Goal: Task Accomplishment & Management: Manage account settings

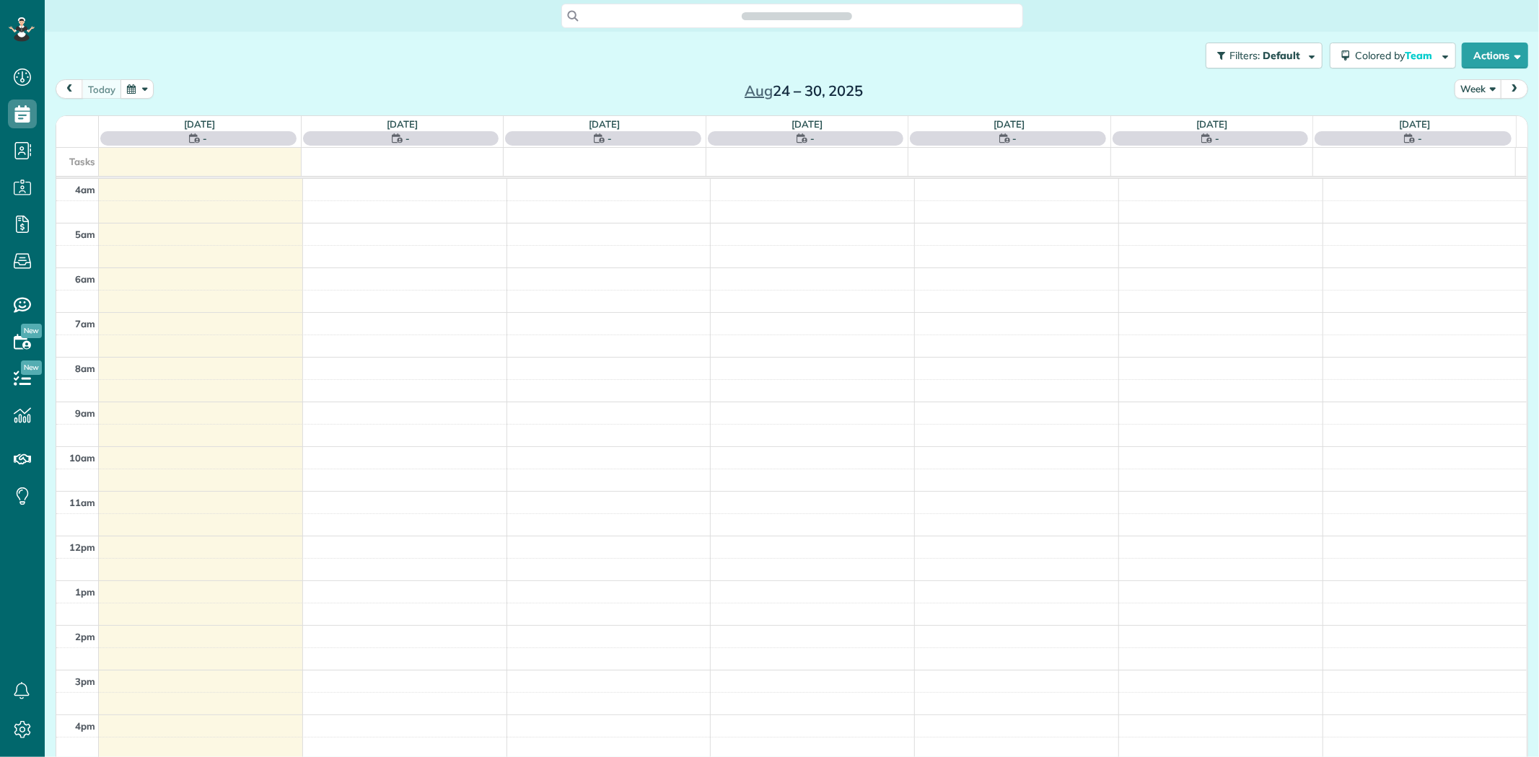
scroll to position [120, 0]
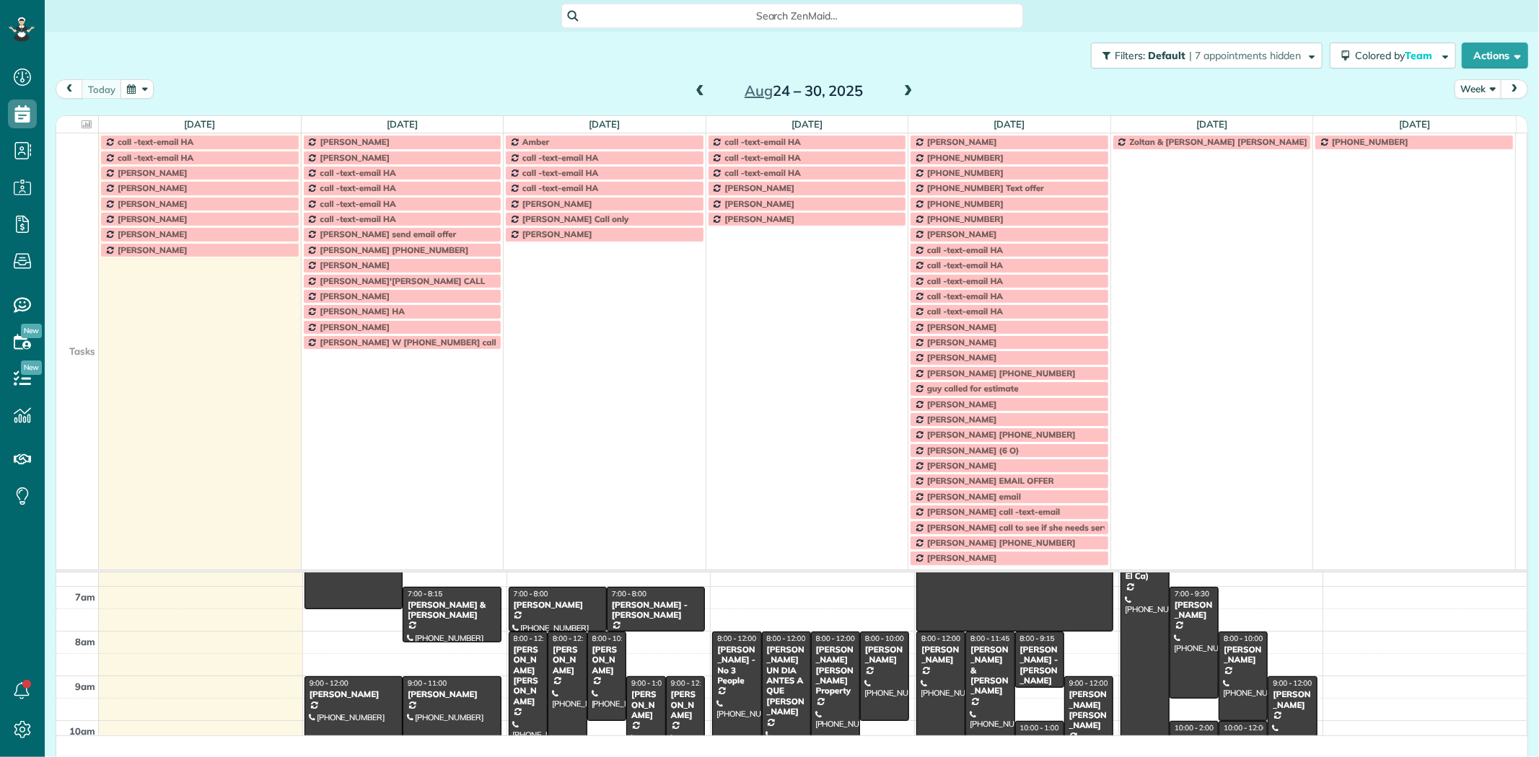
click at [76, 201] on td at bounding box center [77, 203] width 43 height 15
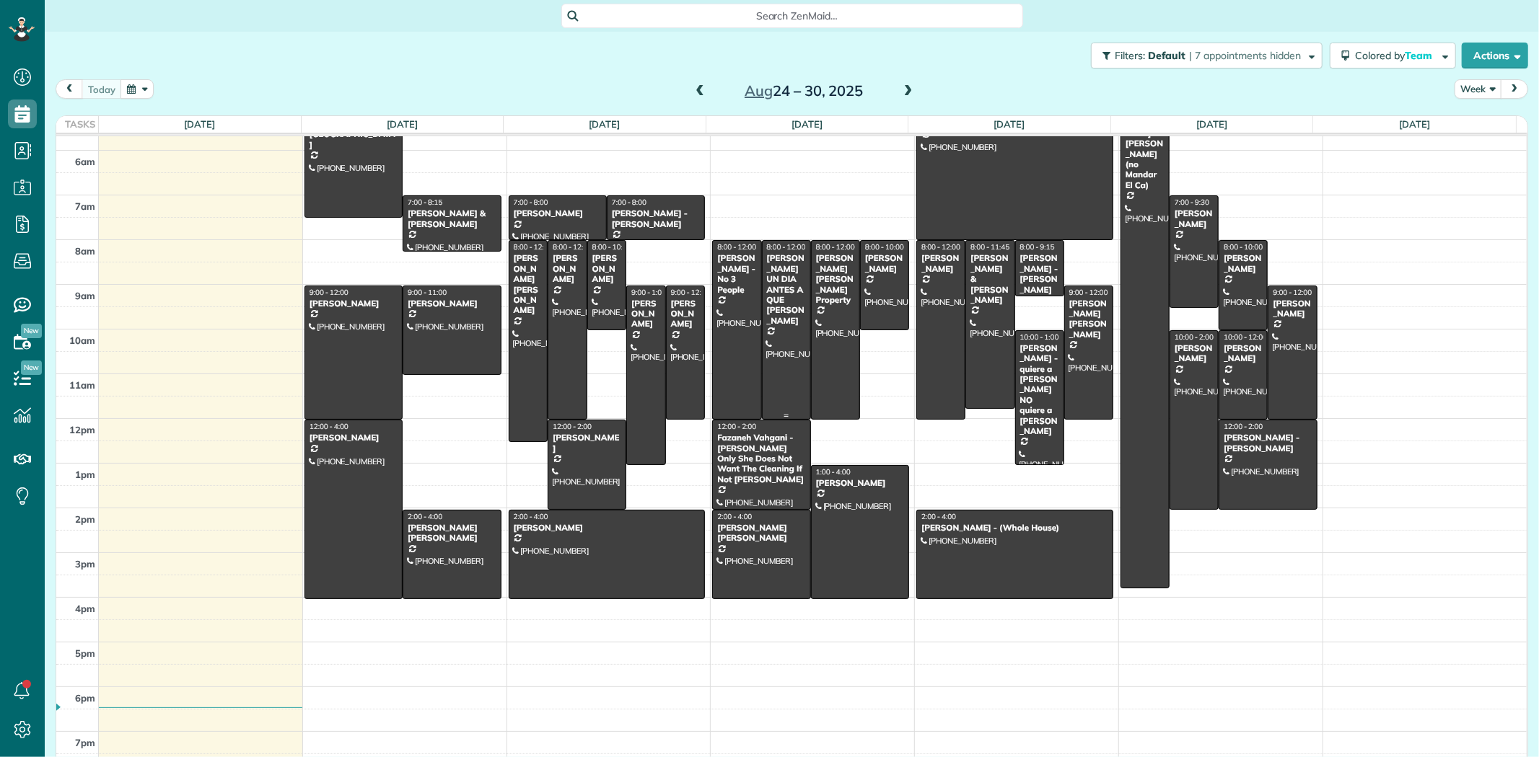
scroll to position [0, 0]
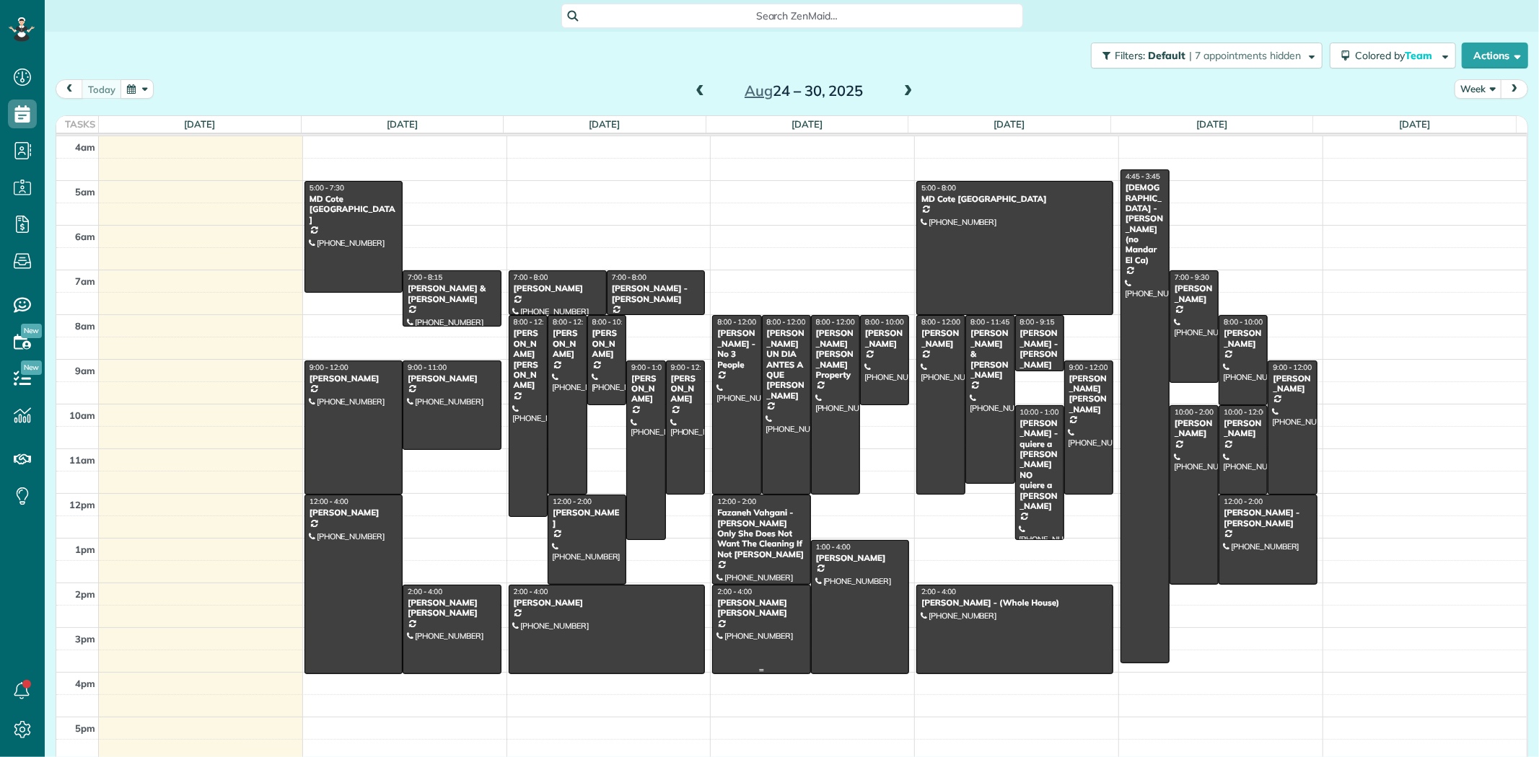
click at [753, 635] on div at bounding box center [761, 630] width 97 height 88
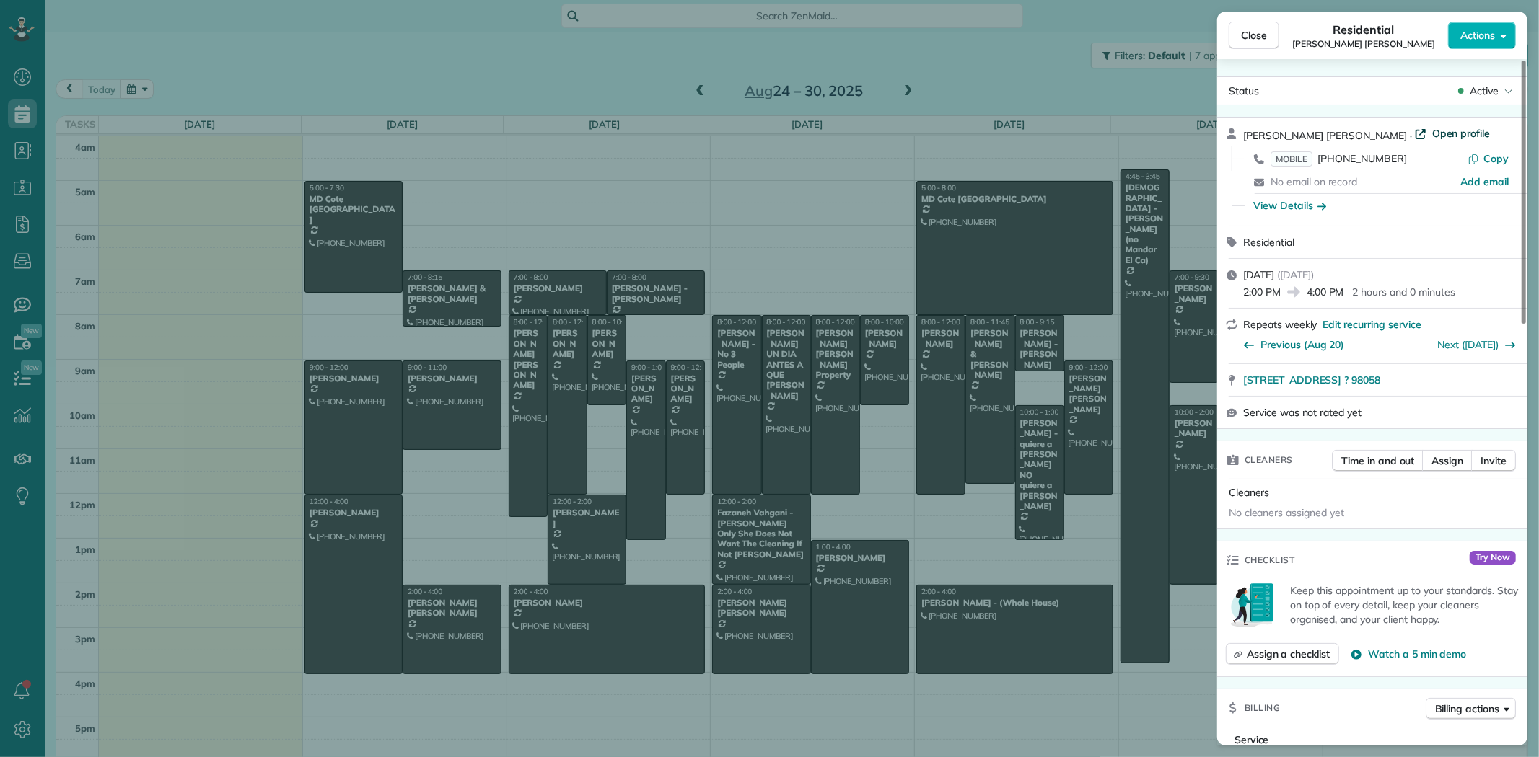
click at [1441, 133] on span "Open profile" at bounding box center [1461, 133] width 58 height 14
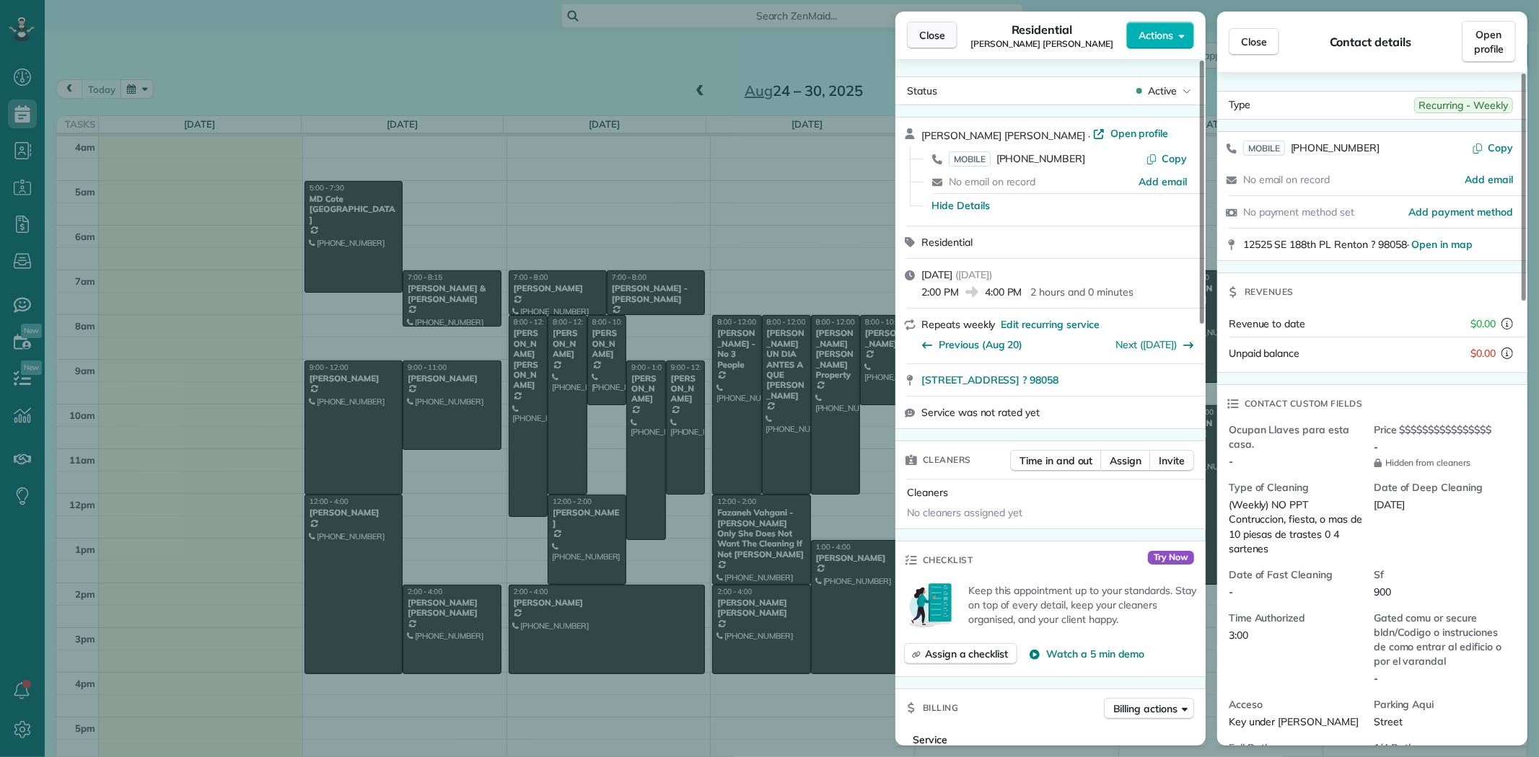
click at [912, 38] on button "Close" at bounding box center [932, 35] width 50 height 27
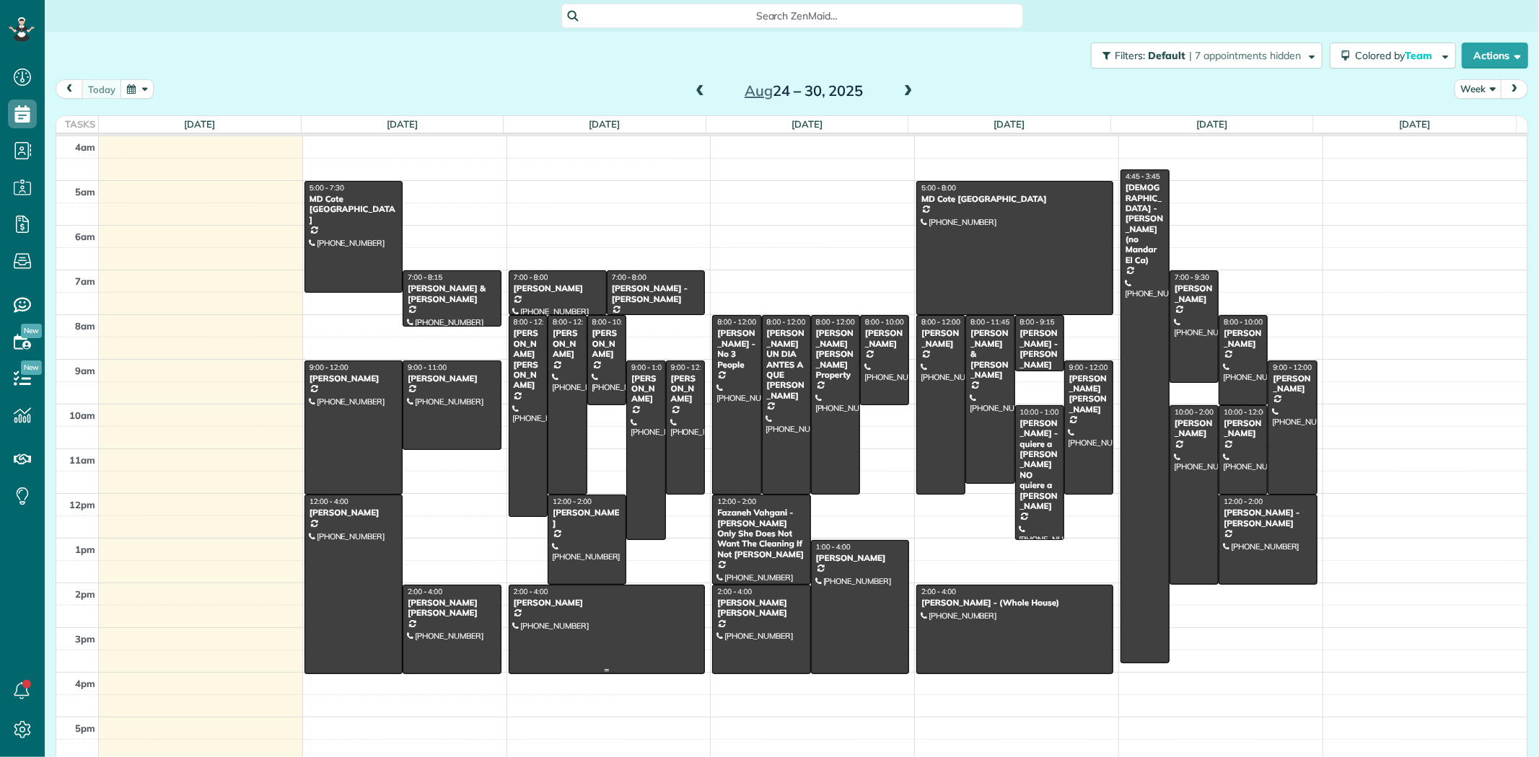
click at [571, 612] on div at bounding box center [606, 630] width 195 height 88
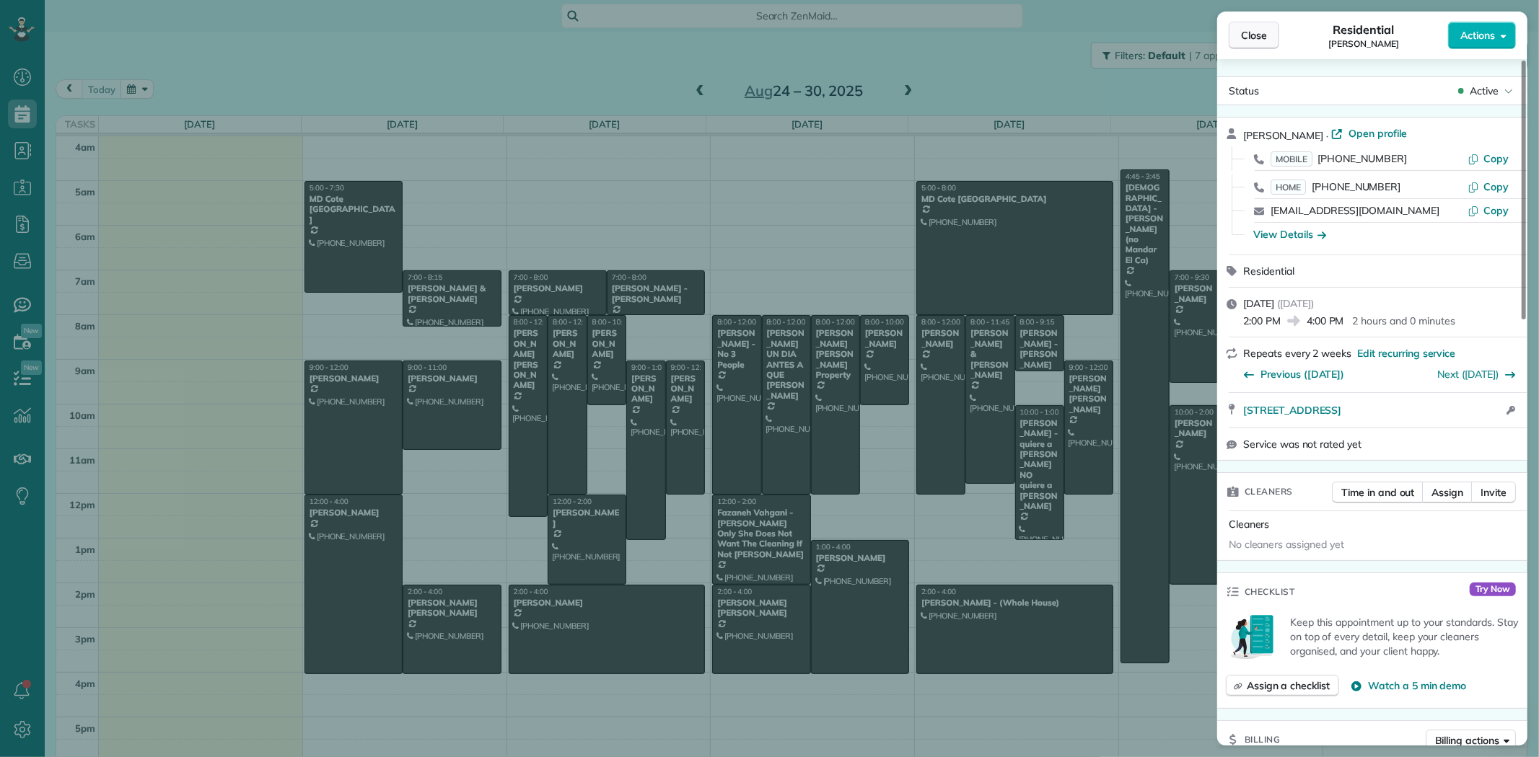
click at [1251, 40] on span "Close" at bounding box center [1254, 35] width 26 height 14
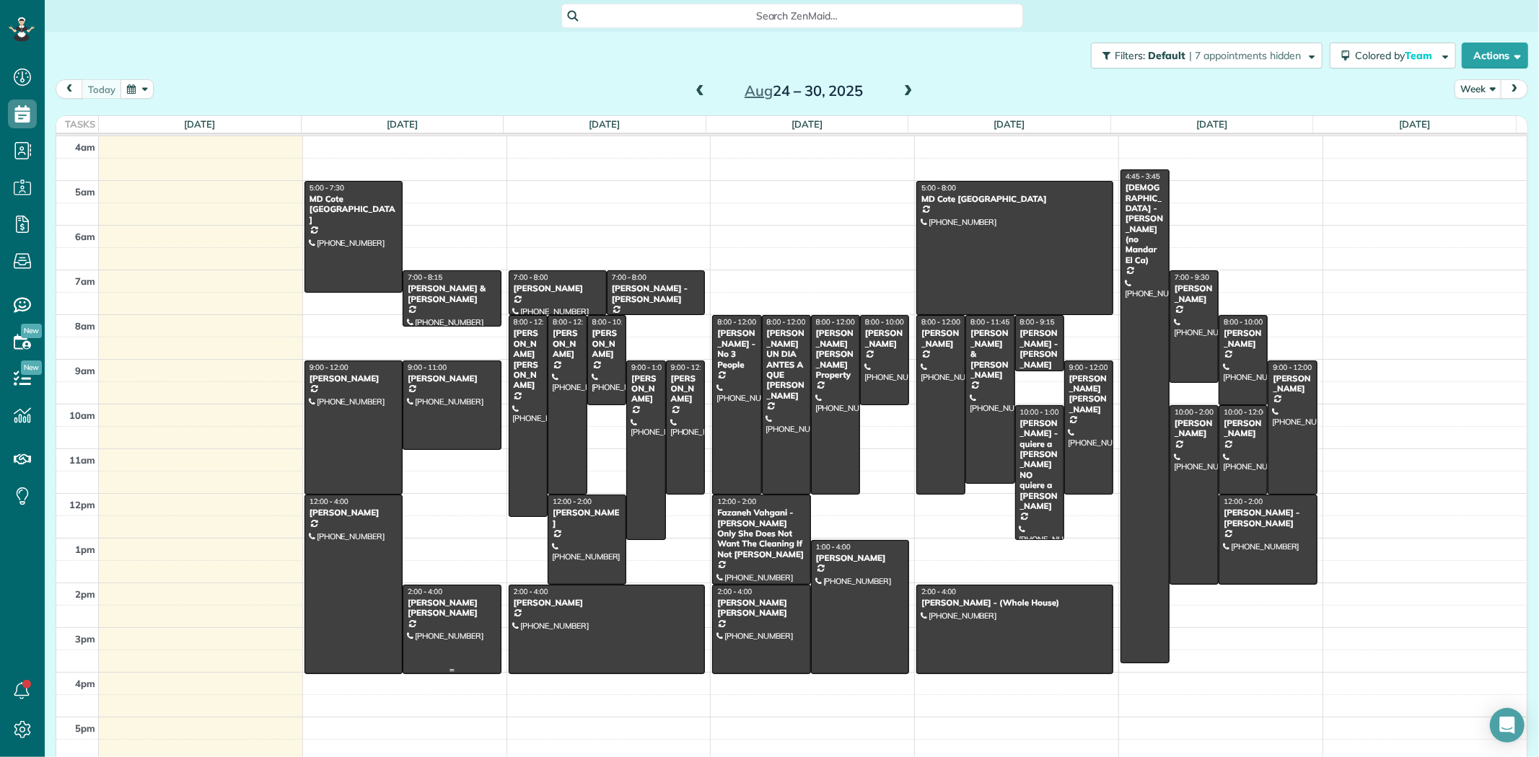
click at [454, 615] on div "HERSHEL RENTON Sandoval" at bounding box center [451, 608] width 89 height 21
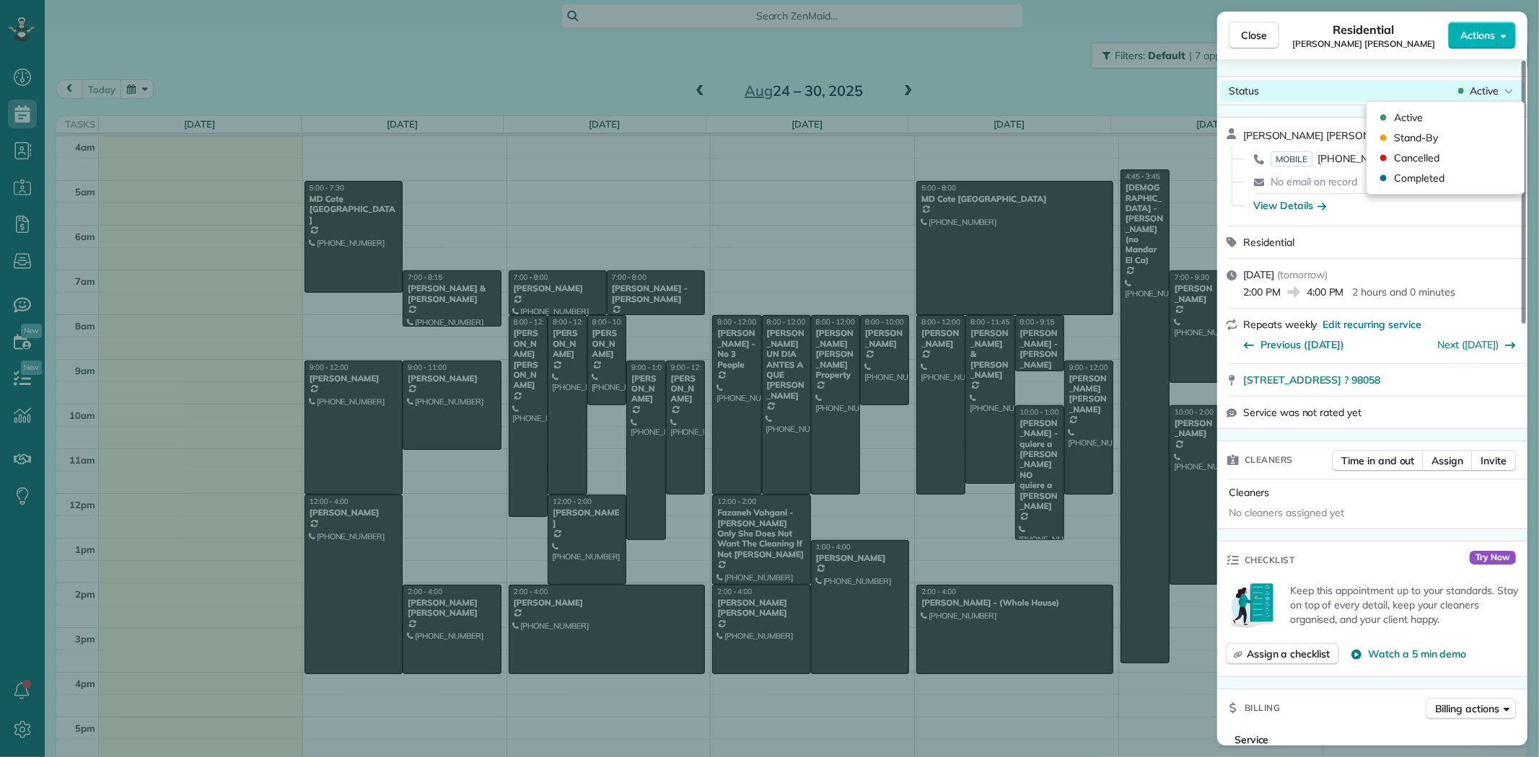
click at [1489, 97] on span "Active" at bounding box center [1483, 91] width 29 height 14
click at [1416, 157] on span "Cancelled" at bounding box center [1416, 158] width 45 height 14
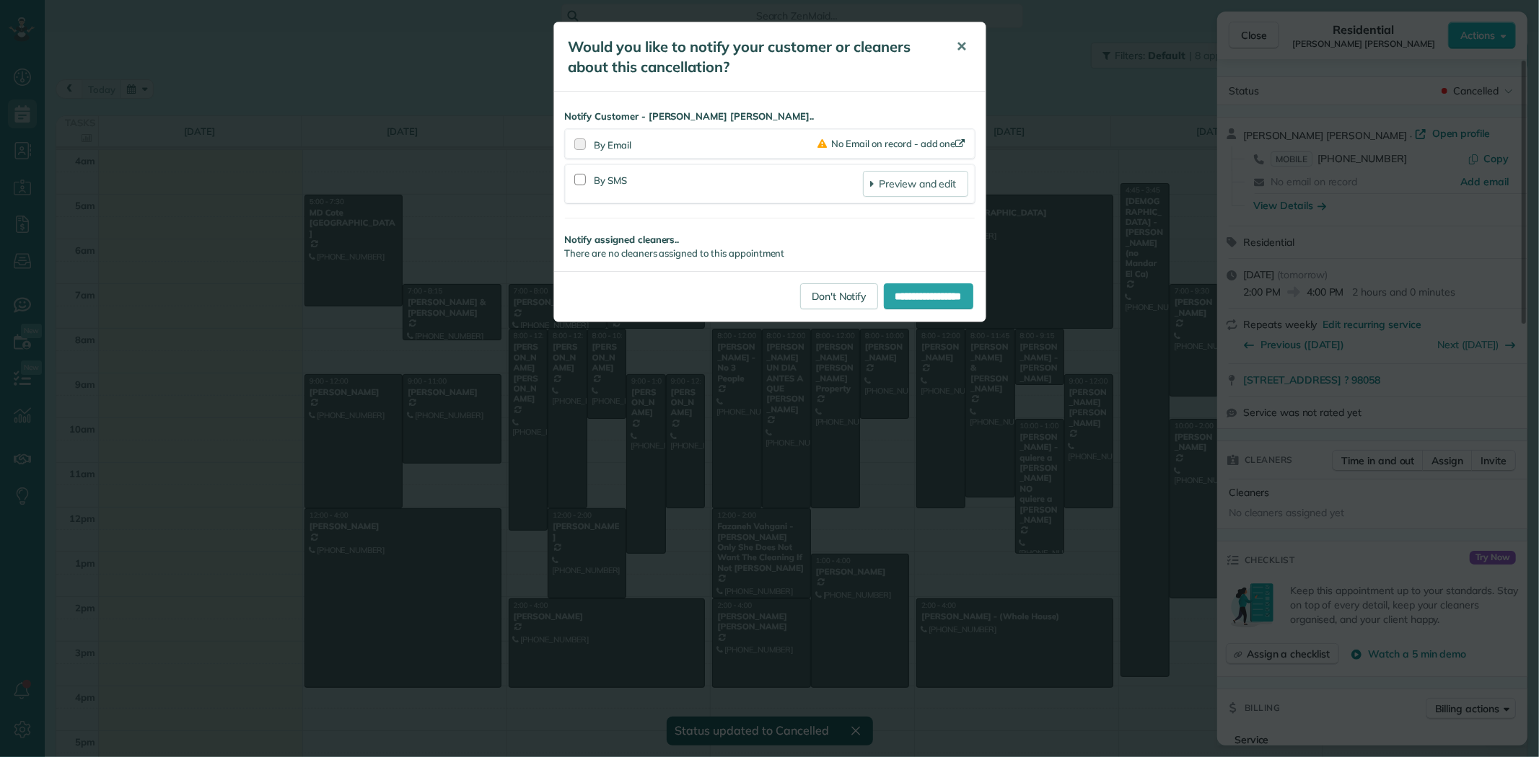
click at [960, 47] on span "✕" at bounding box center [962, 46] width 11 height 17
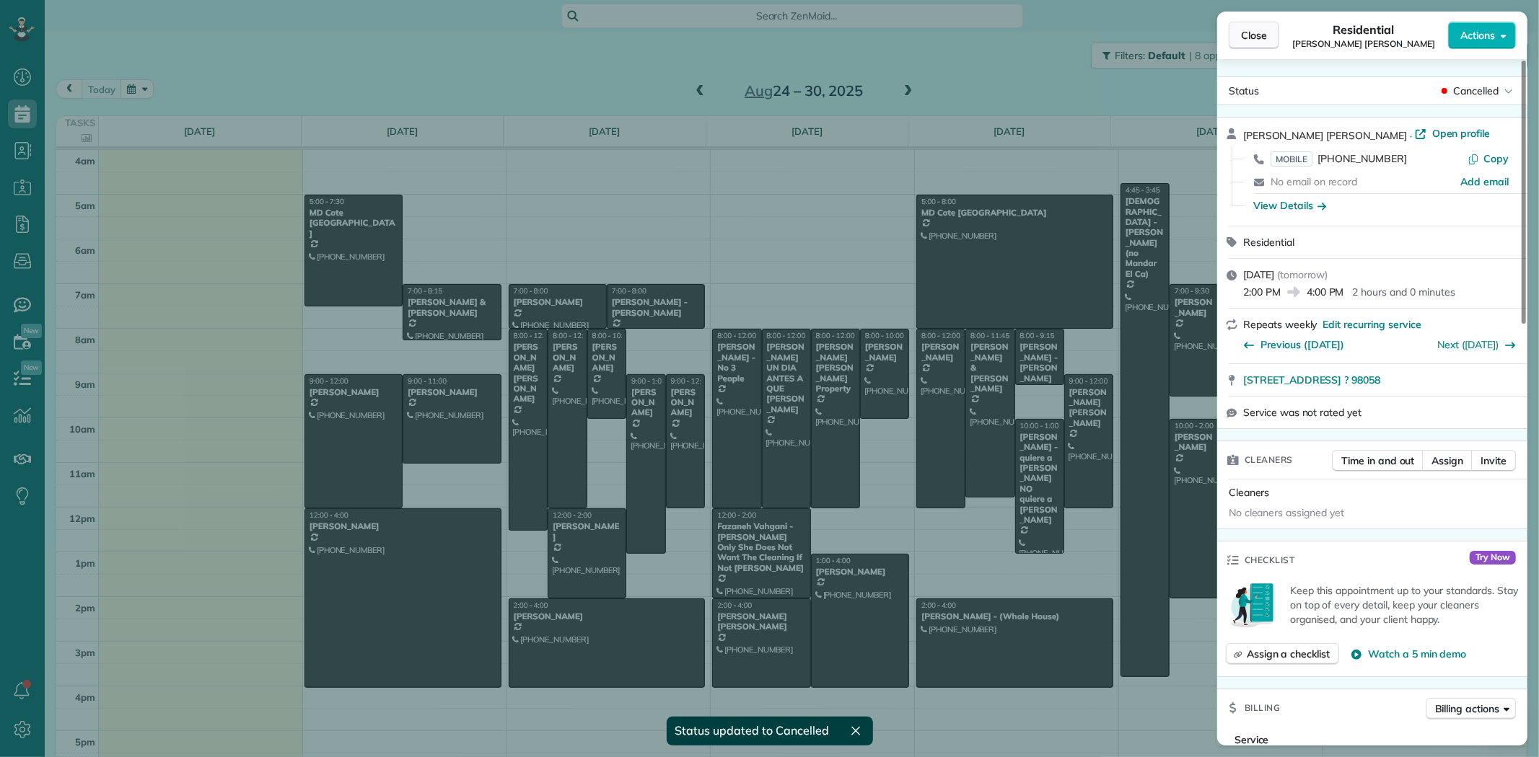
click at [1254, 26] on button "Close" at bounding box center [1254, 35] width 50 height 27
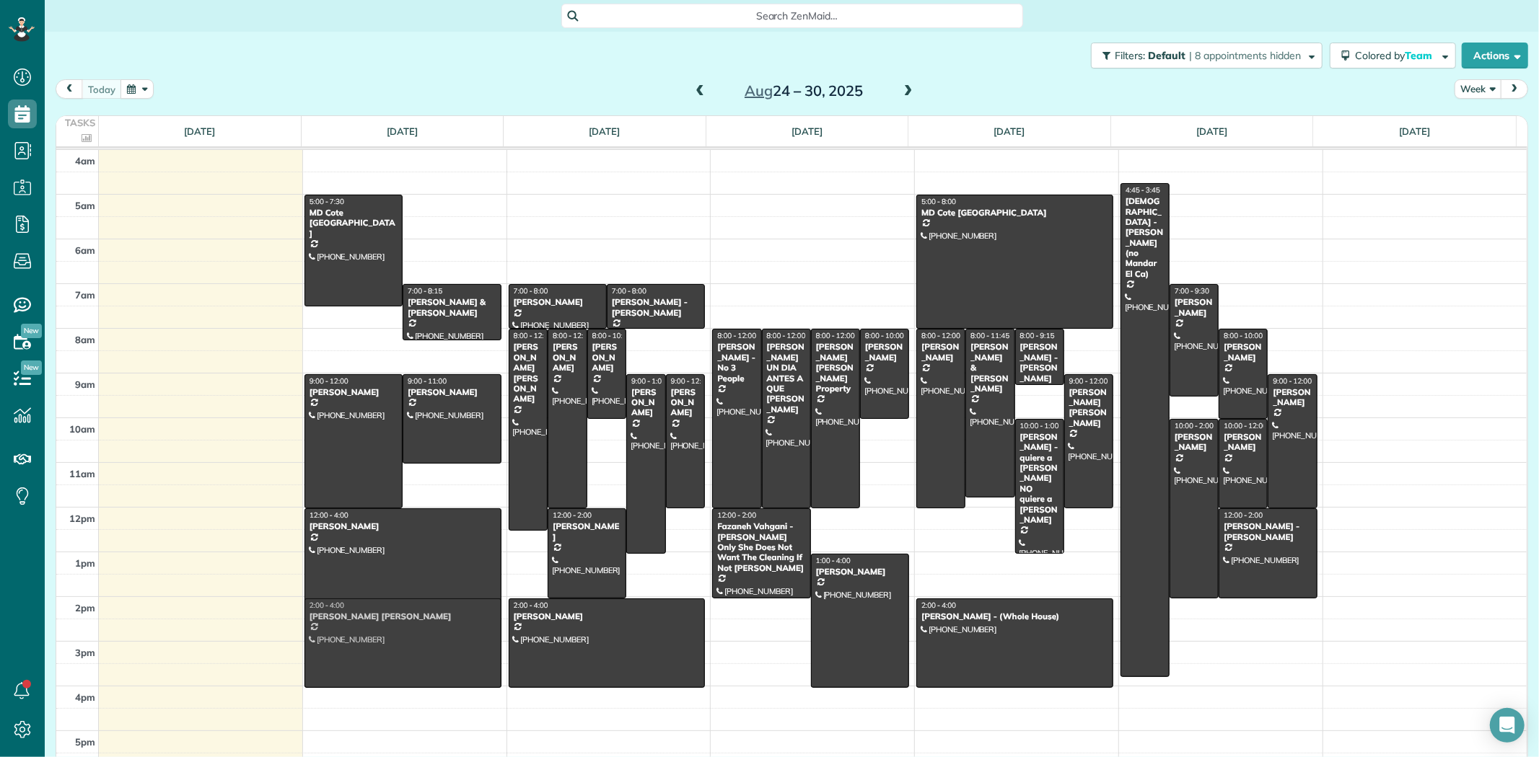
drag, startPoint x: 740, startPoint y: 645, endPoint x: 480, endPoint y: 644, distance: 260.4
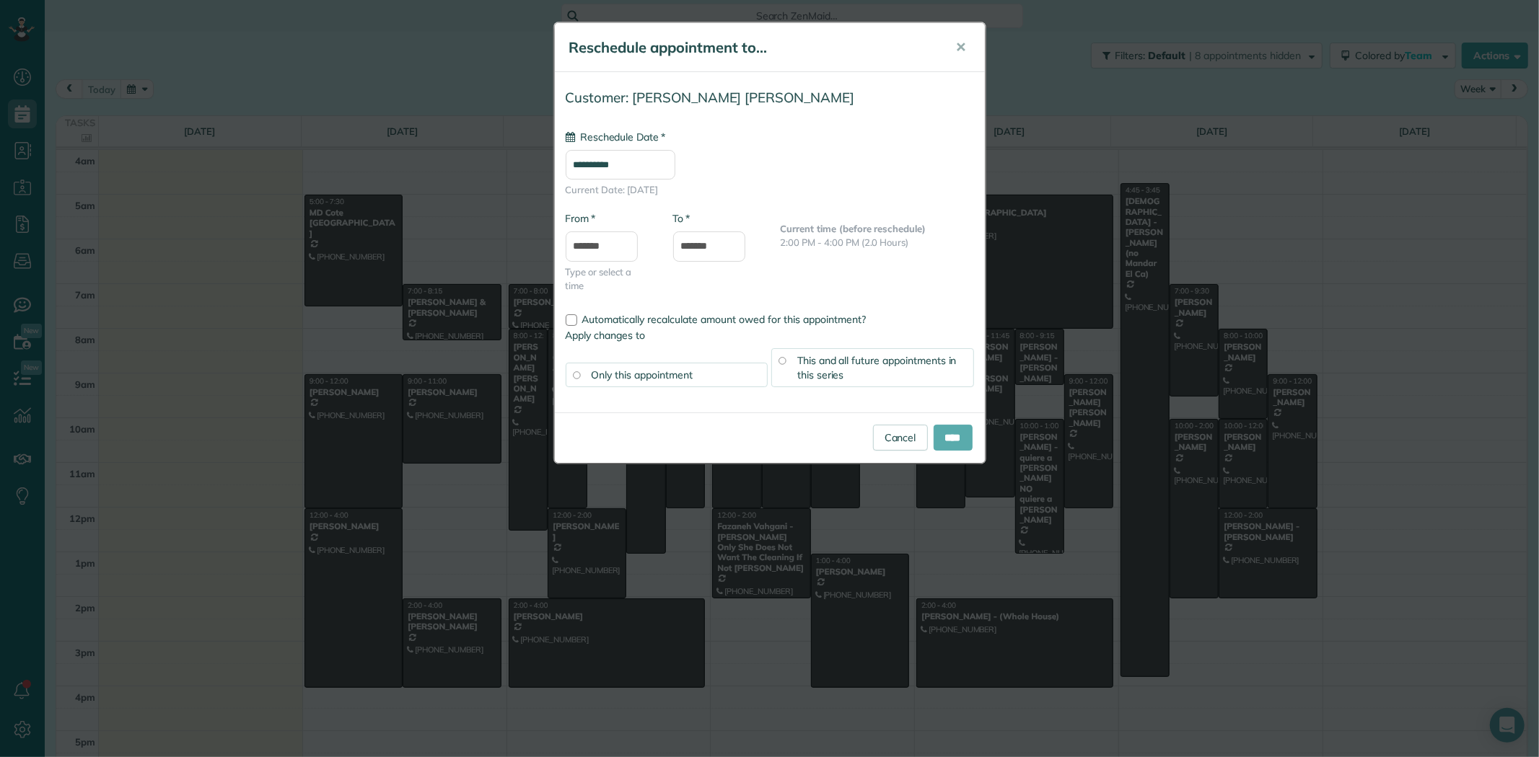
type input "**********"
click at [946, 434] on input "****" at bounding box center [952, 438] width 39 height 26
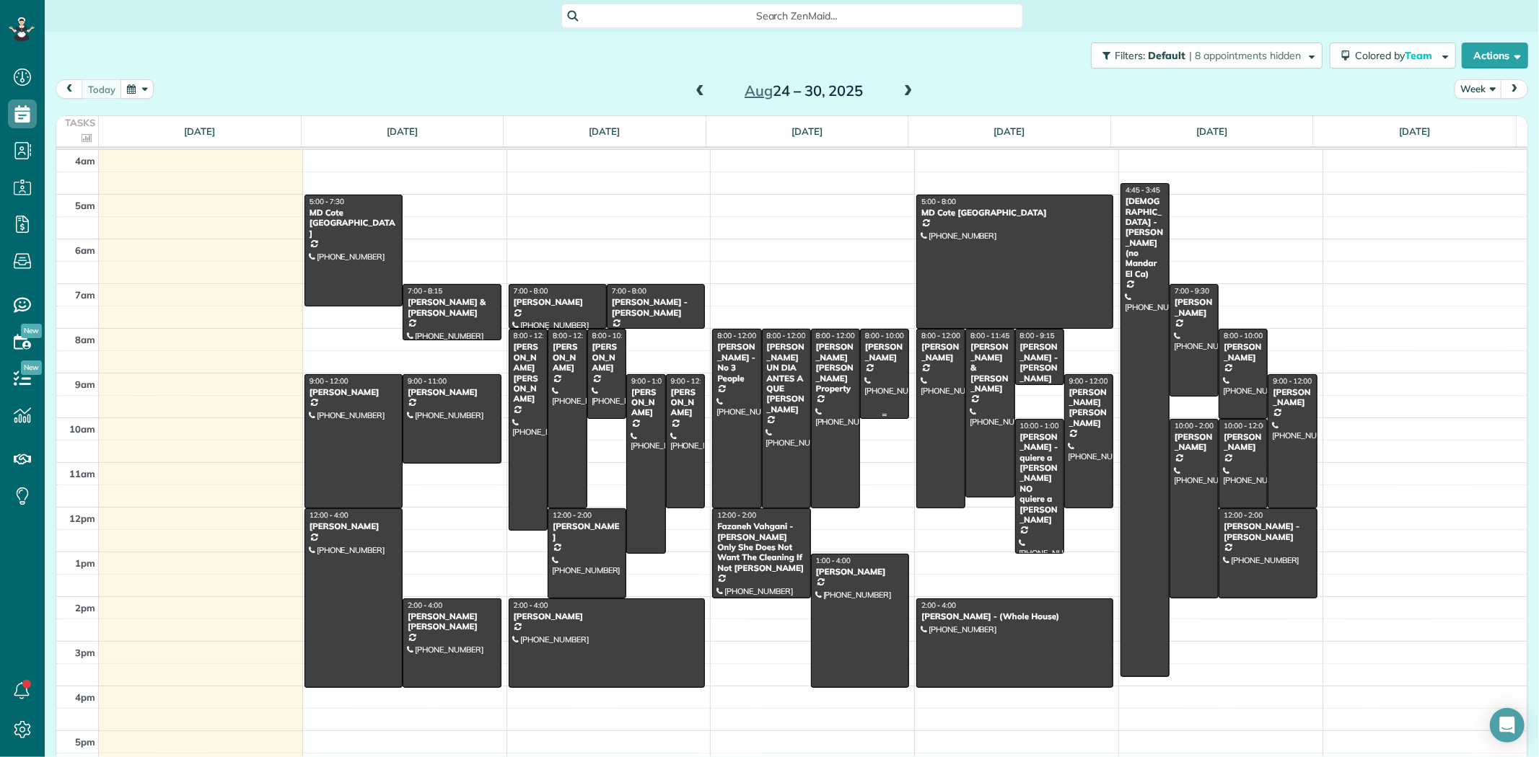
click at [868, 366] on div at bounding box center [885, 374] width 48 height 88
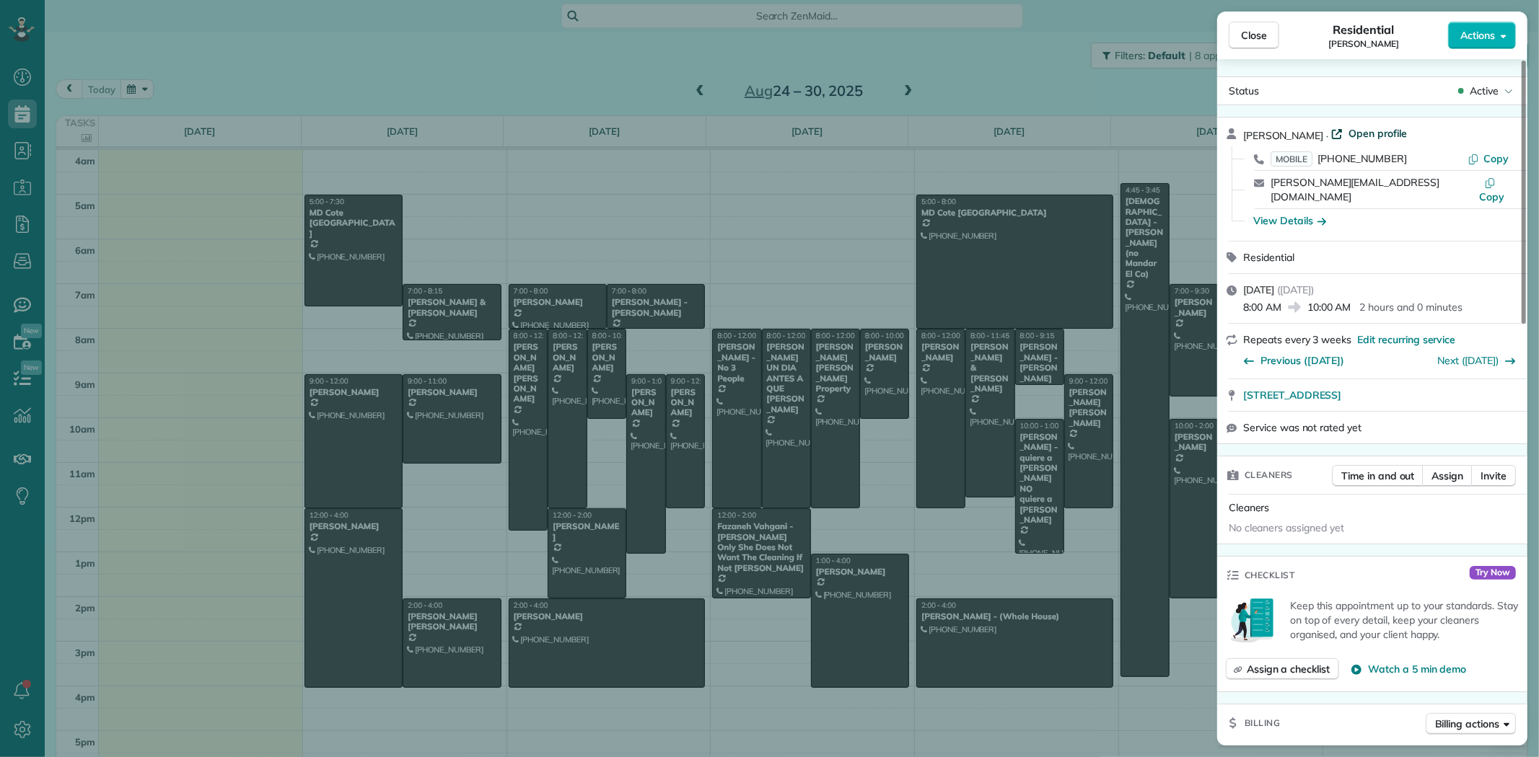
click at [1348, 139] on span "Open profile" at bounding box center [1377, 133] width 58 height 14
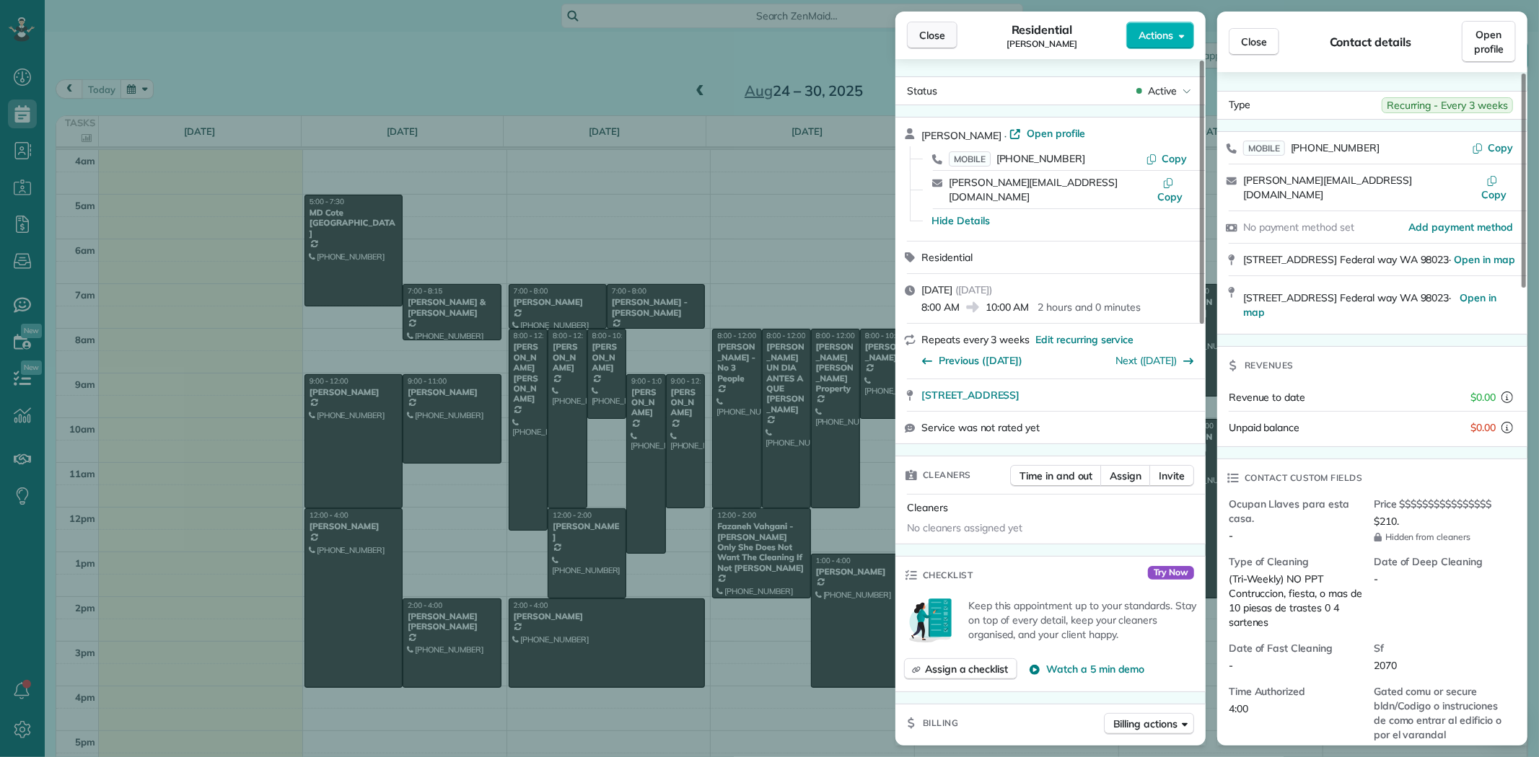
click at [936, 32] on span "Close" at bounding box center [932, 35] width 26 height 14
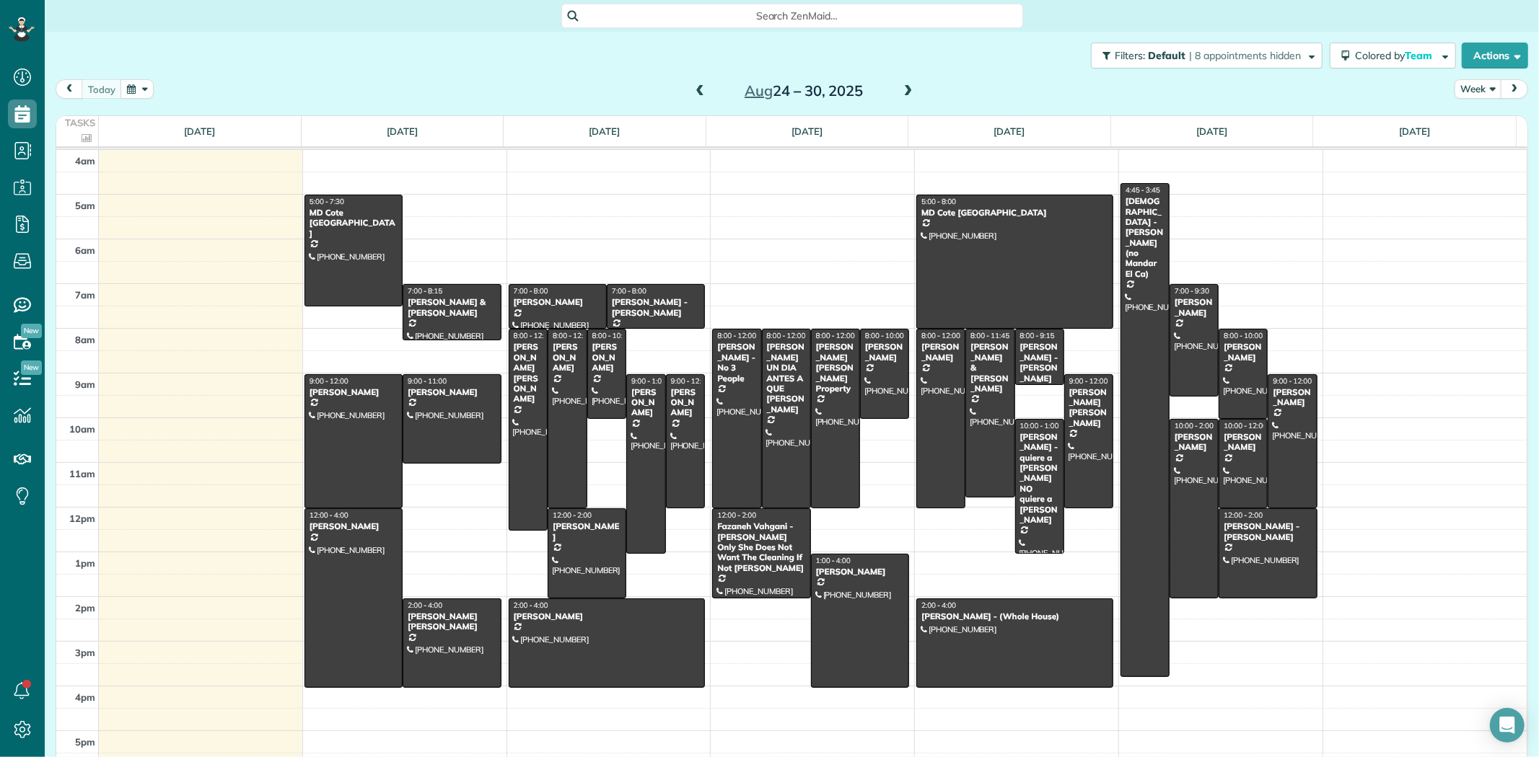
click at [1029, 357] on div "Gayle Bramlage - Monica" at bounding box center [1039, 363] width 40 height 42
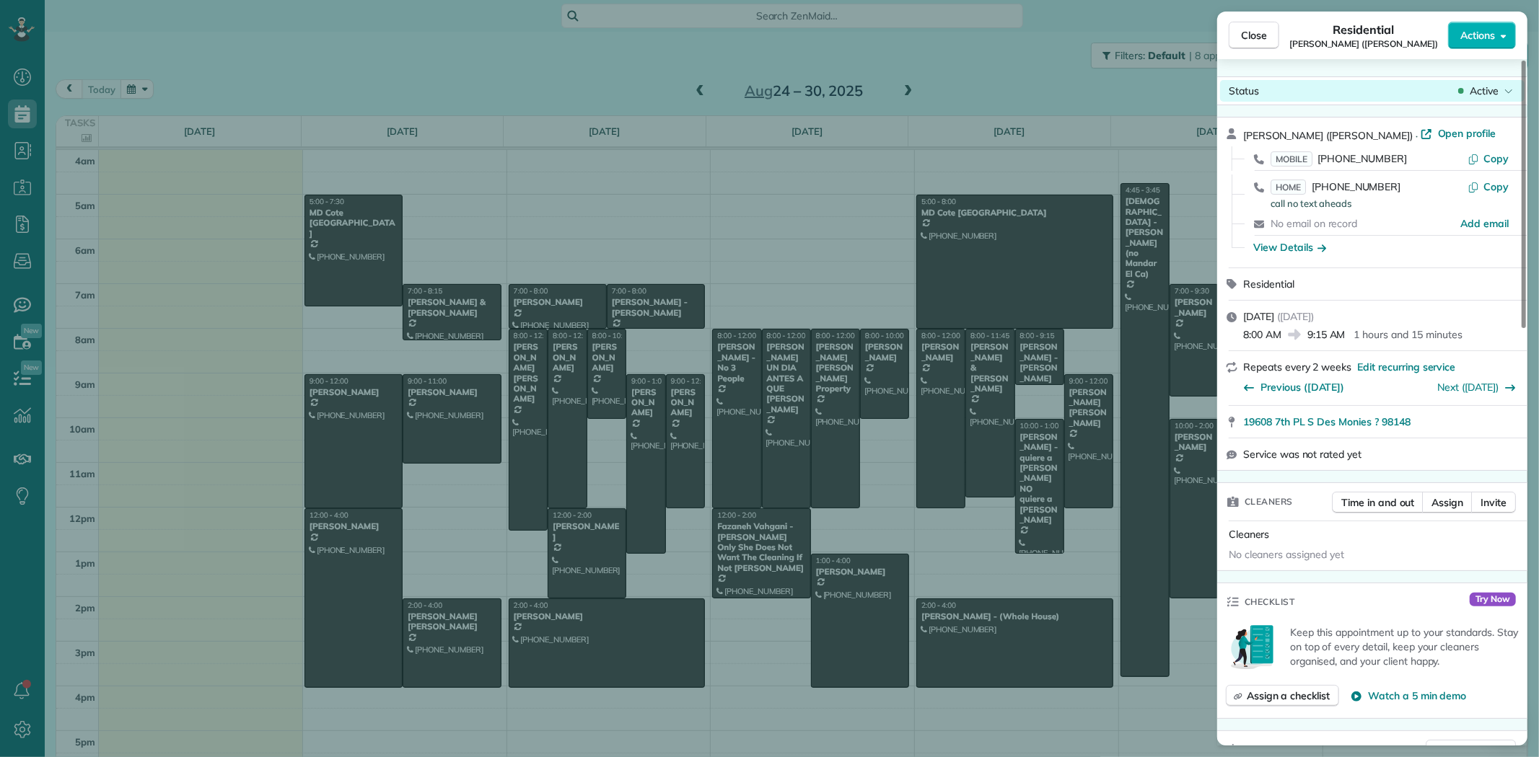
click at [1497, 95] on span "Active" at bounding box center [1483, 91] width 29 height 14
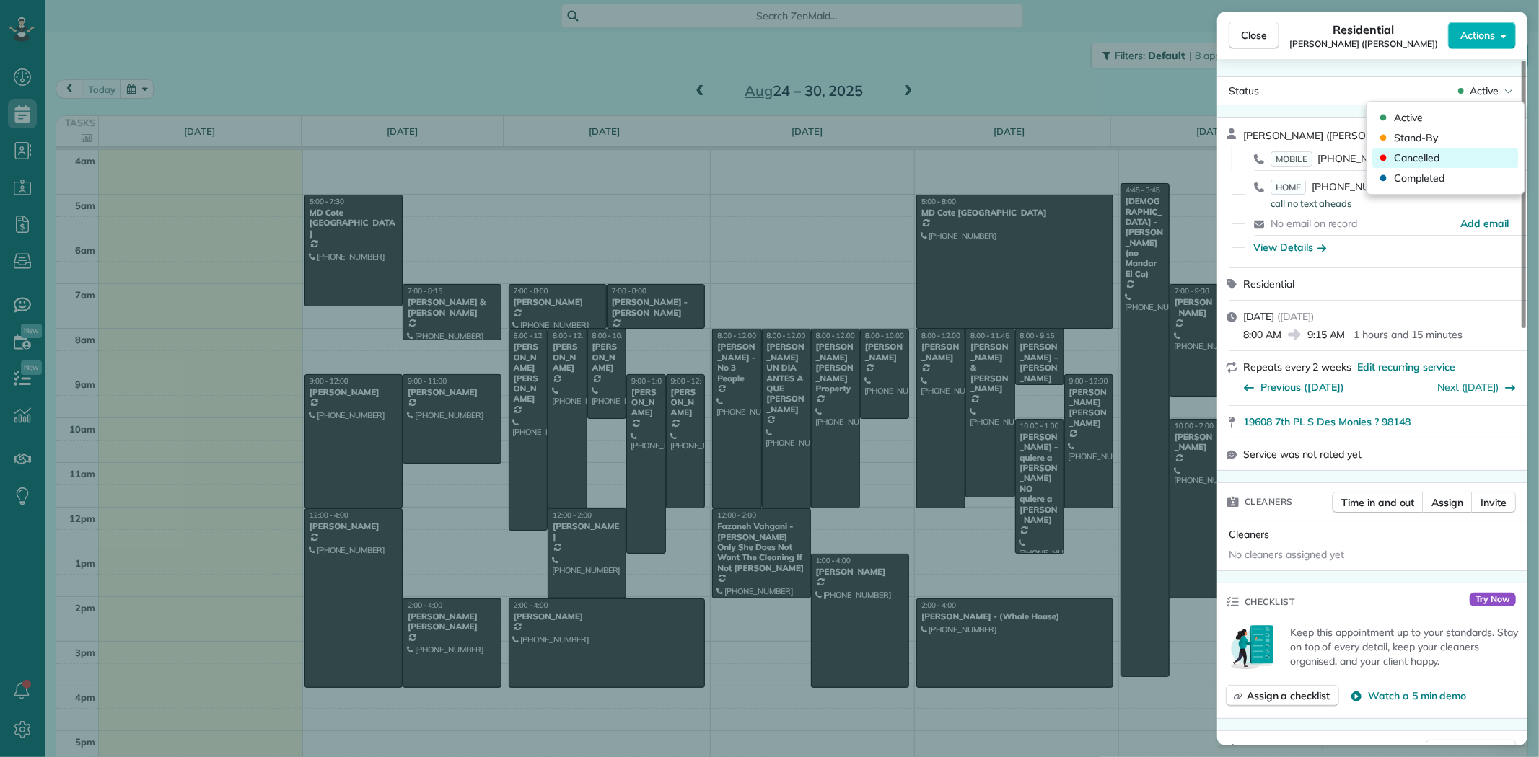
click at [1444, 156] on div "Cancelled" at bounding box center [1445, 158] width 146 height 20
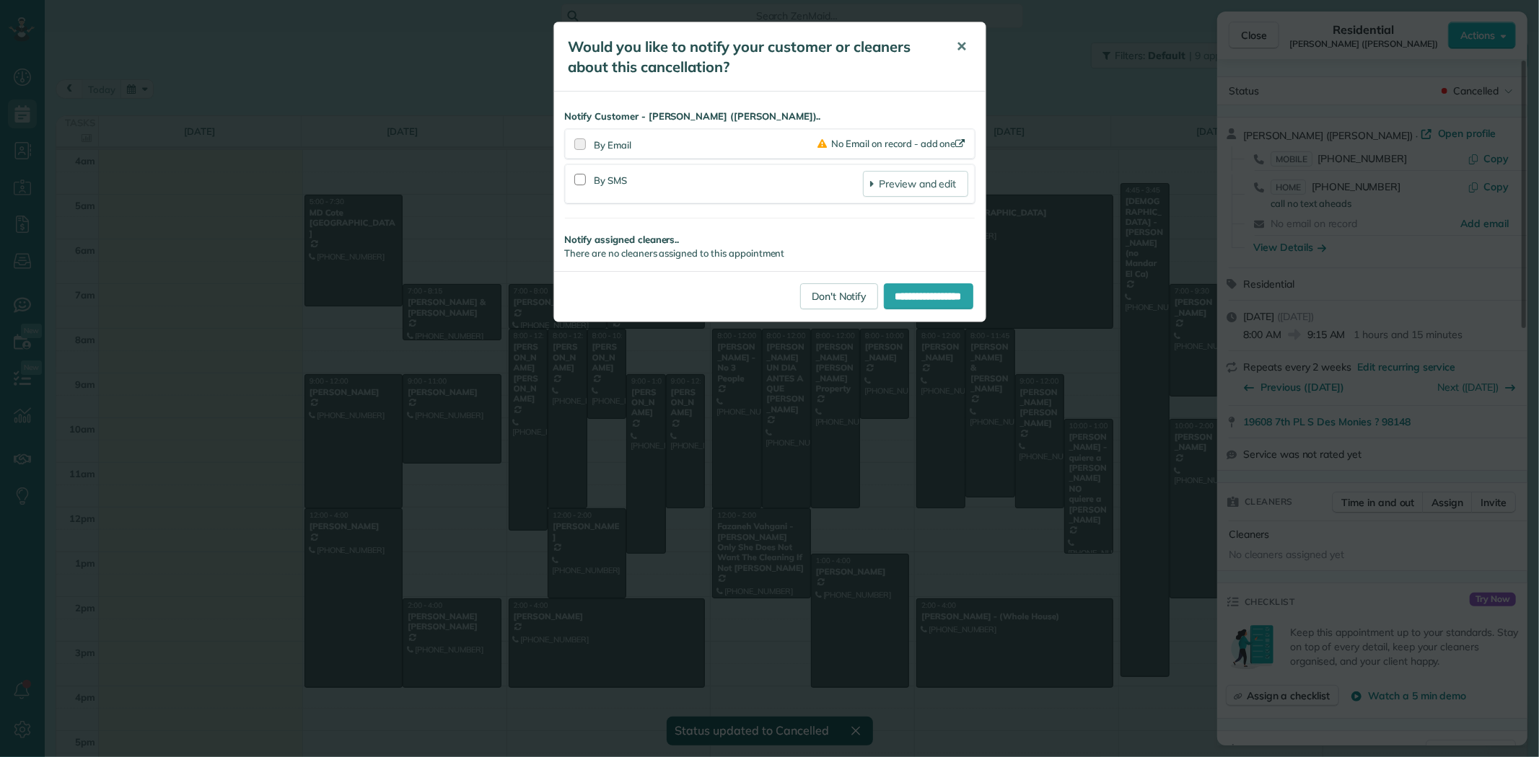
click at [962, 43] on span "✕" at bounding box center [962, 46] width 11 height 17
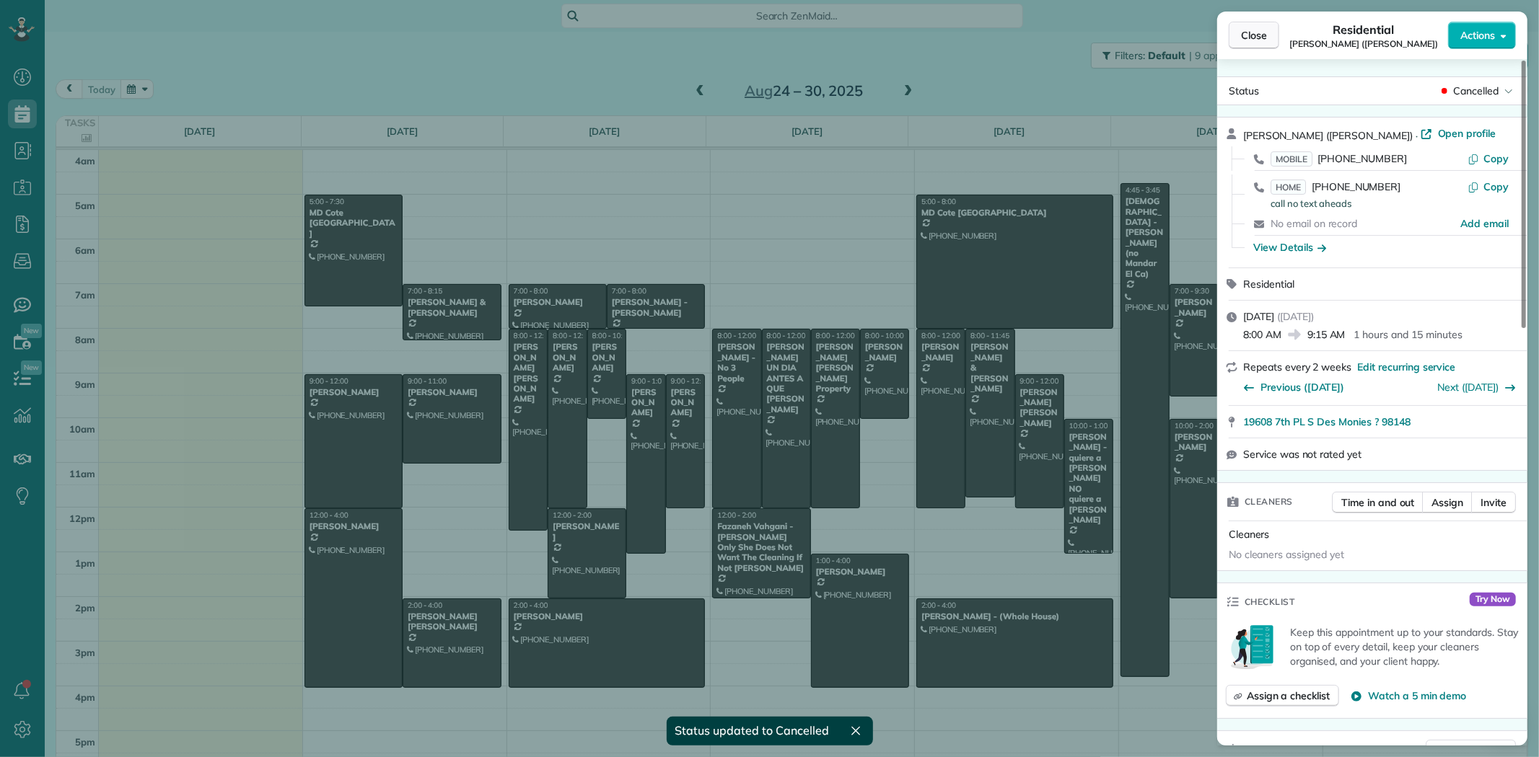
click at [1252, 31] on span "Close" at bounding box center [1254, 35] width 26 height 14
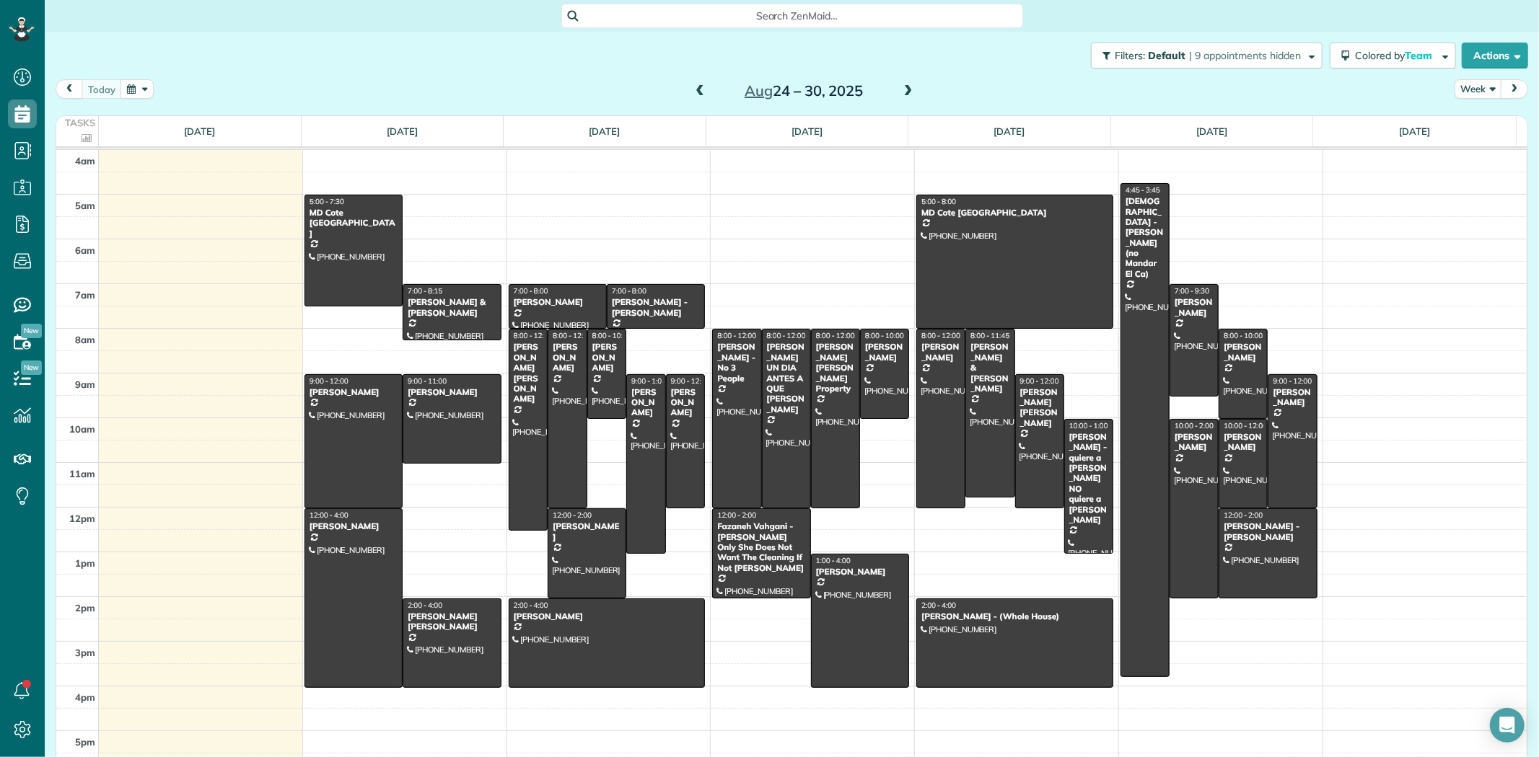
click at [788, 10] on span "Search ZenMaid…" at bounding box center [797, 16] width 439 height 14
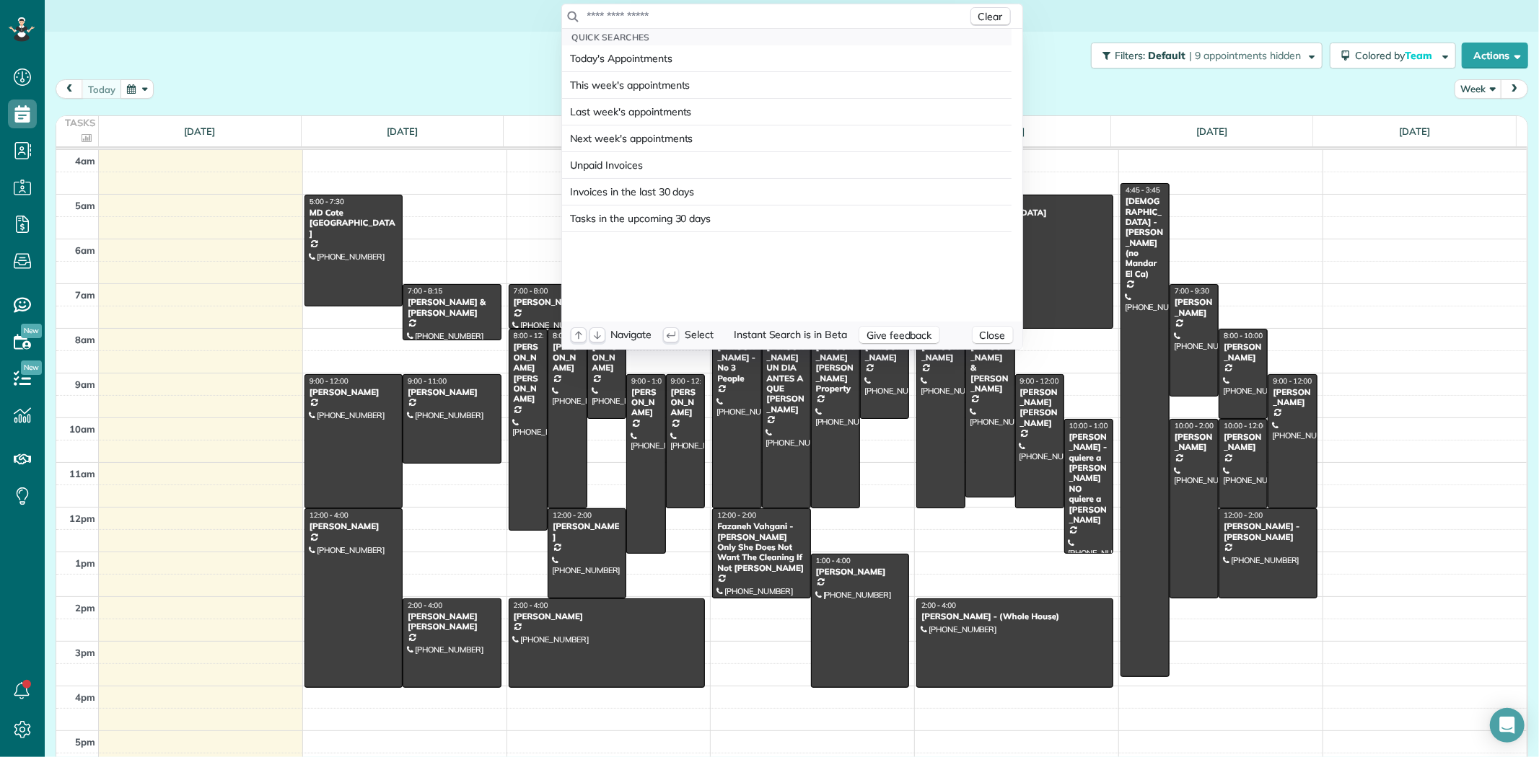
click at [785, 12] on input "text" at bounding box center [776, 16] width 381 height 14
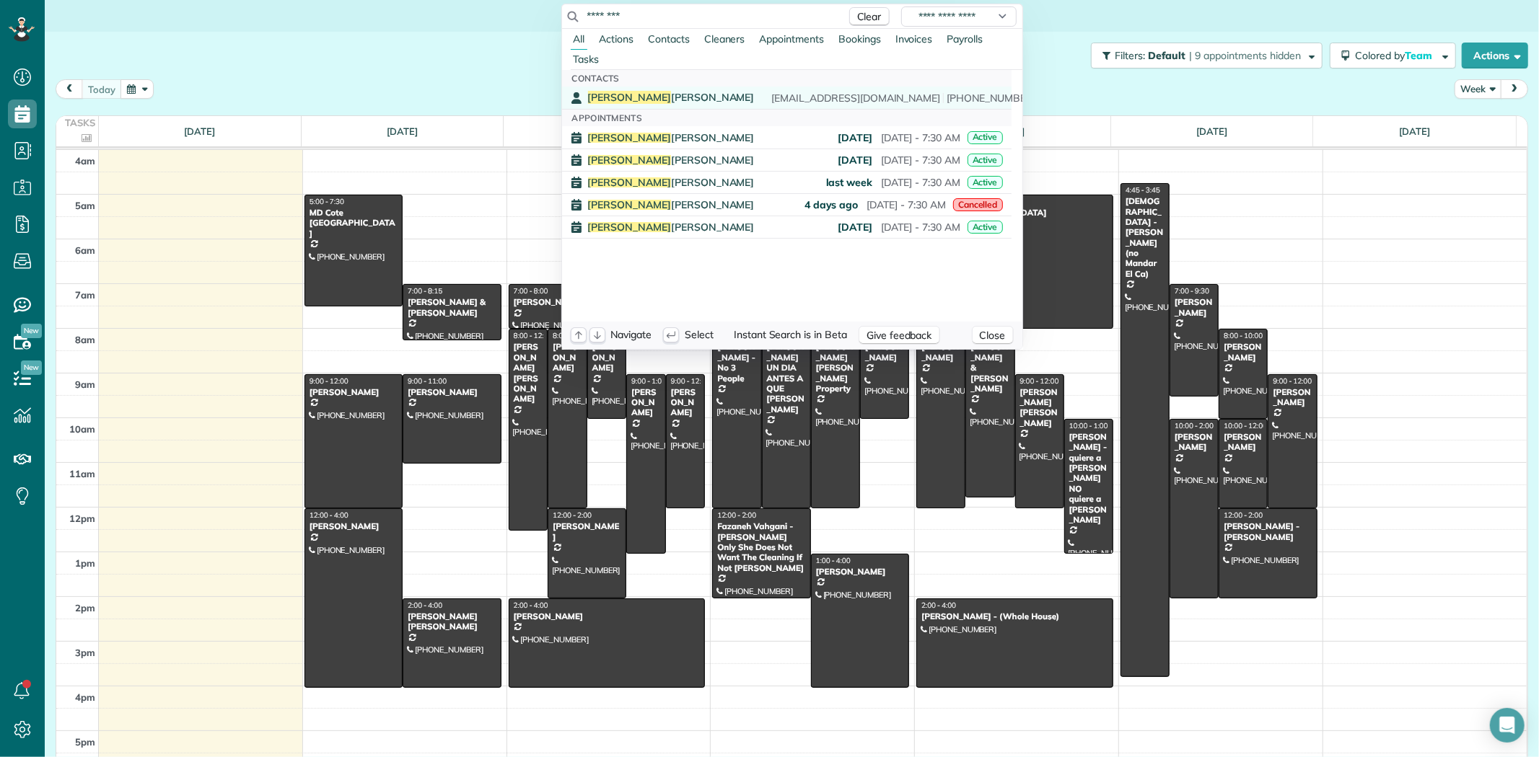
type input "********"
click at [642, 102] on span "Jeannine Flemming" at bounding box center [671, 97] width 167 height 13
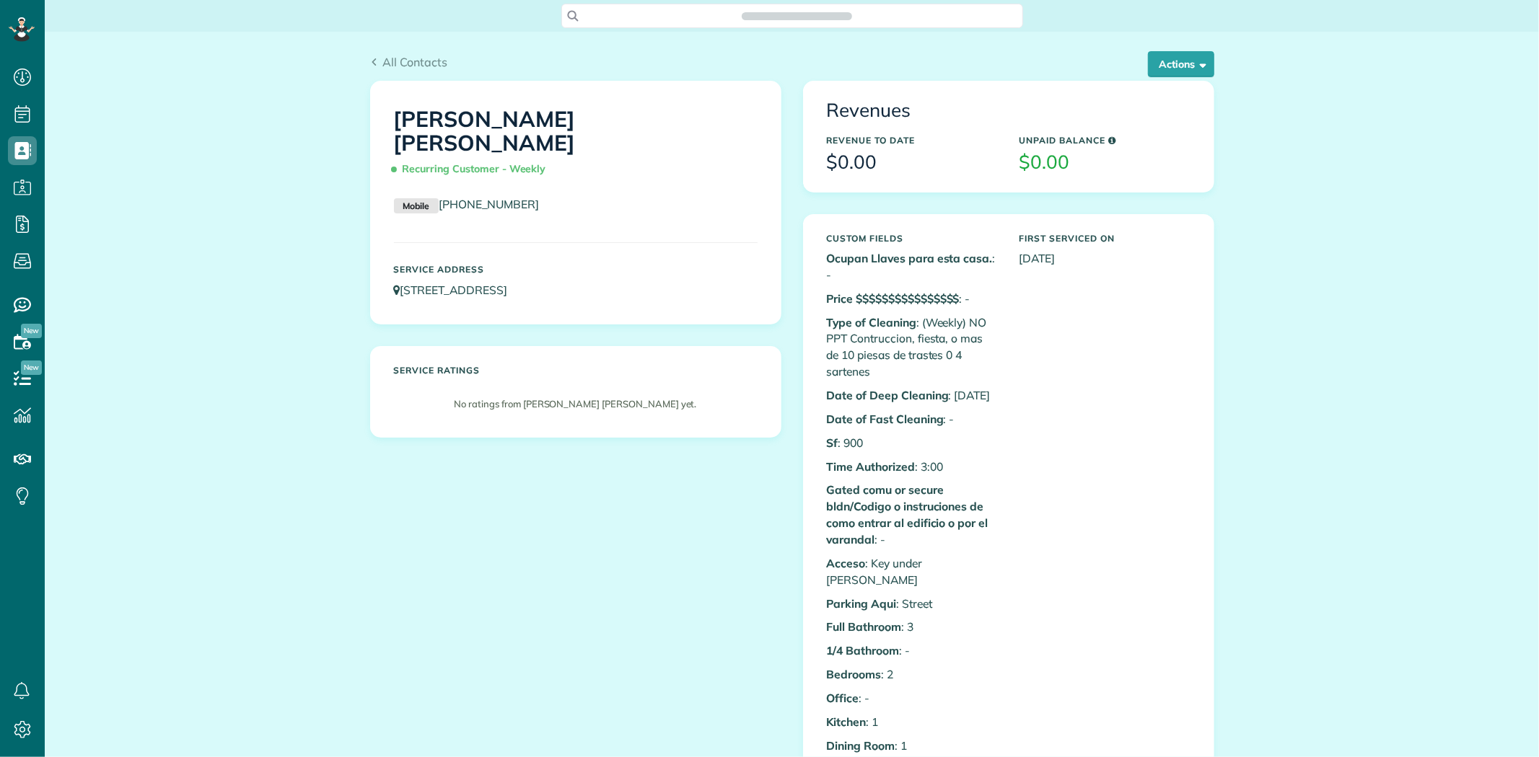
scroll to position [6, 6]
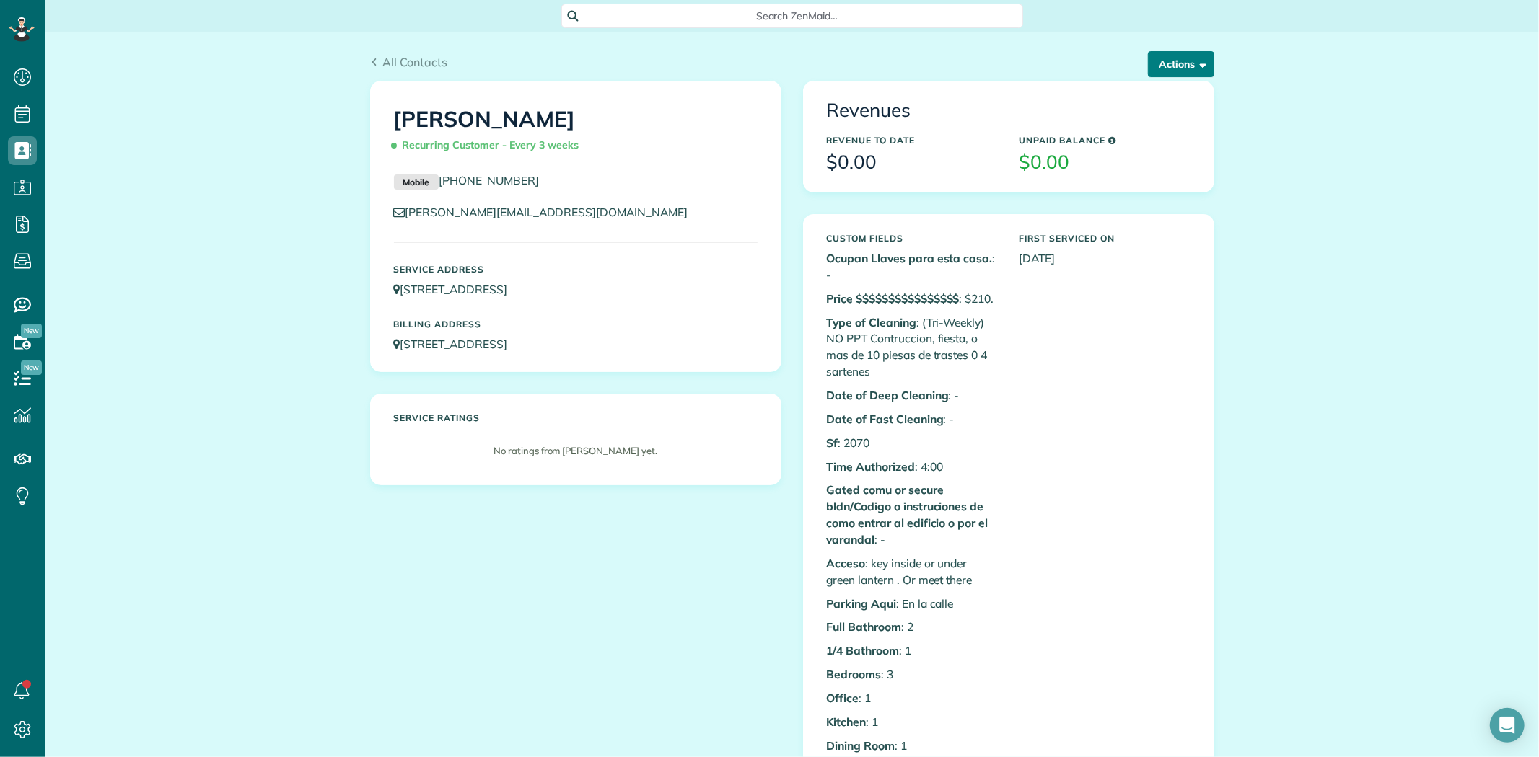
scroll to position [6, 6]
click at [1163, 61] on button "Actions" at bounding box center [1181, 64] width 66 height 26
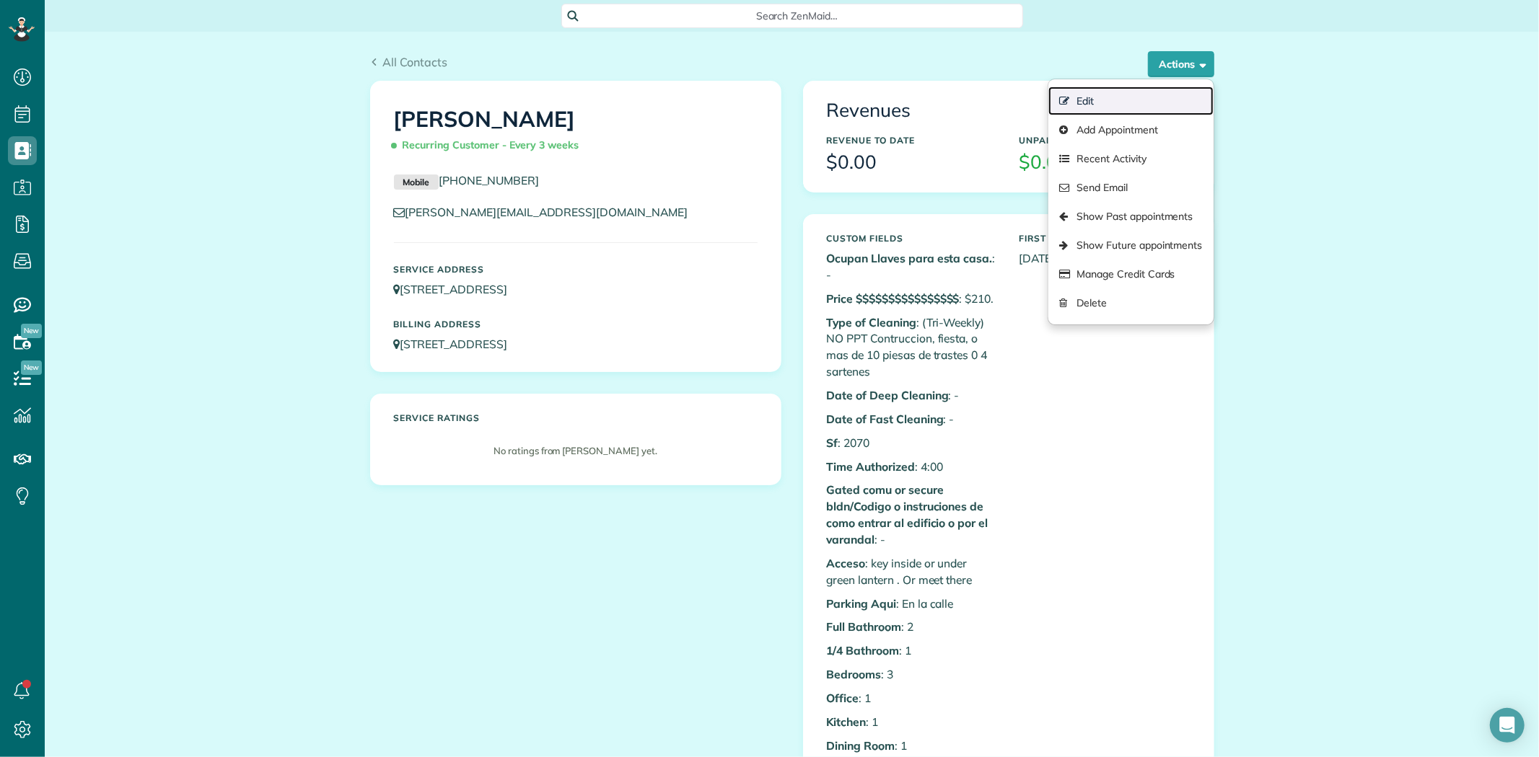
click at [1088, 97] on link "Edit" at bounding box center [1130, 101] width 164 height 29
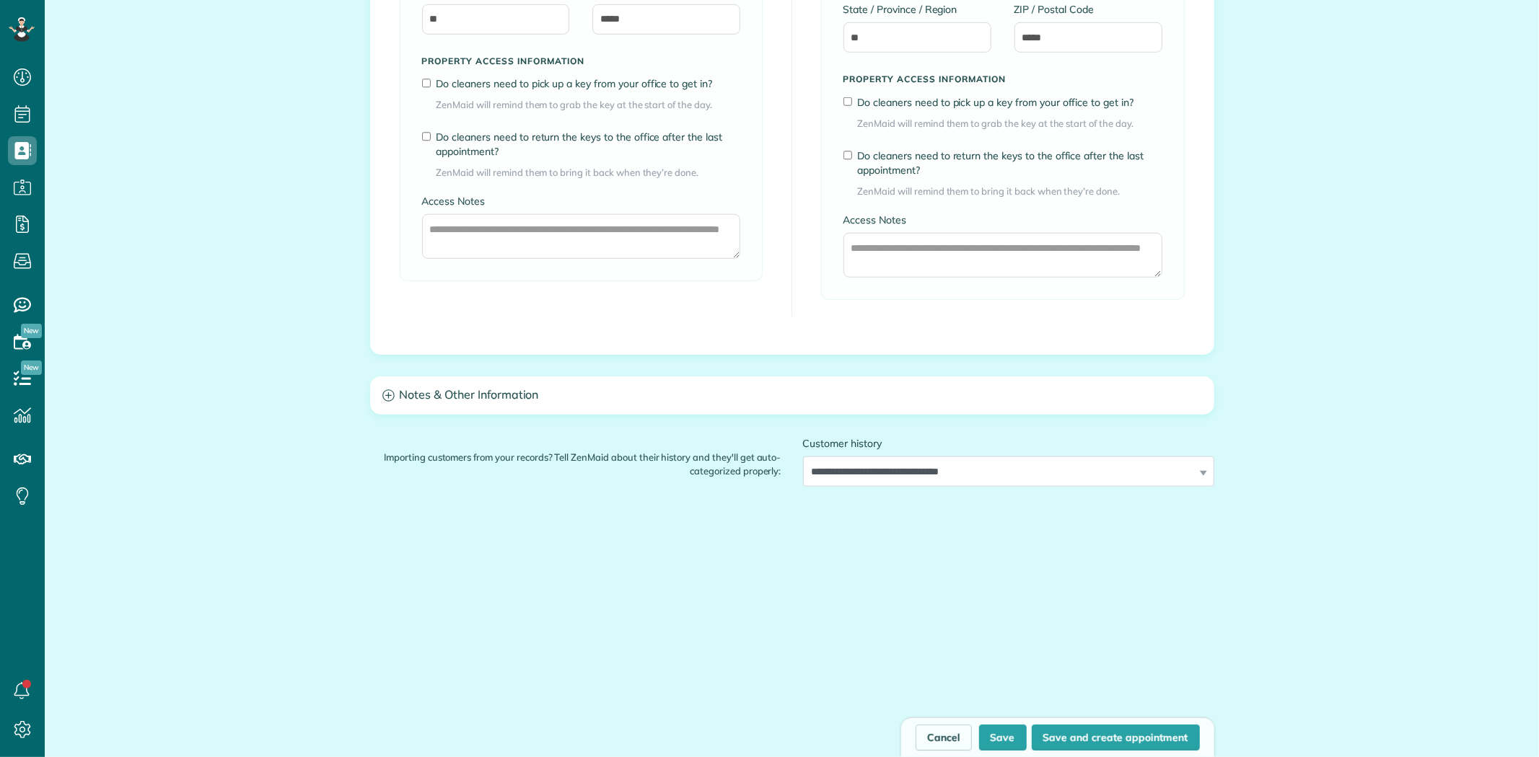
scroll to position [1082, 0]
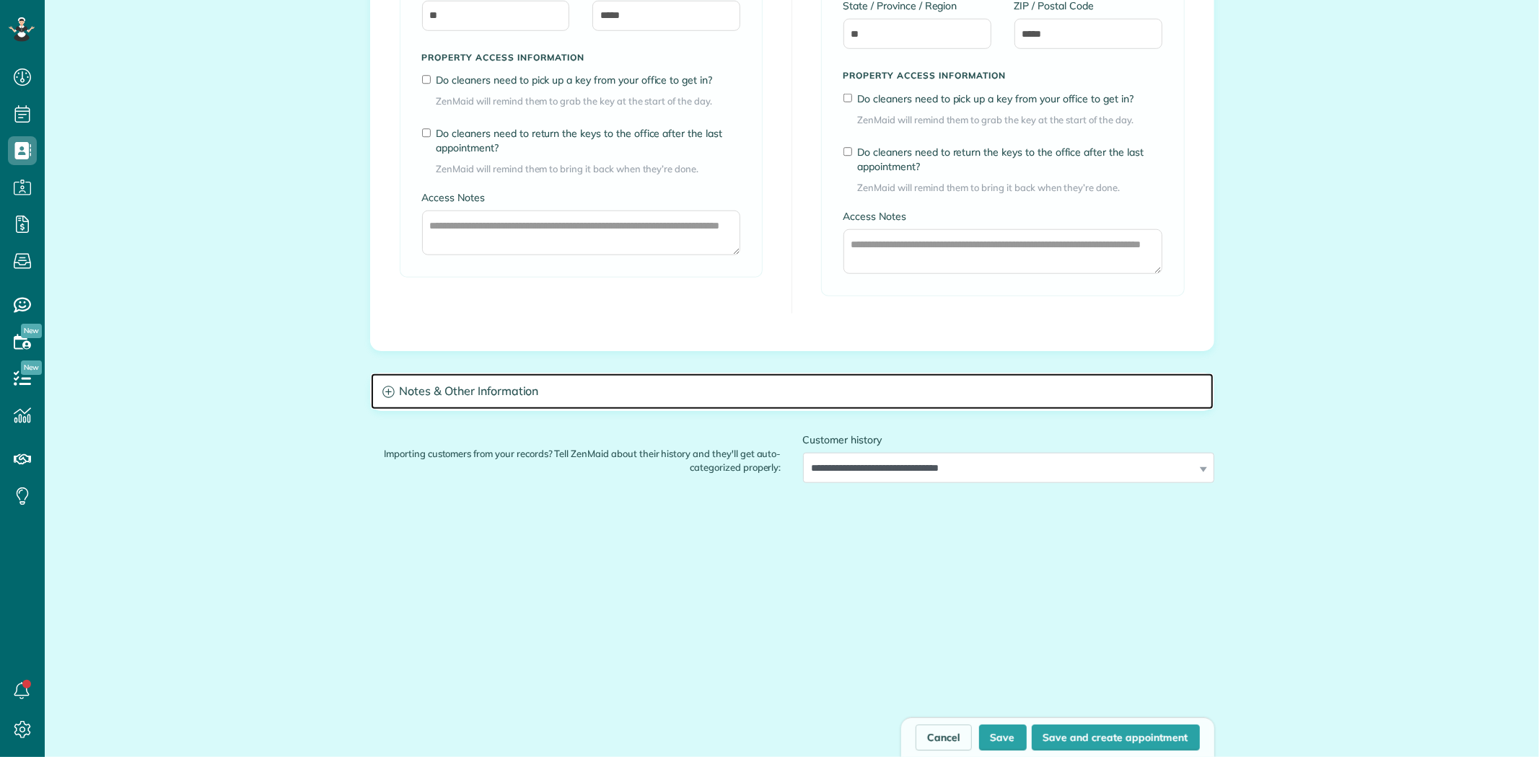
click at [478, 397] on h3 "Notes & Other Information" at bounding box center [792, 392] width 843 height 37
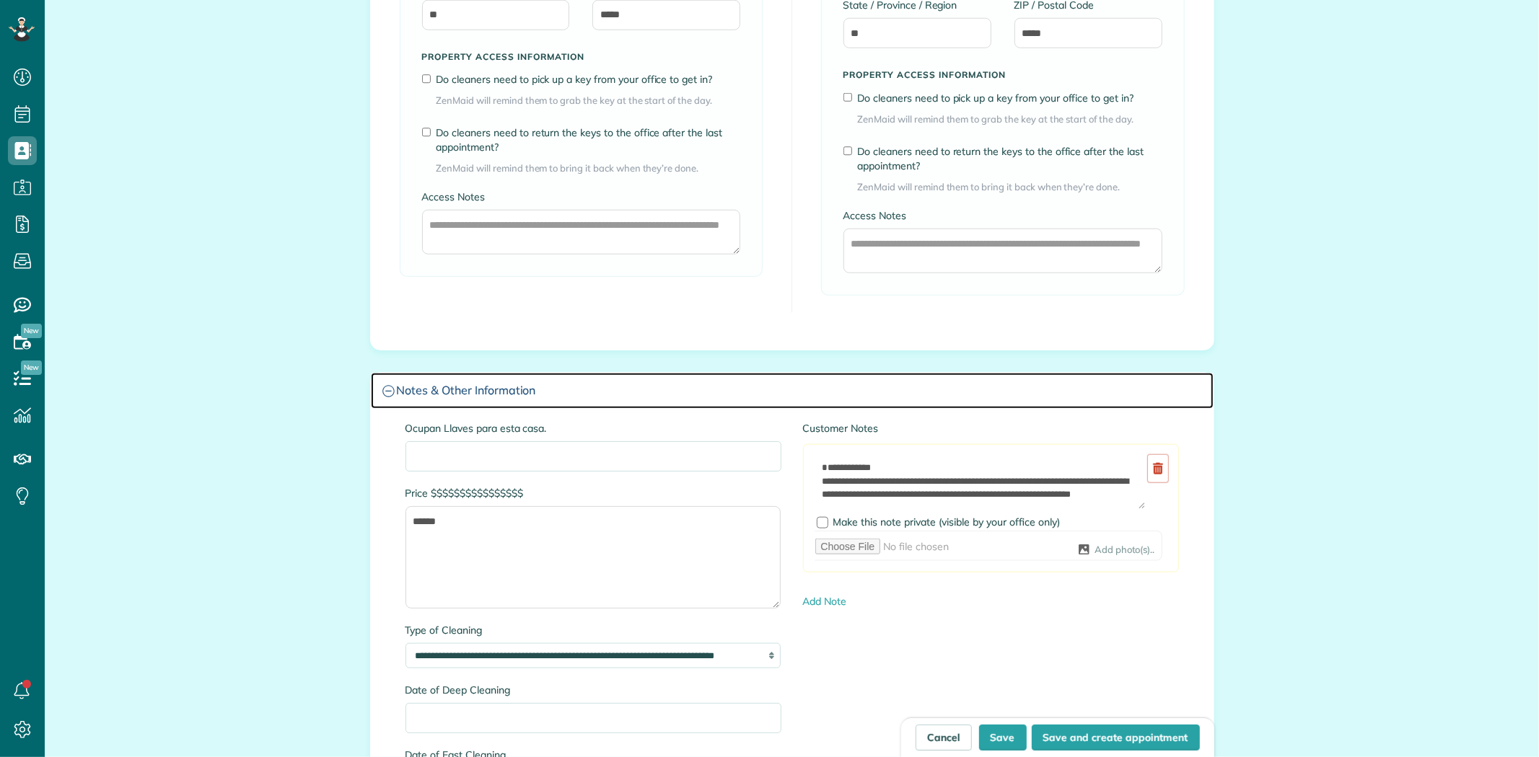
type input "**********"
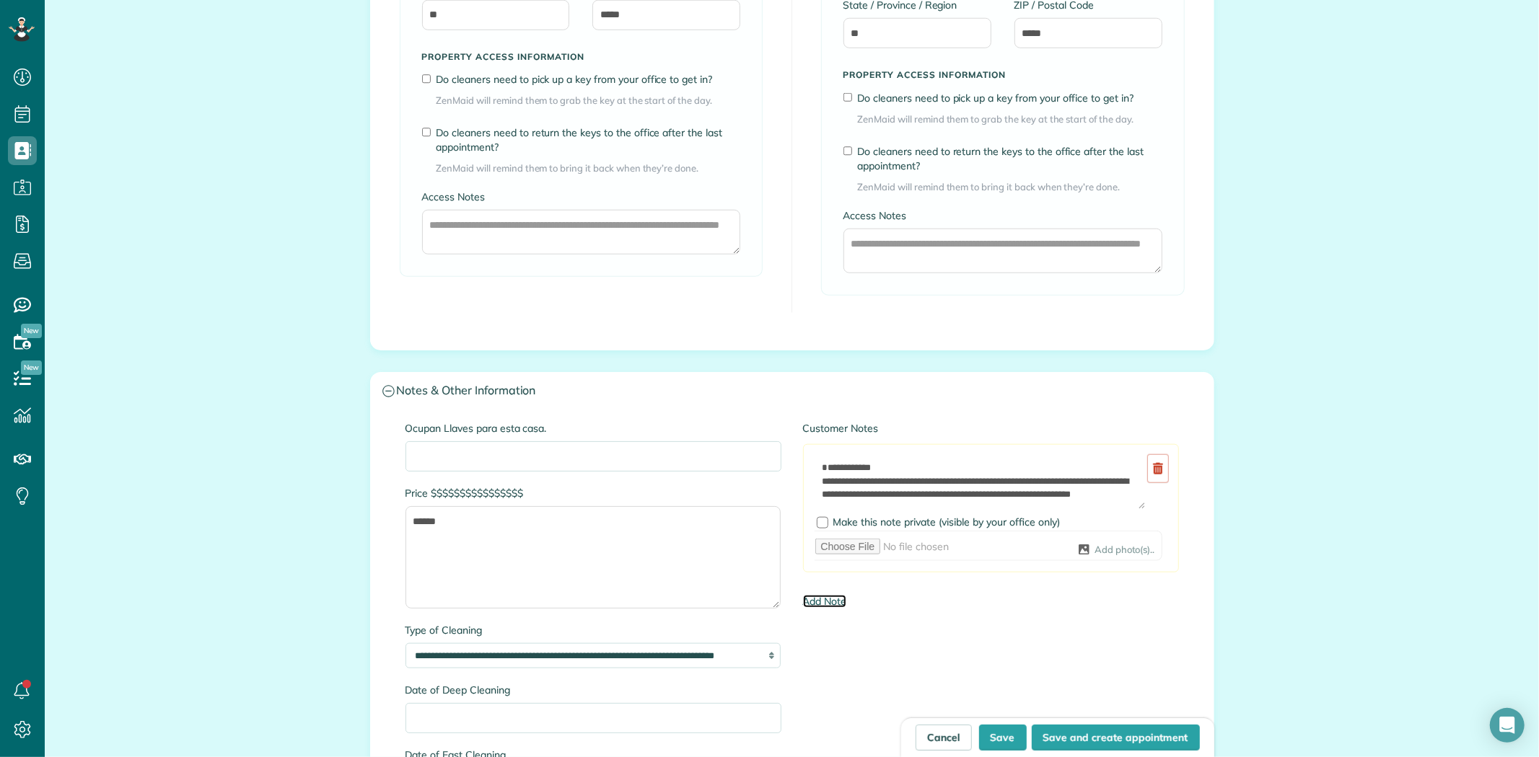
click at [825, 607] on link "Add Note" at bounding box center [825, 601] width 44 height 13
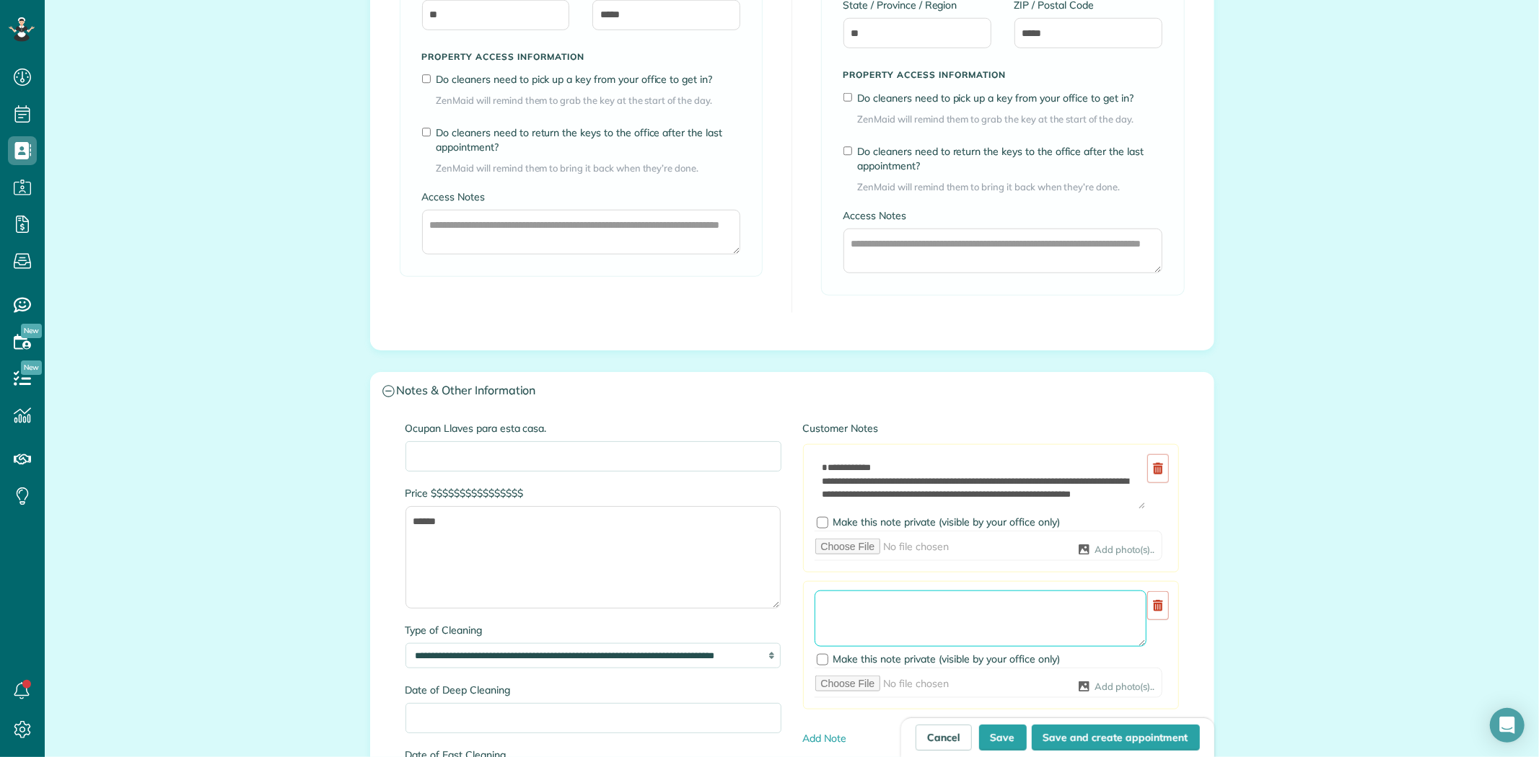
click at [866, 623] on textarea at bounding box center [980, 619] width 332 height 56
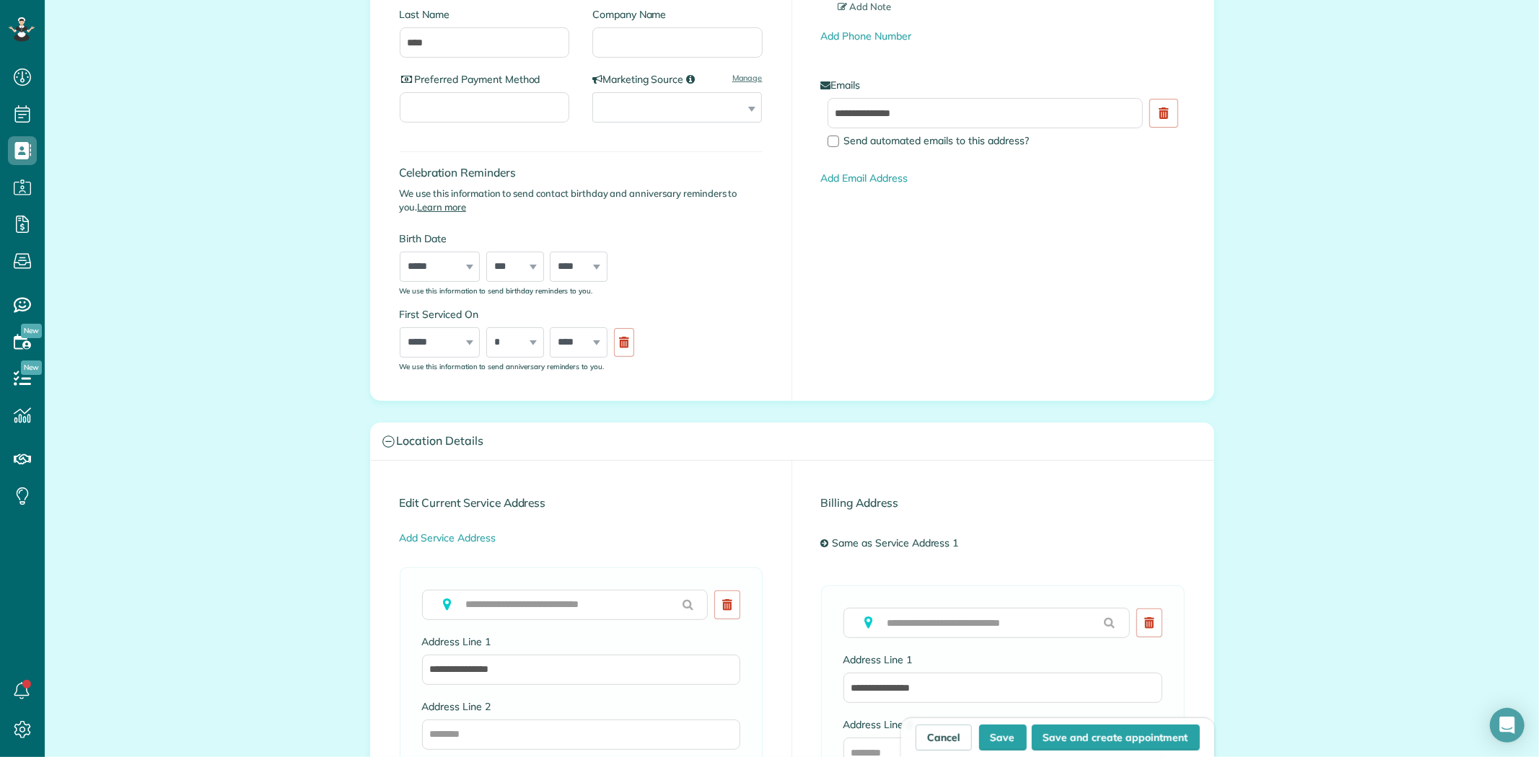
scroll to position [521, 0]
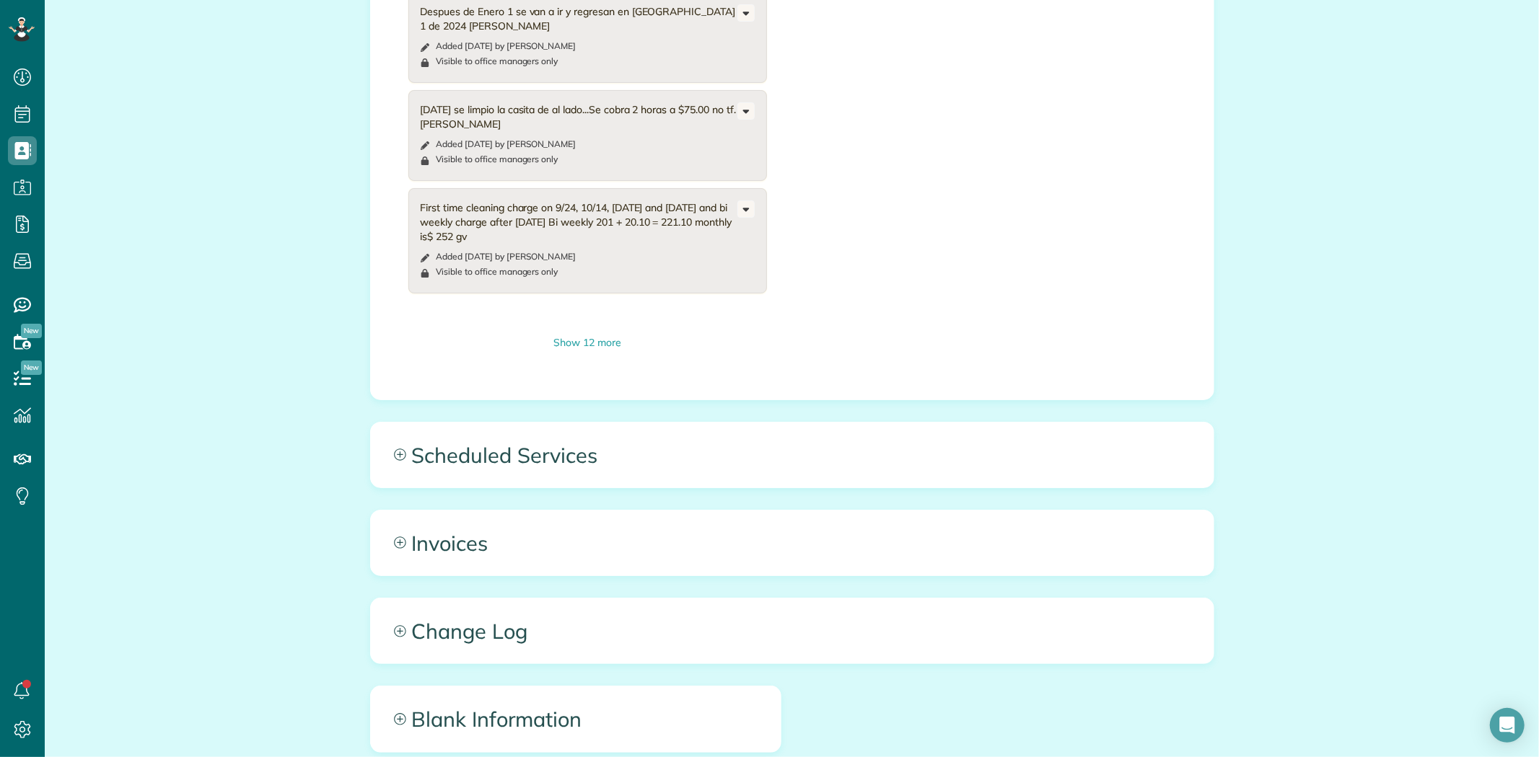
scroll to position [1763, 0]
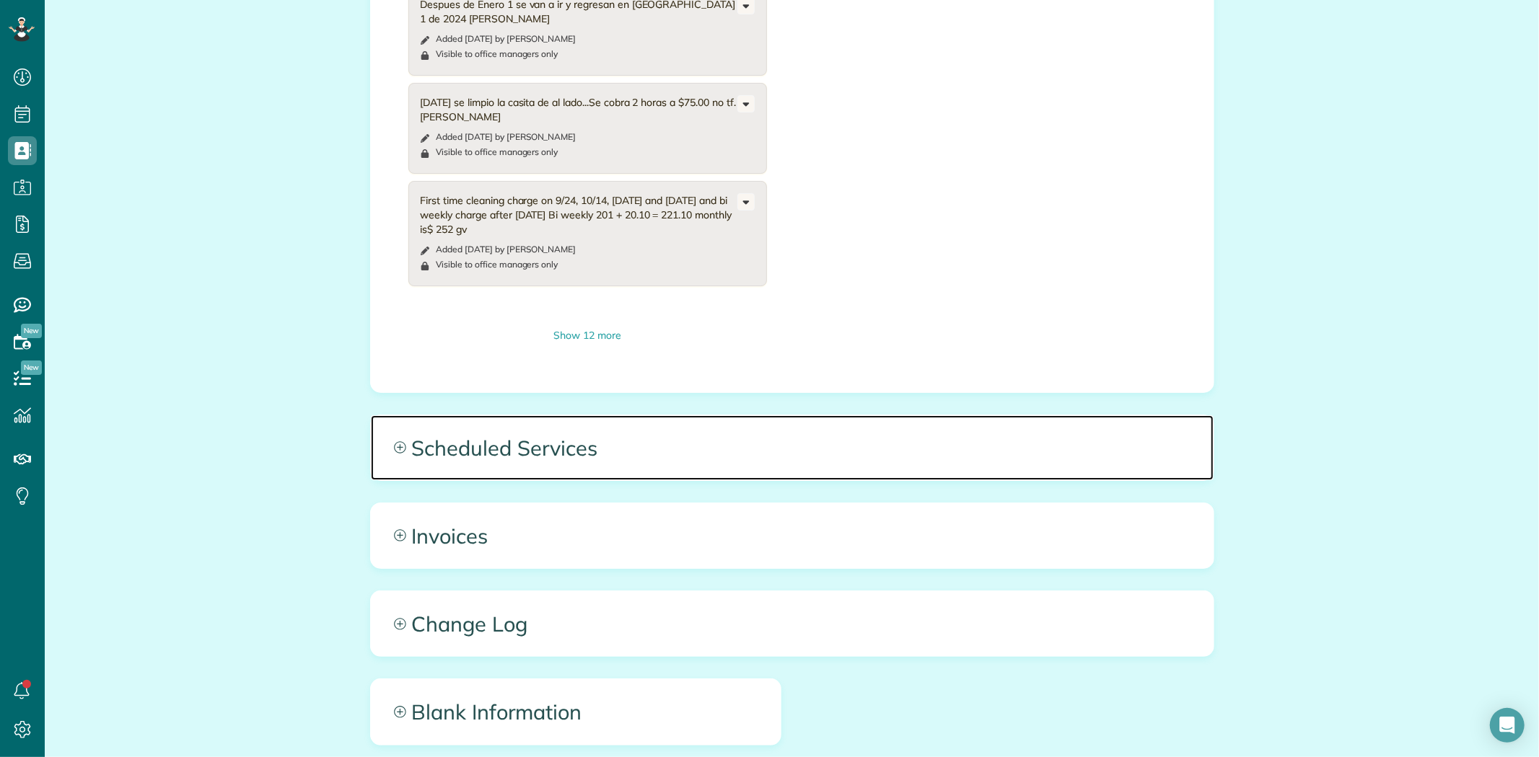
click at [528, 447] on span "Scheduled Services" at bounding box center [792, 448] width 843 height 65
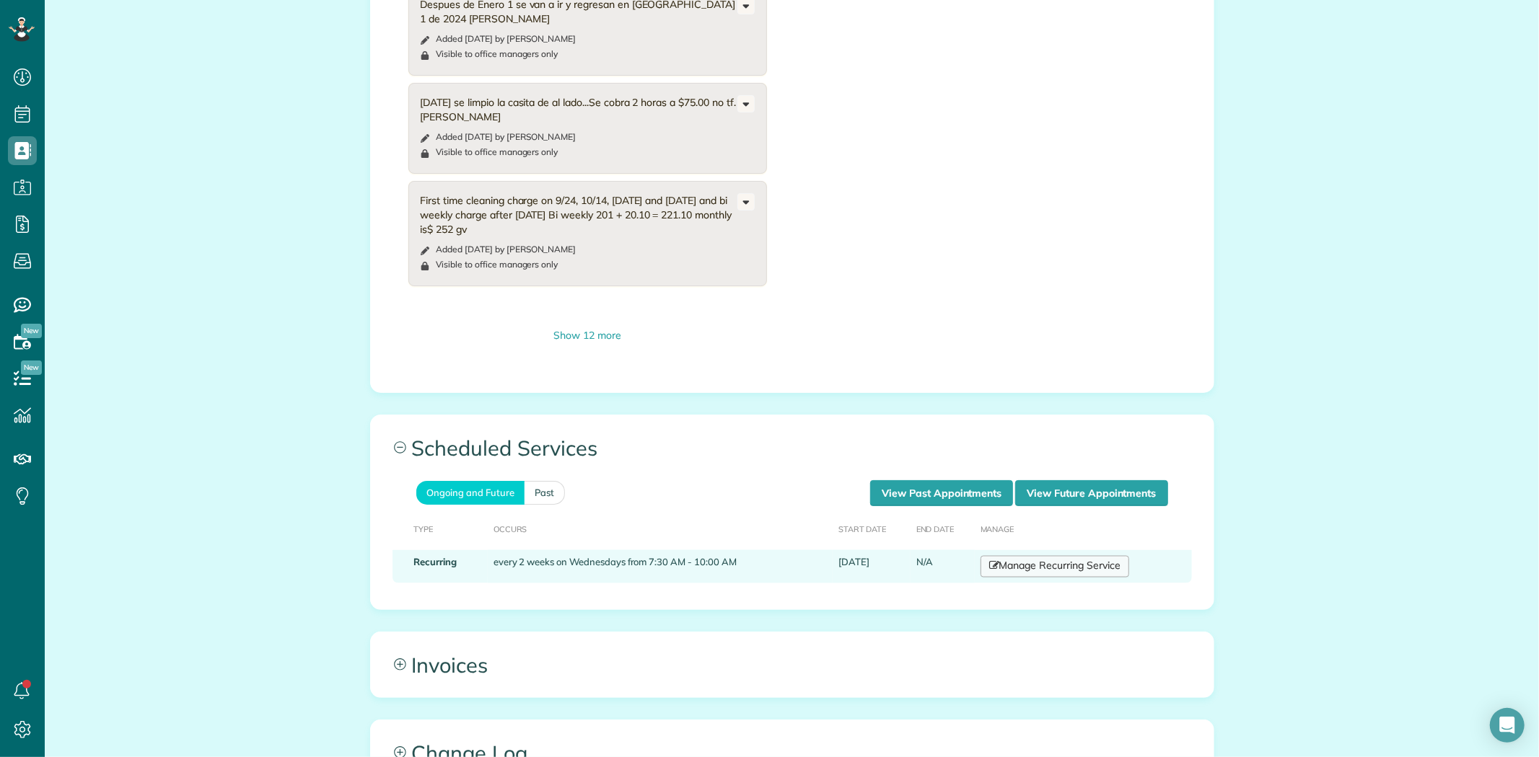
click at [1035, 556] on link "Manage Recurring Service" at bounding box center [1054, 567] width 149 height 22
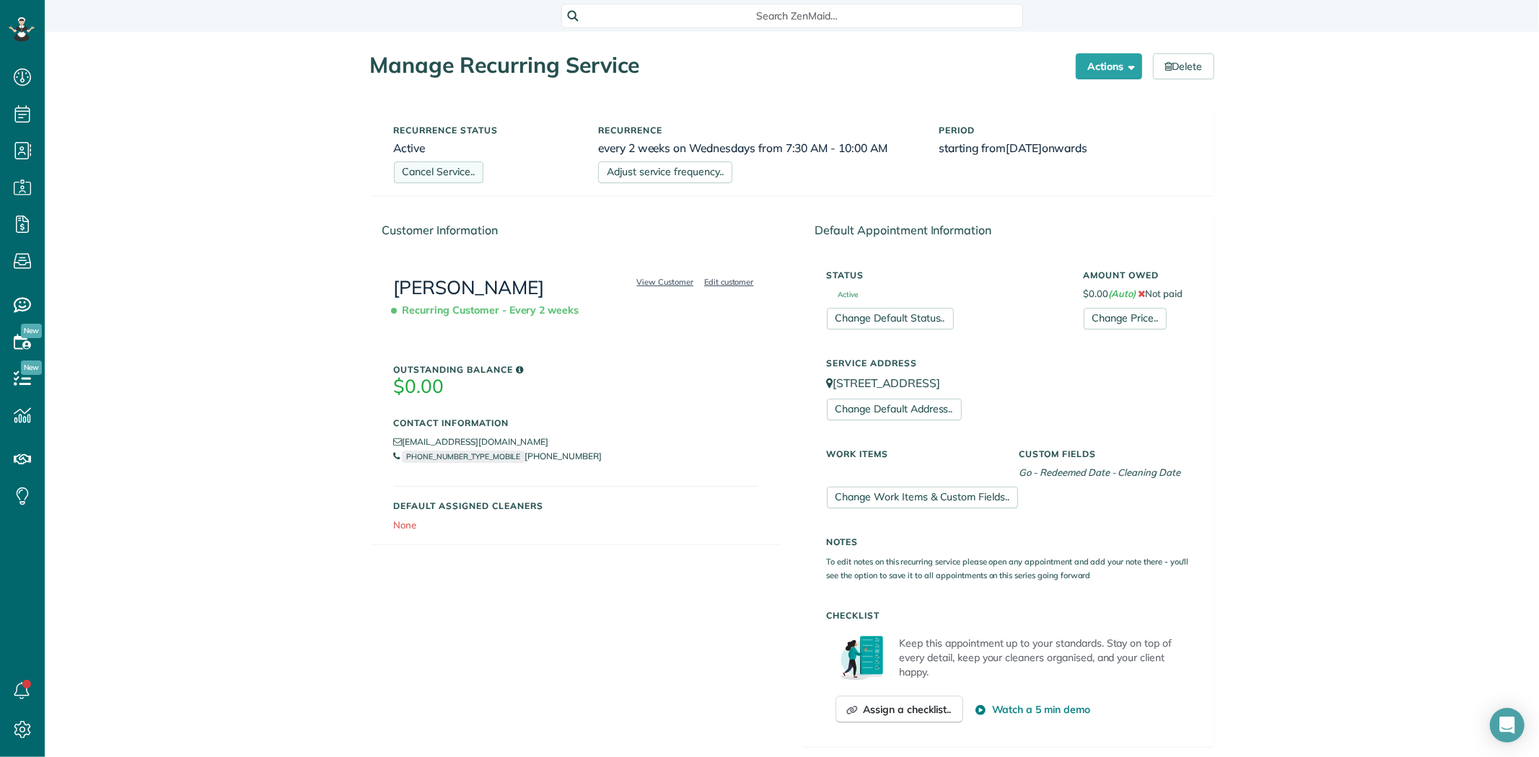
click at [442, 172] on link "Cancel Service.." at bounding box center [438, 173] width 89 height 22
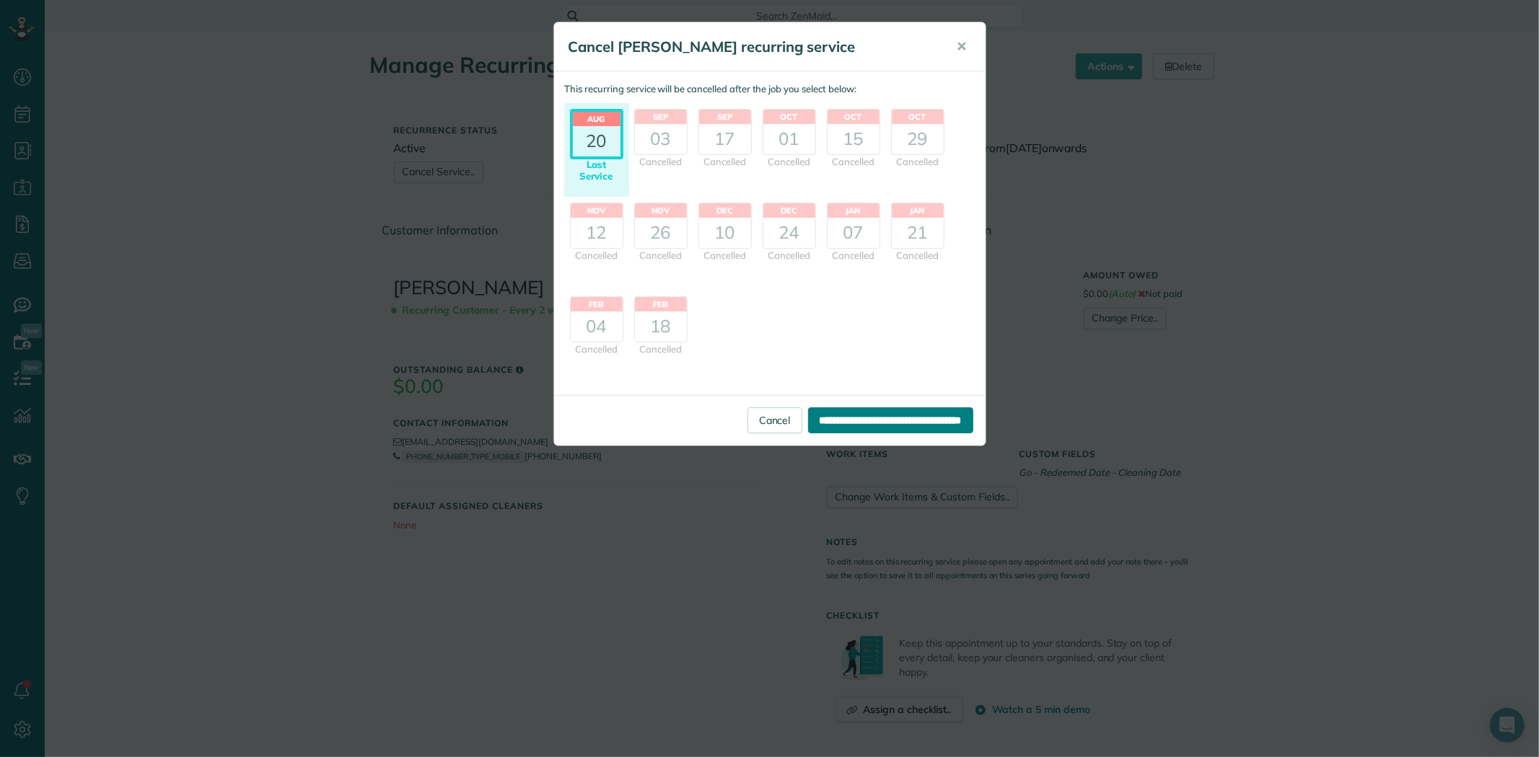
click at [876, 426] on input "**********" at bounding box center [890, 421] width 165 height 26
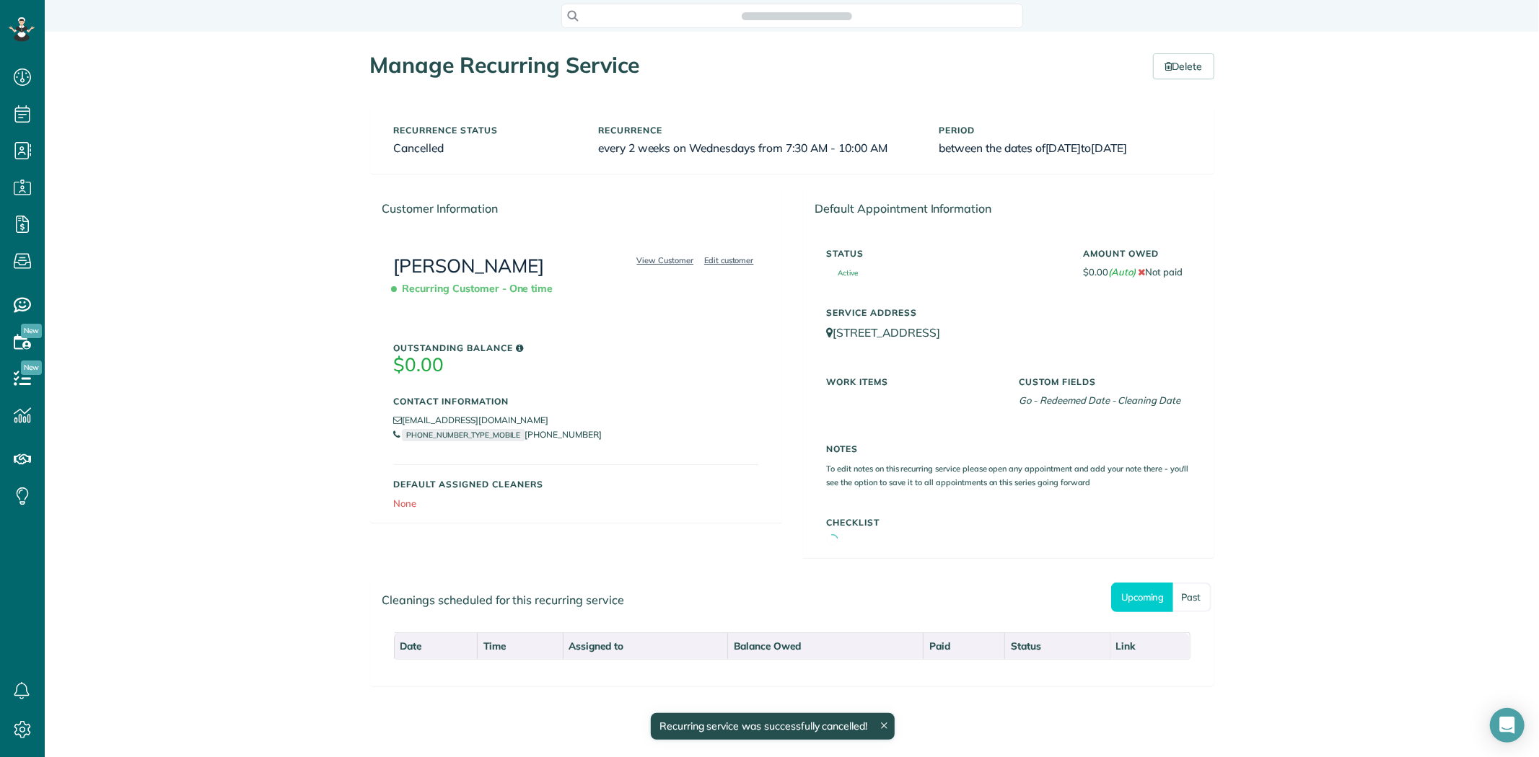
scroll to position [6, 6]
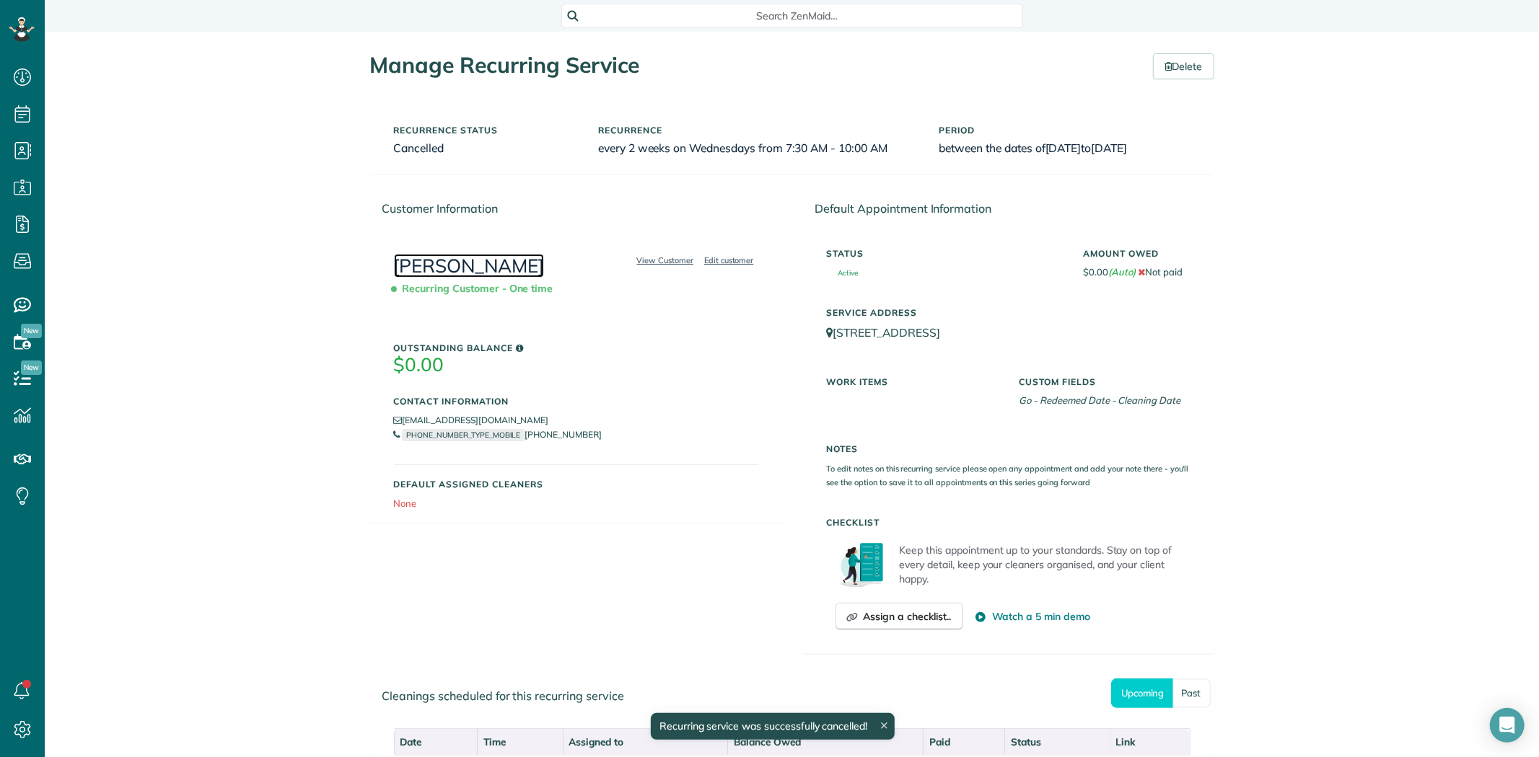
click at [437, 268] on link "[PERSON_NAME]" at bounding box center [469, 266] width 151 height 24
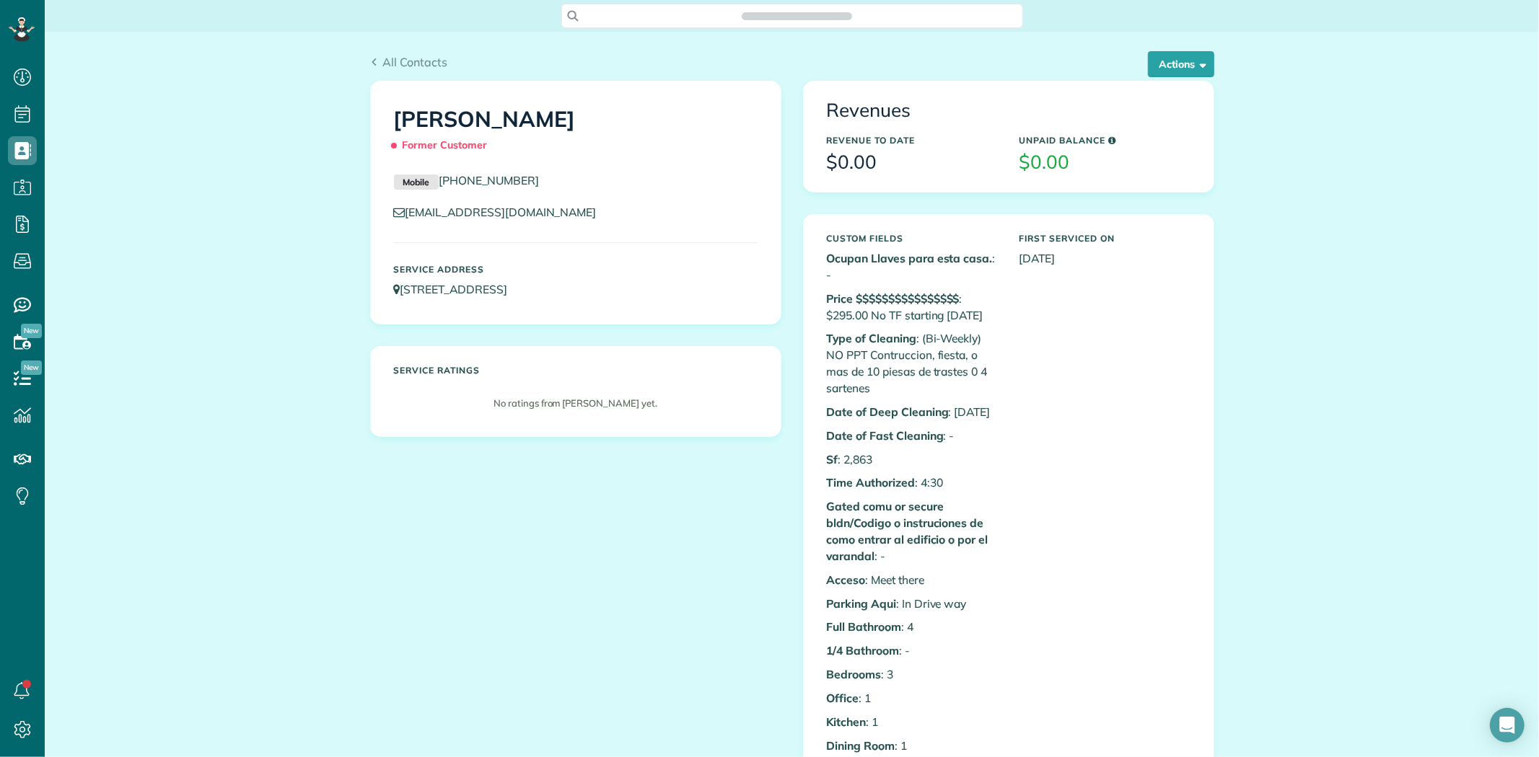
scroll to position [6, 6]
drag, startPoint x: 579, startPoint y: 118, endPoint x: 366, endPoint y: 117, distance: 213.5
click at [371, 117] on div "Jeannine Fleming Former Customer Mobile (661) 904-1879 jflem1965@gmail.com Serv…" at bounding box center [576, 203] width 410 height 242
copy h1 "[PERSON_NAME]"
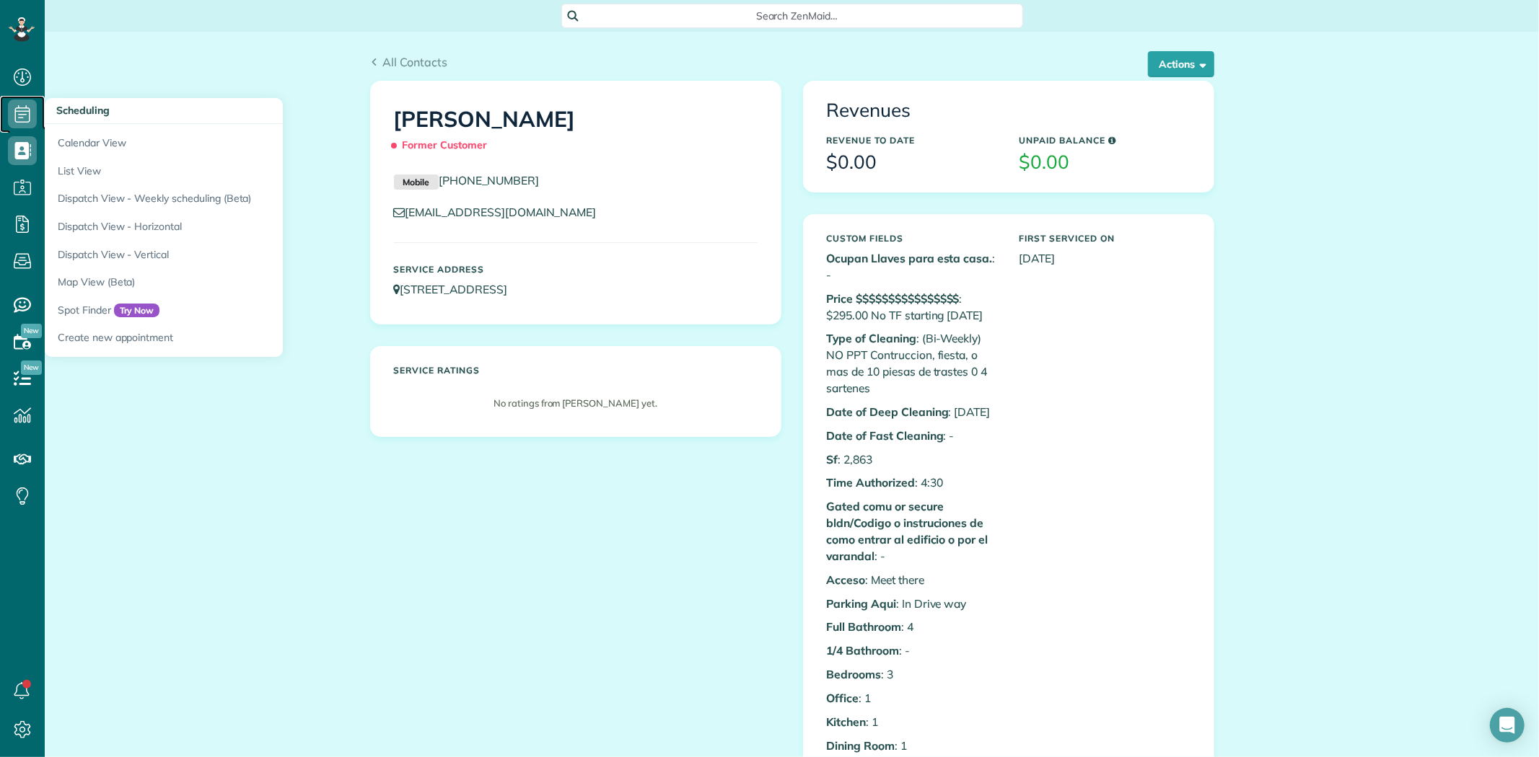
click at [20, 113] on icon at bounding box center [22, 114] width 29 height 29
click at [95, 148] on link "Calendar View" at bounding box center [225, 140] width 361 height 33
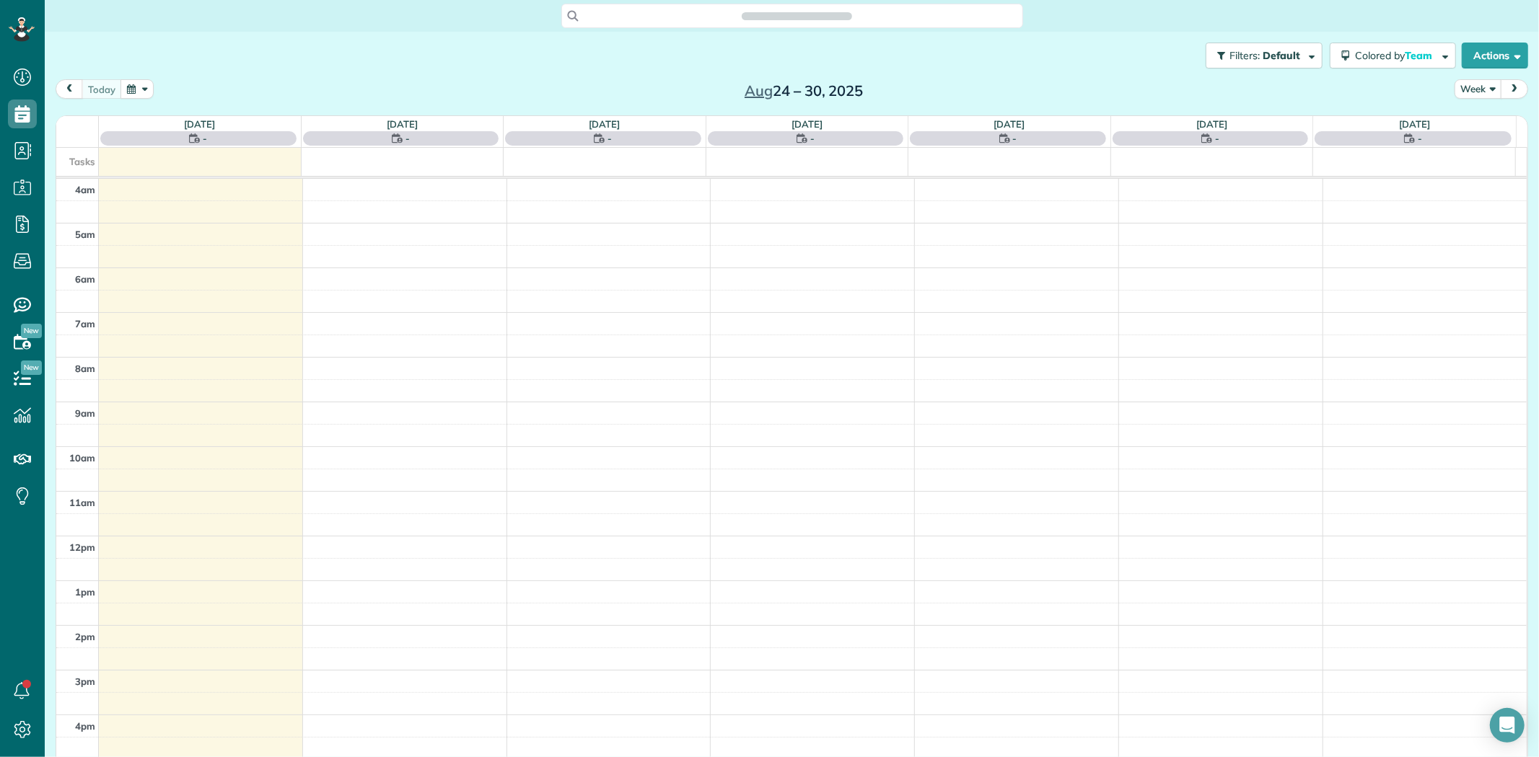
scroll to position [120, 0]
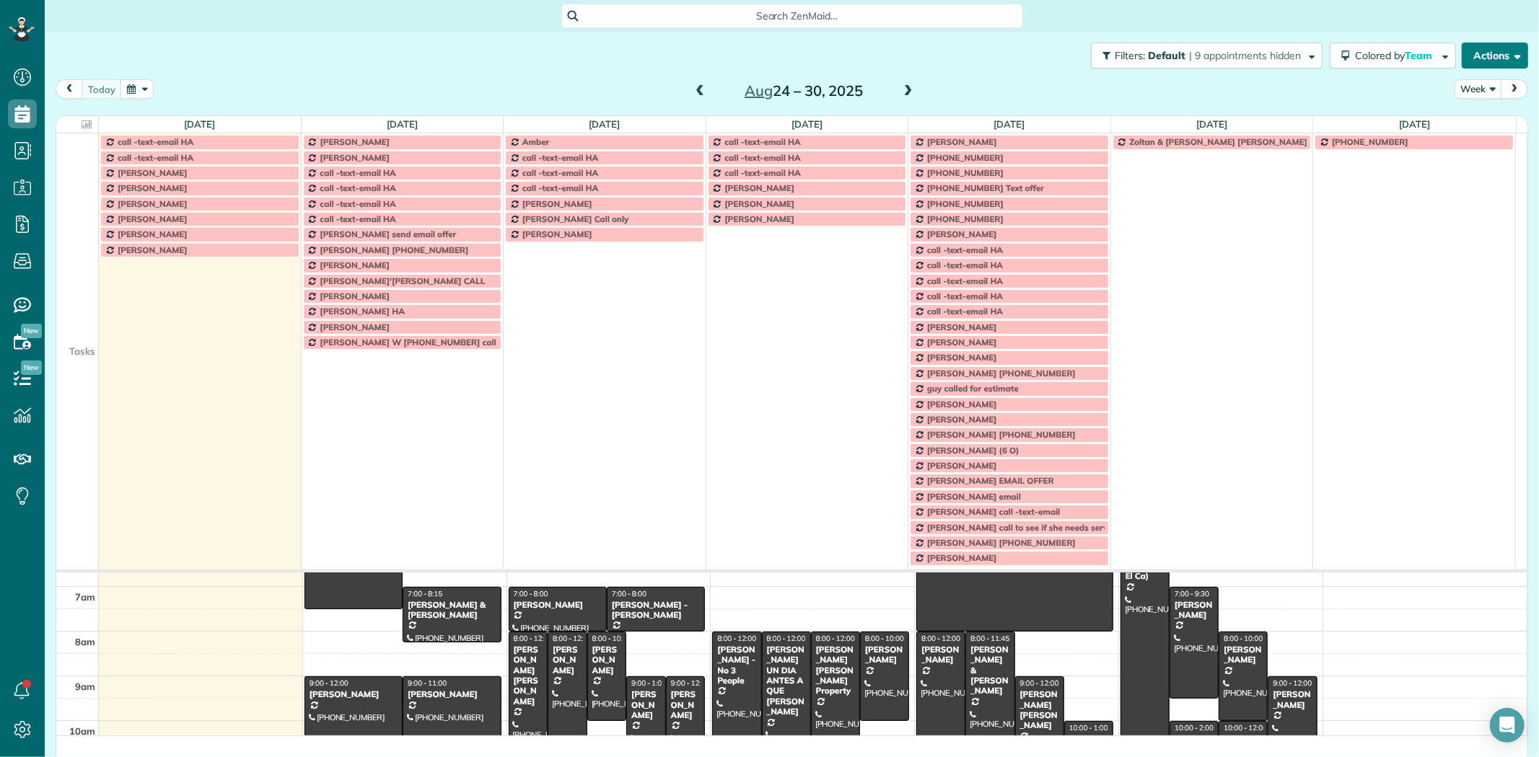
click at [1509, 53] on span "button" at bounding box center [1514, 55] width 11 height 11
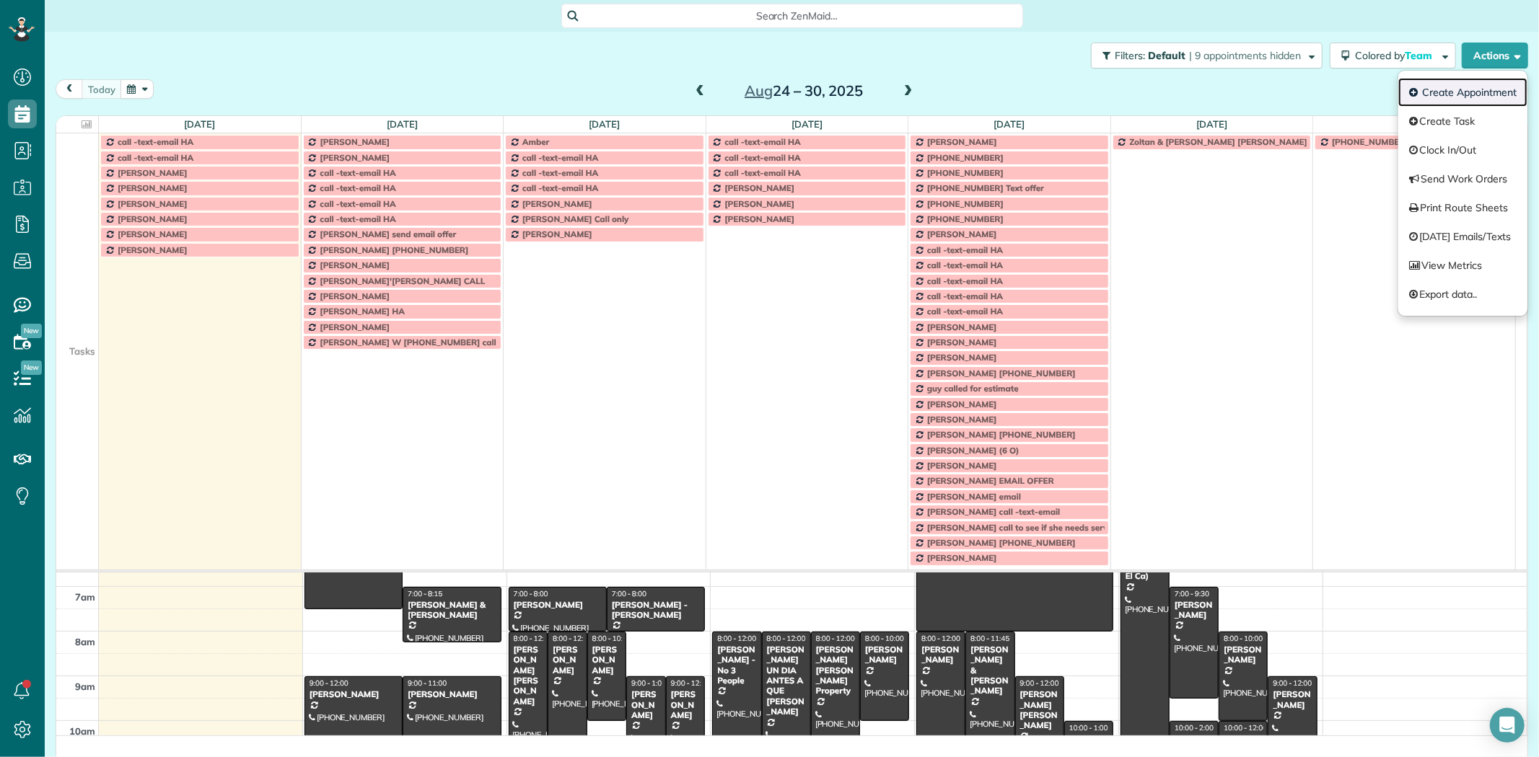
click at [1466, 94] on link "Create Appointment" at bounding box center [1462, 92] width 129 height 29
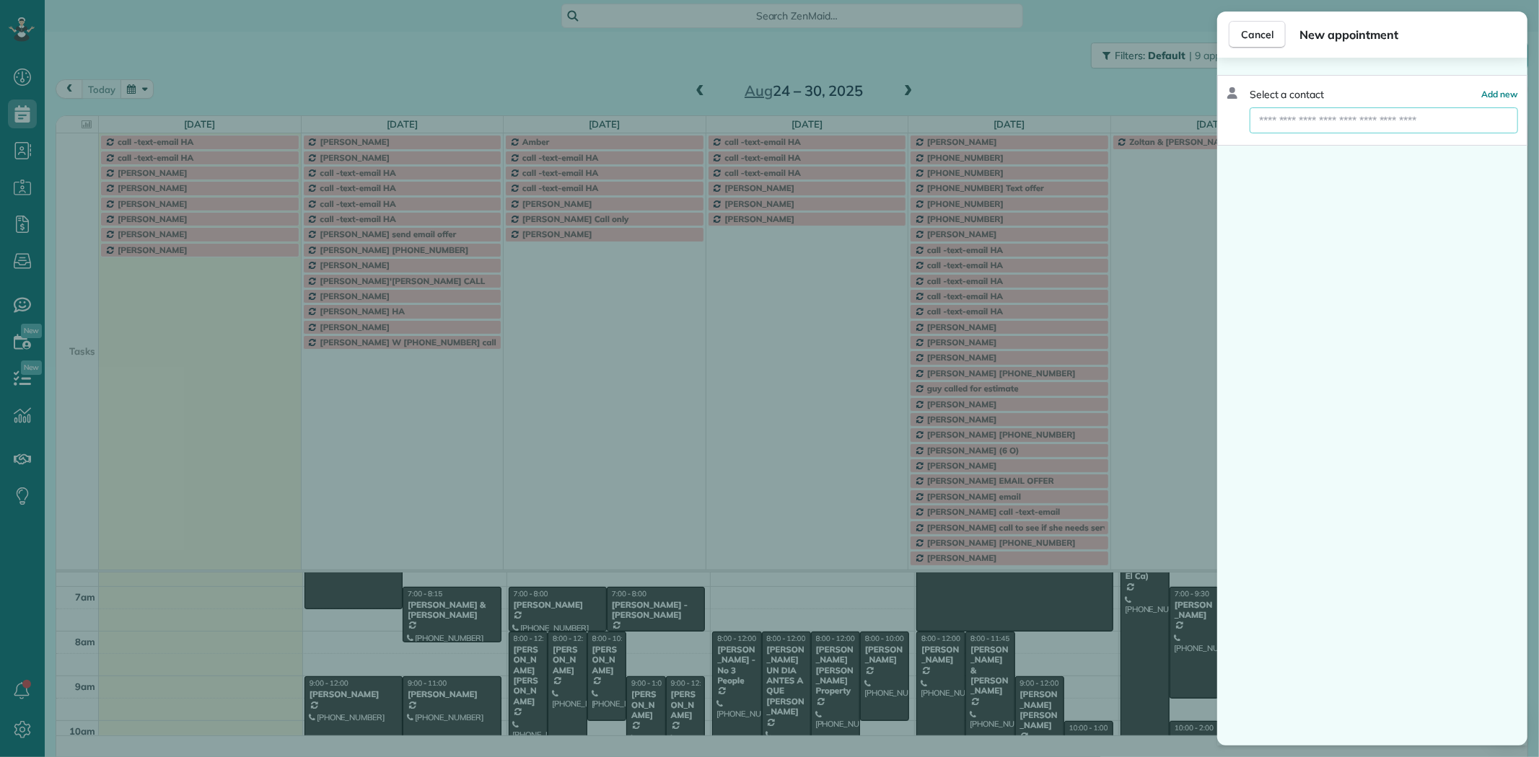
click at [1275, 117] on input "text" at bounding box center [1383, 120] width 268 height 26
paste input "**********"
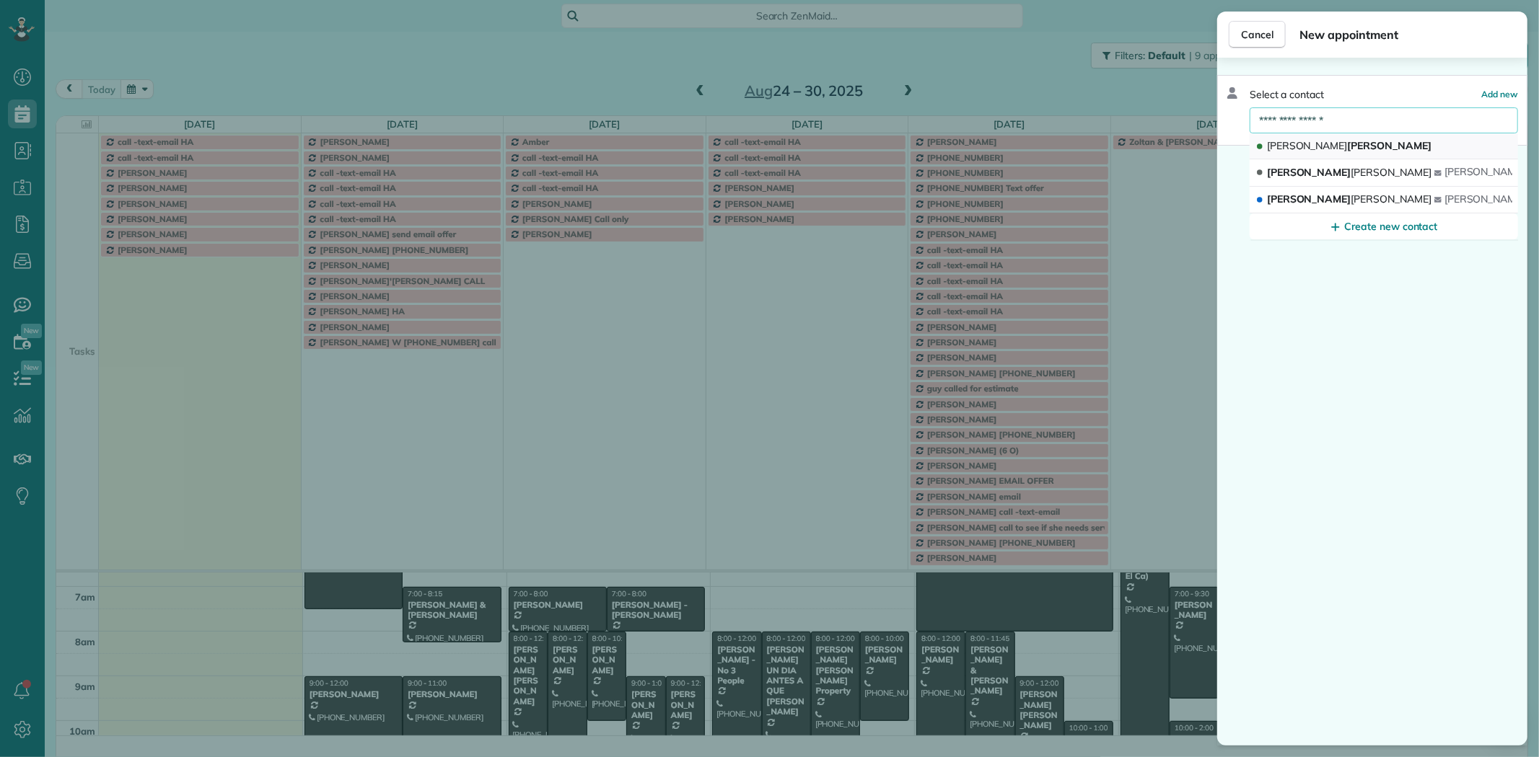
type input "**********"
click at [1319, 147] on span "Jeannine Flemming" at bounding box center [1349, 145] width 164 height 13
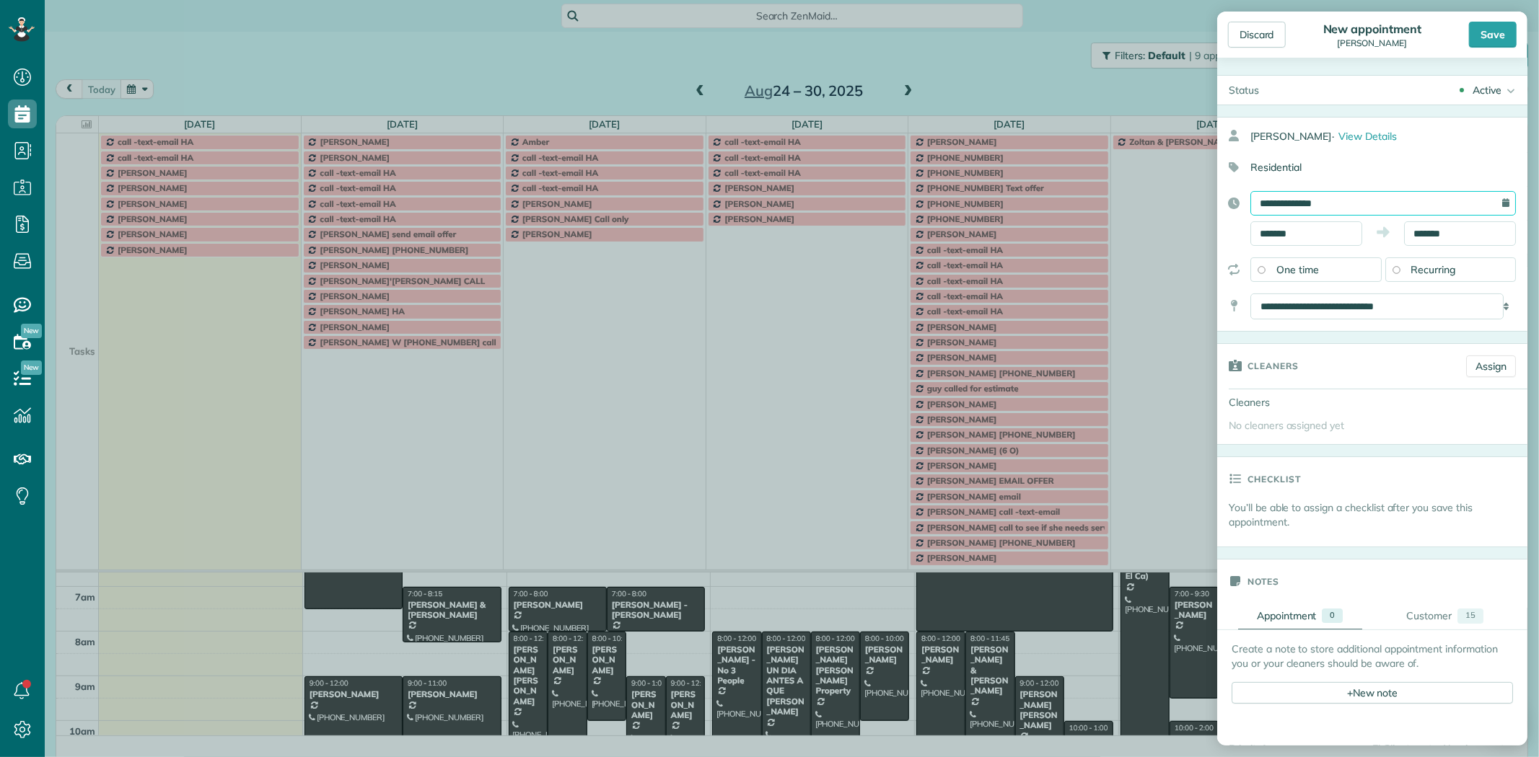
click at [1301, 202] on input "**********" at bounding box center [1382, 203] width 265 height 25
click at [1340, 365] on link "27" at bounding box center [1340, 368] width 23 height 23
type input "**********"
drag, startPoint x: 1311, startPoint y: 234, endPoint x: 1191, endPoint y: 210, distance: 122.9
click at [1191, 210] on div "Discard New appointment Jeannine Fleming Save Status Active Active Stand-By Can…" at bounding box center [769, 378] width 1539 height 757
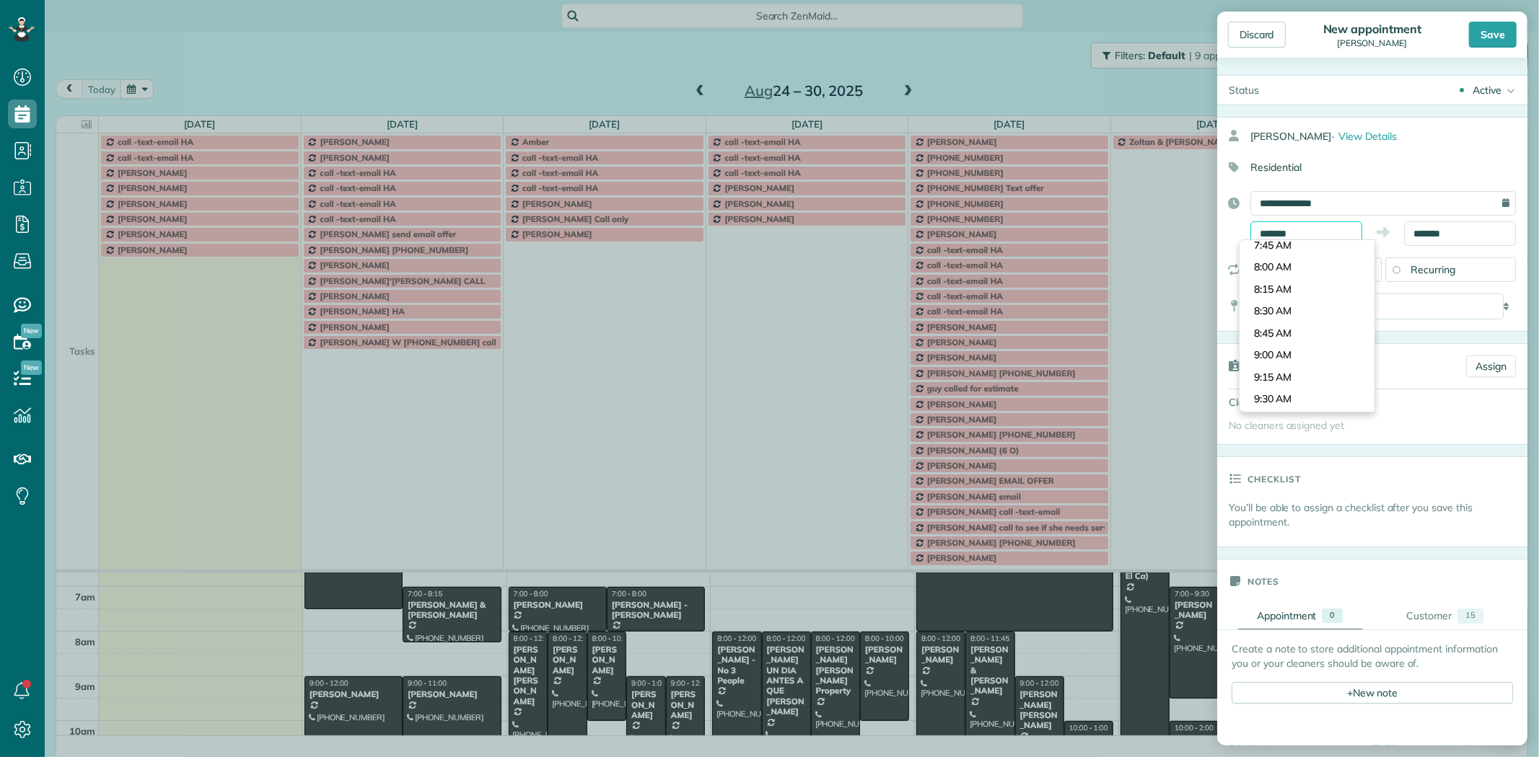
scroll to position [628, 0]
type input "*******"
click at [1278, 265] on body "Dashboard Scheduling Calendar View List View Dispatch View - Weekly scheduling …" at bounding box center [769, 378] width 1539 height 757
click at [1414, 236] on input "*******" at bounding box center [1460, 233] width 112 height 25
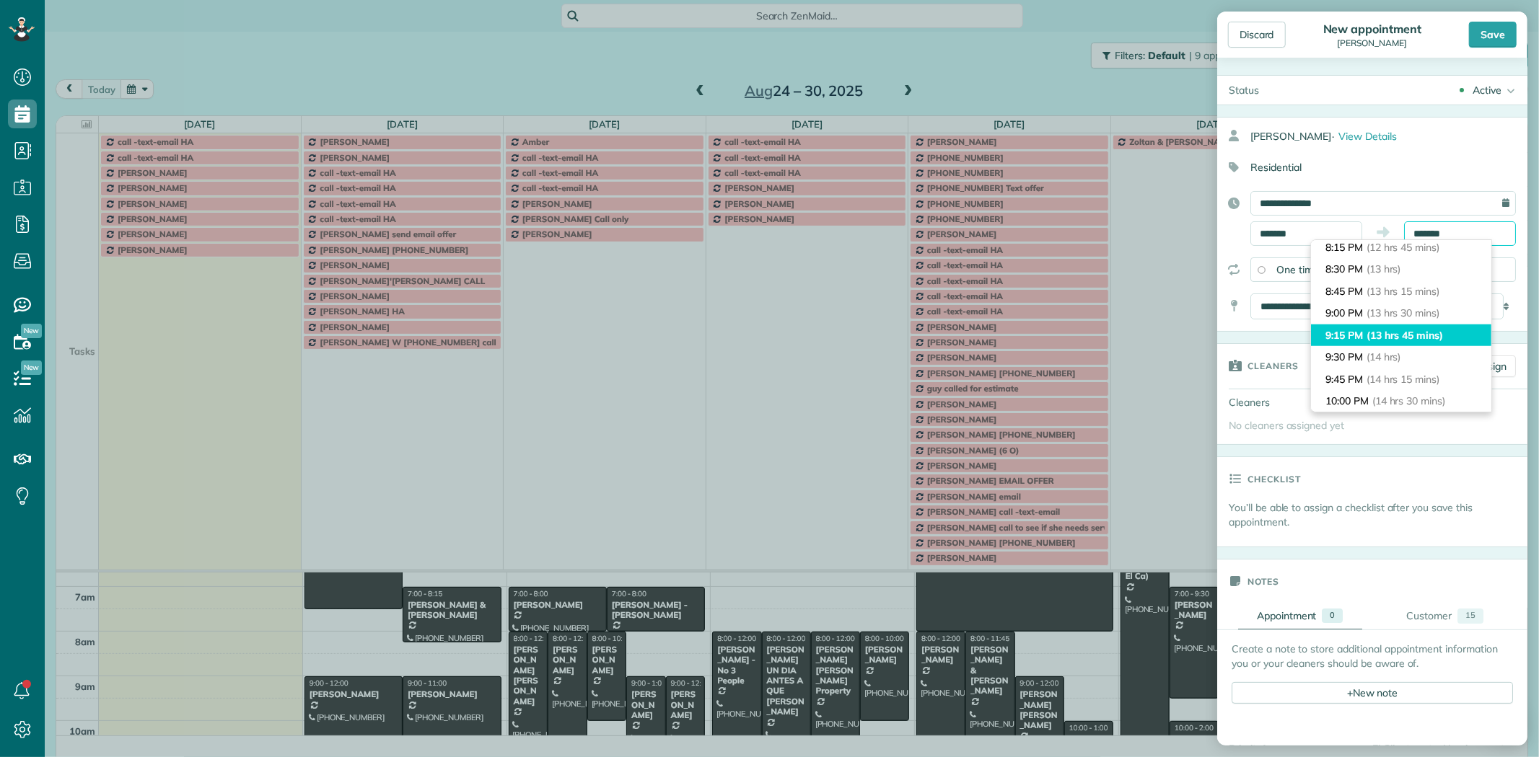
scroll to position [1207, 0]
click at [1356, 328] on li "10:00 PM (14 hrs 30 mins)" at bounding box center [1401, 321] width 180 height 22
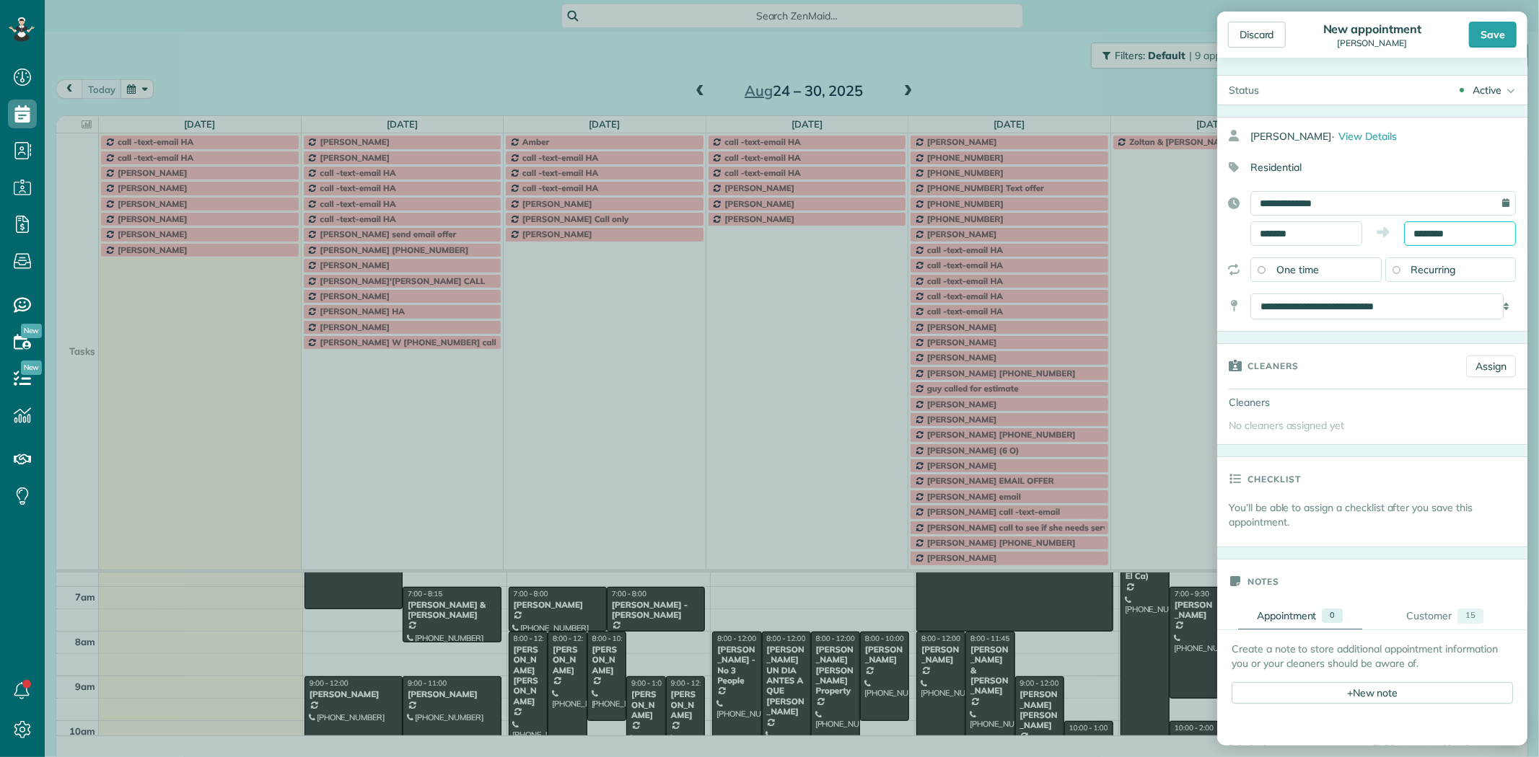
click at [1431, 229] on input "********" at bounding box center [1460, 233] width 112 height 25
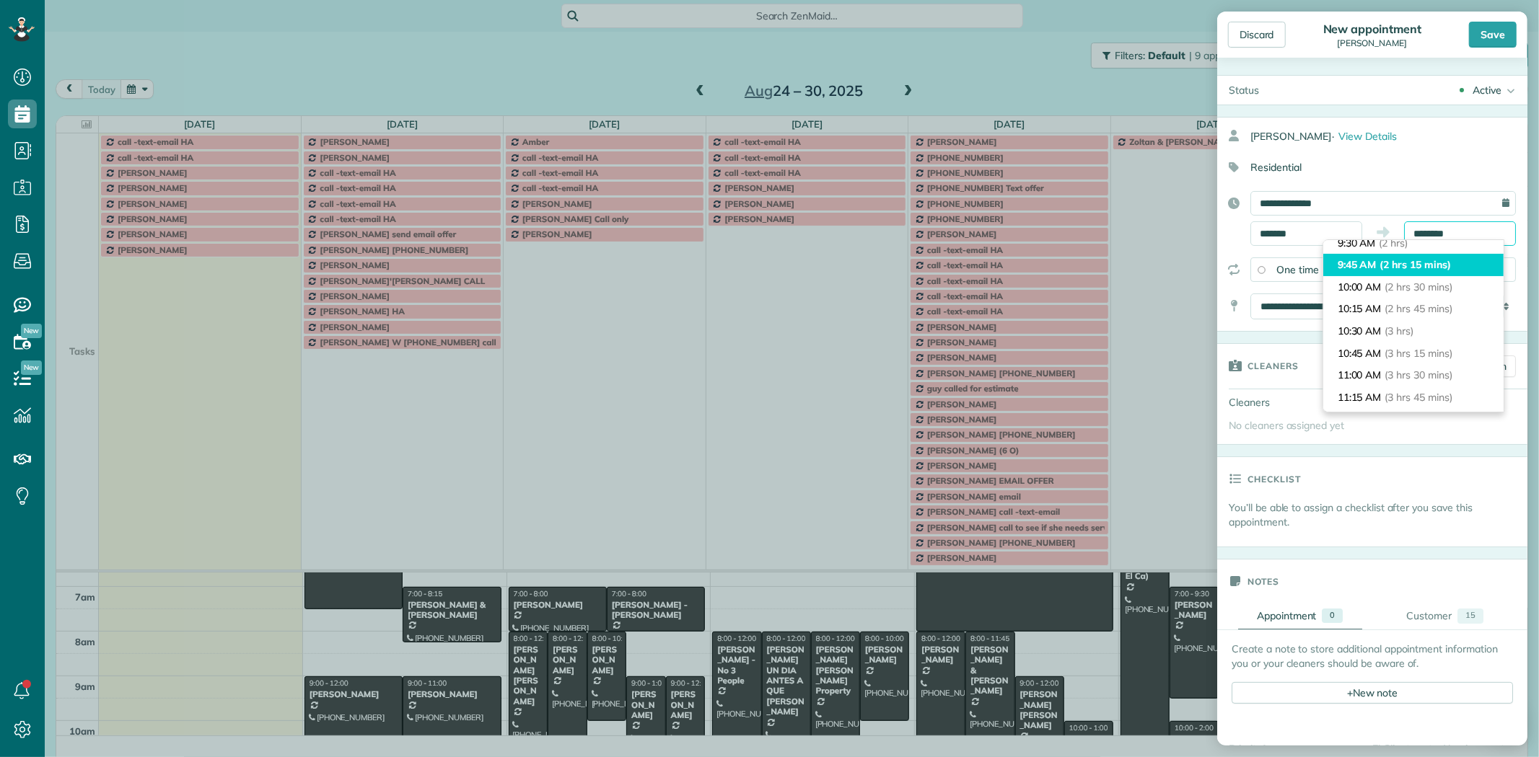
scroll to position [212, 0]
type input "********"
click at [1366, 265] on li "10:00 AM (2 hrs 30 mins)" at bounding box center [1413, 259] width 180 height 22
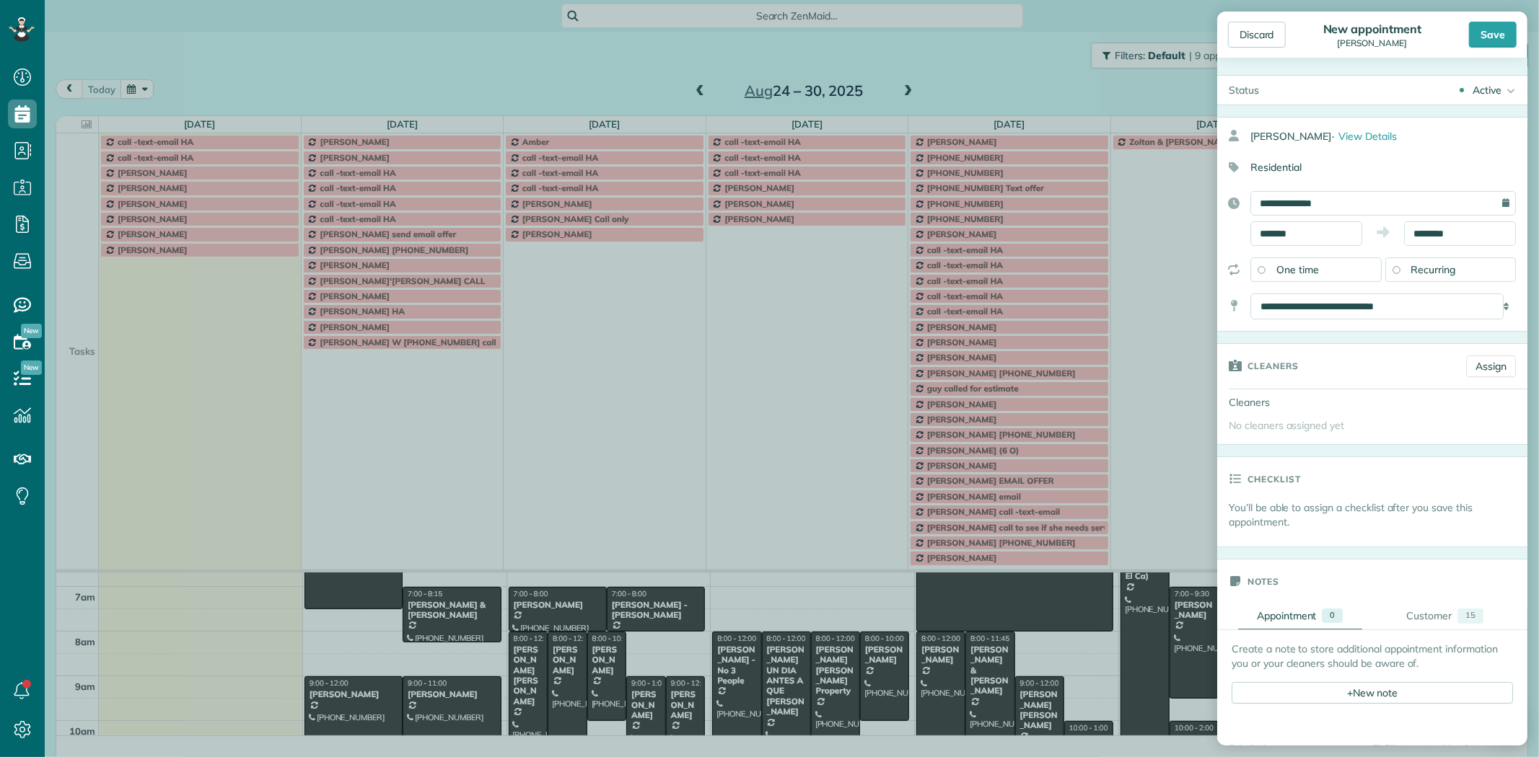
click at [1438, 271] on span "Recurring" at bounding box center [1433, 269] width 45 height 13
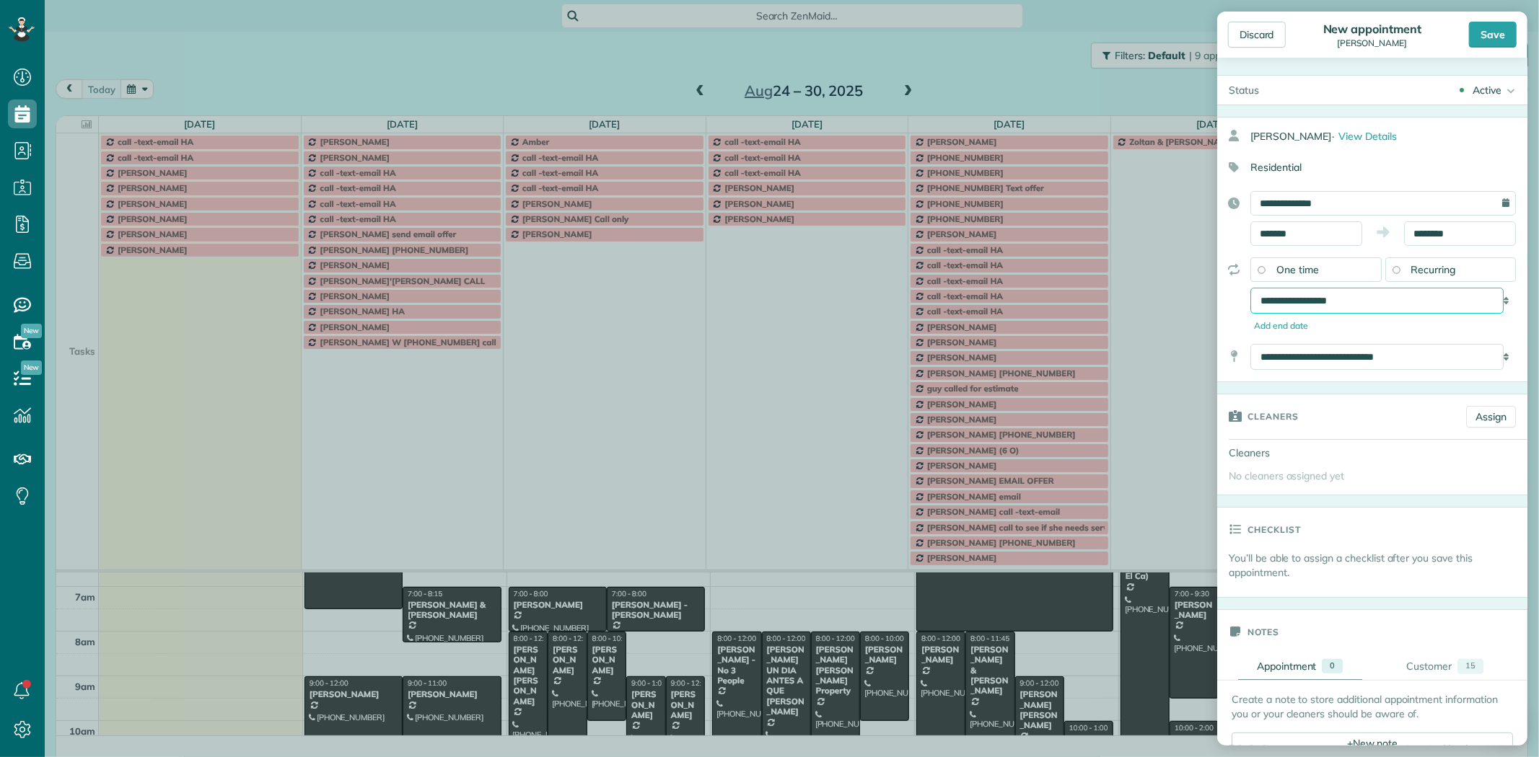
click at [1354, 305] on select "**********" at bounding box center [1376, 301] width 253 height 26
select select "**********"
click at [1250, 288] on select "**********" at bounding box center [1376, 301] width 253 height 26
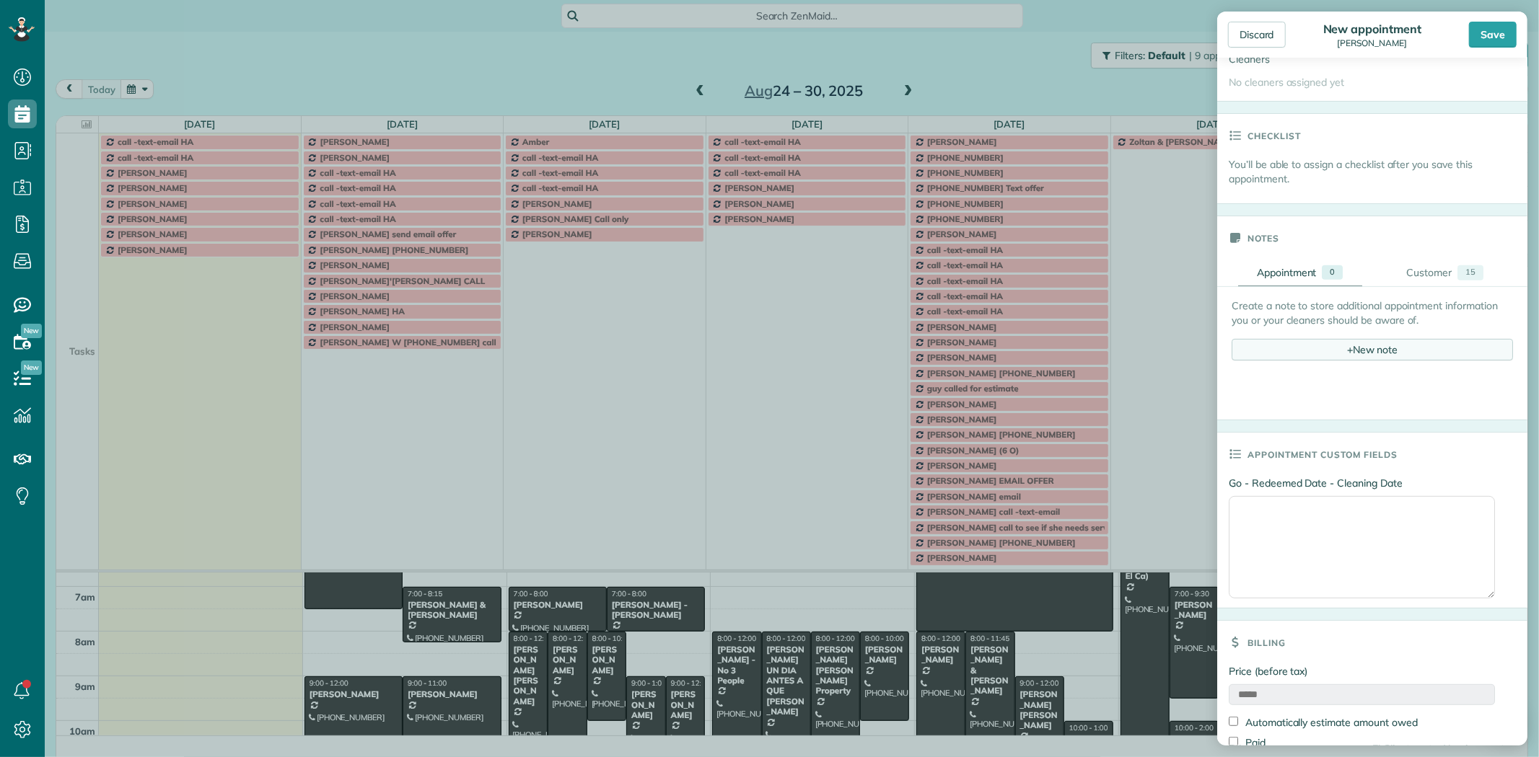
scroll to position [465, 0]
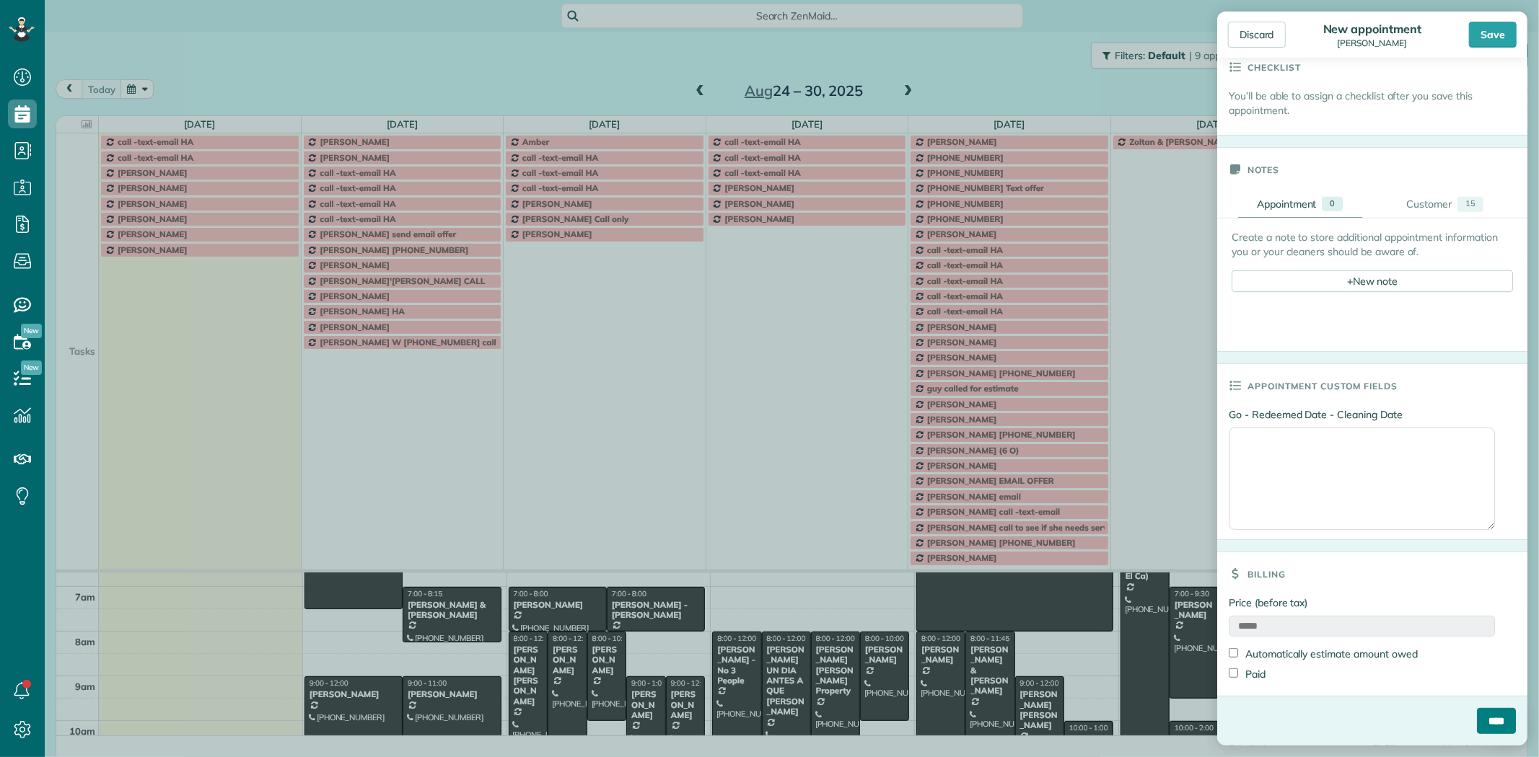
click at [1477, 711] on input "****" at bounding box center [1496, 721] width 39 height 26
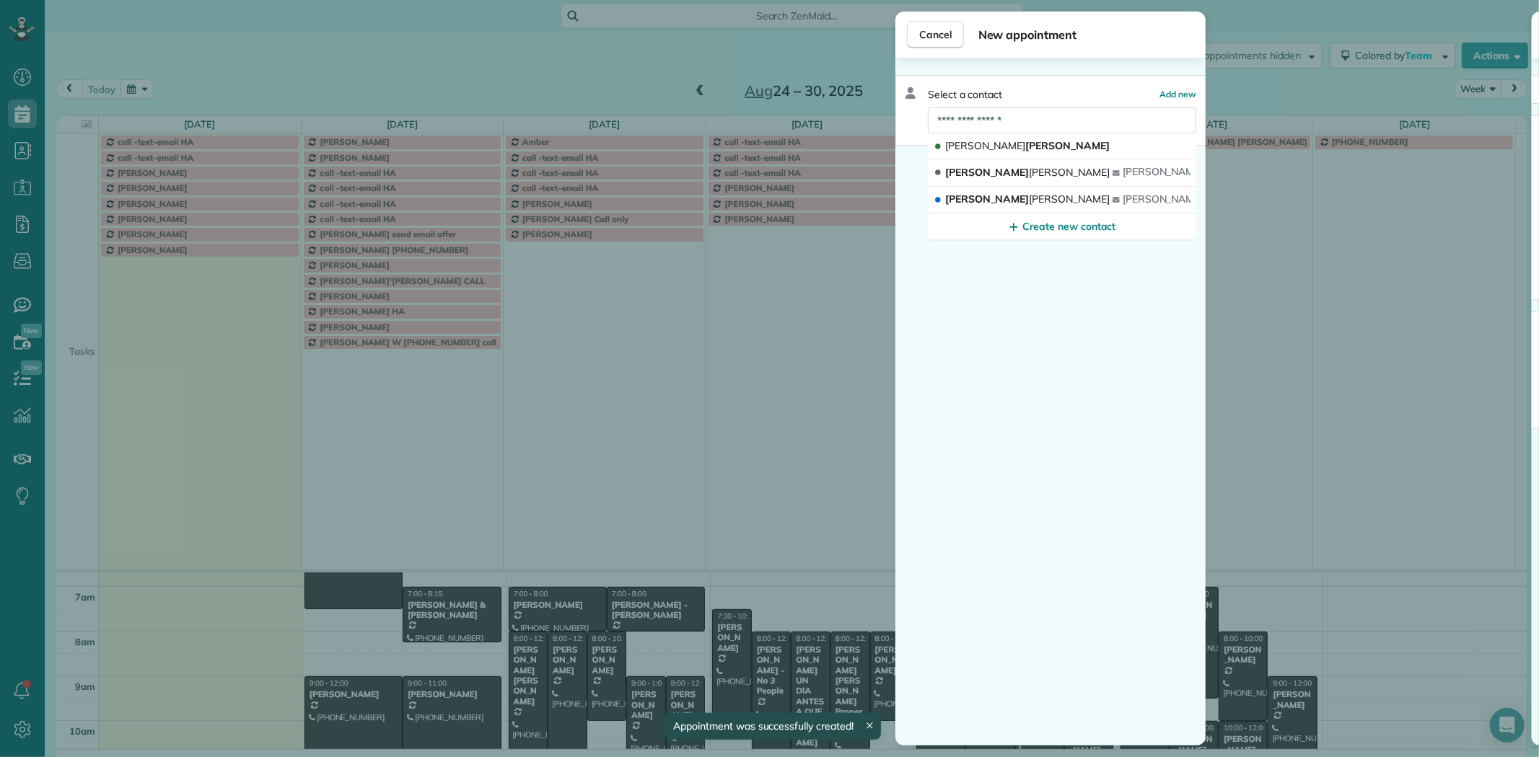
scroll to position [105, 0]
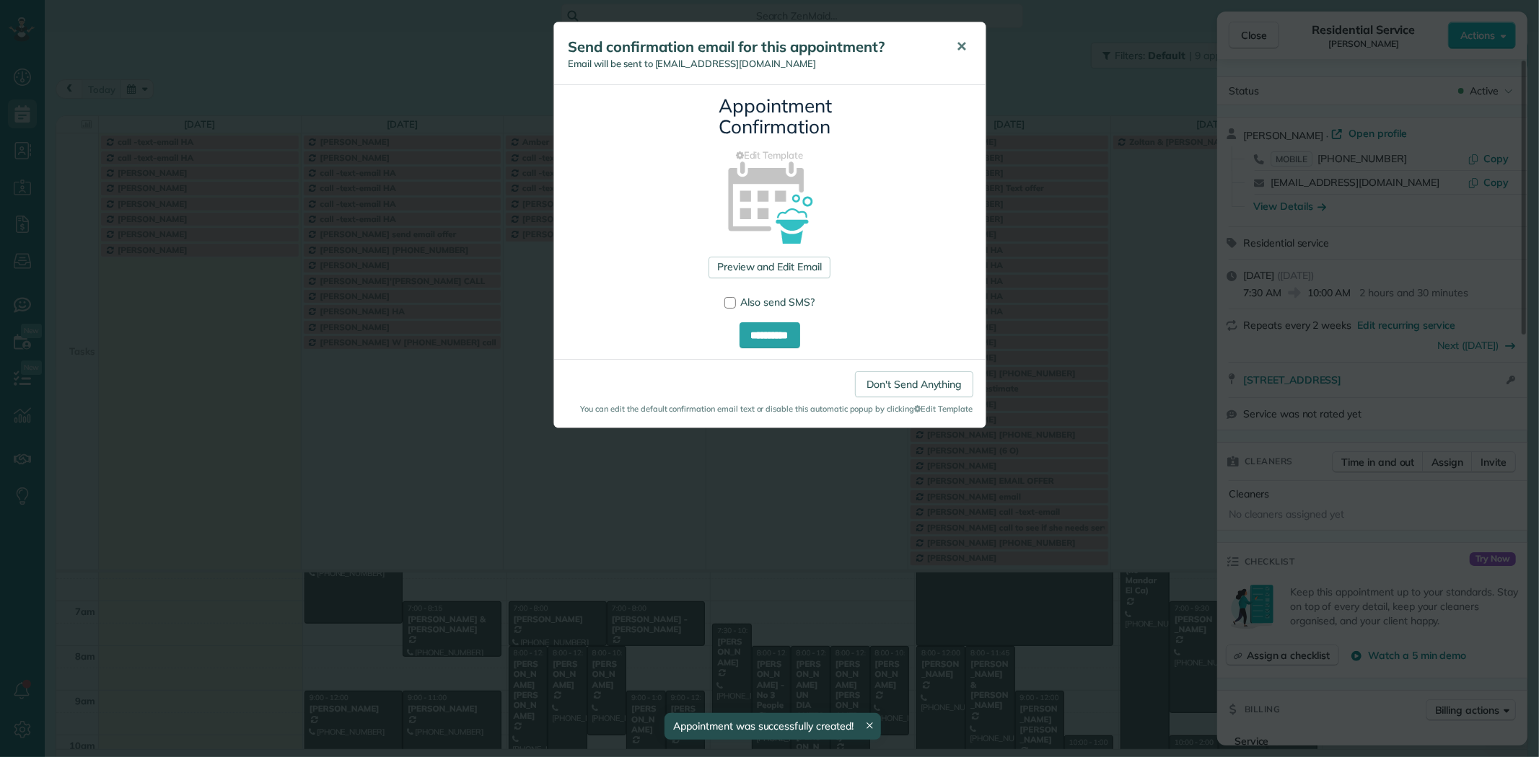
click at [961, 45] on span "✕" at bounding box center [962, 46] width 11 height 17
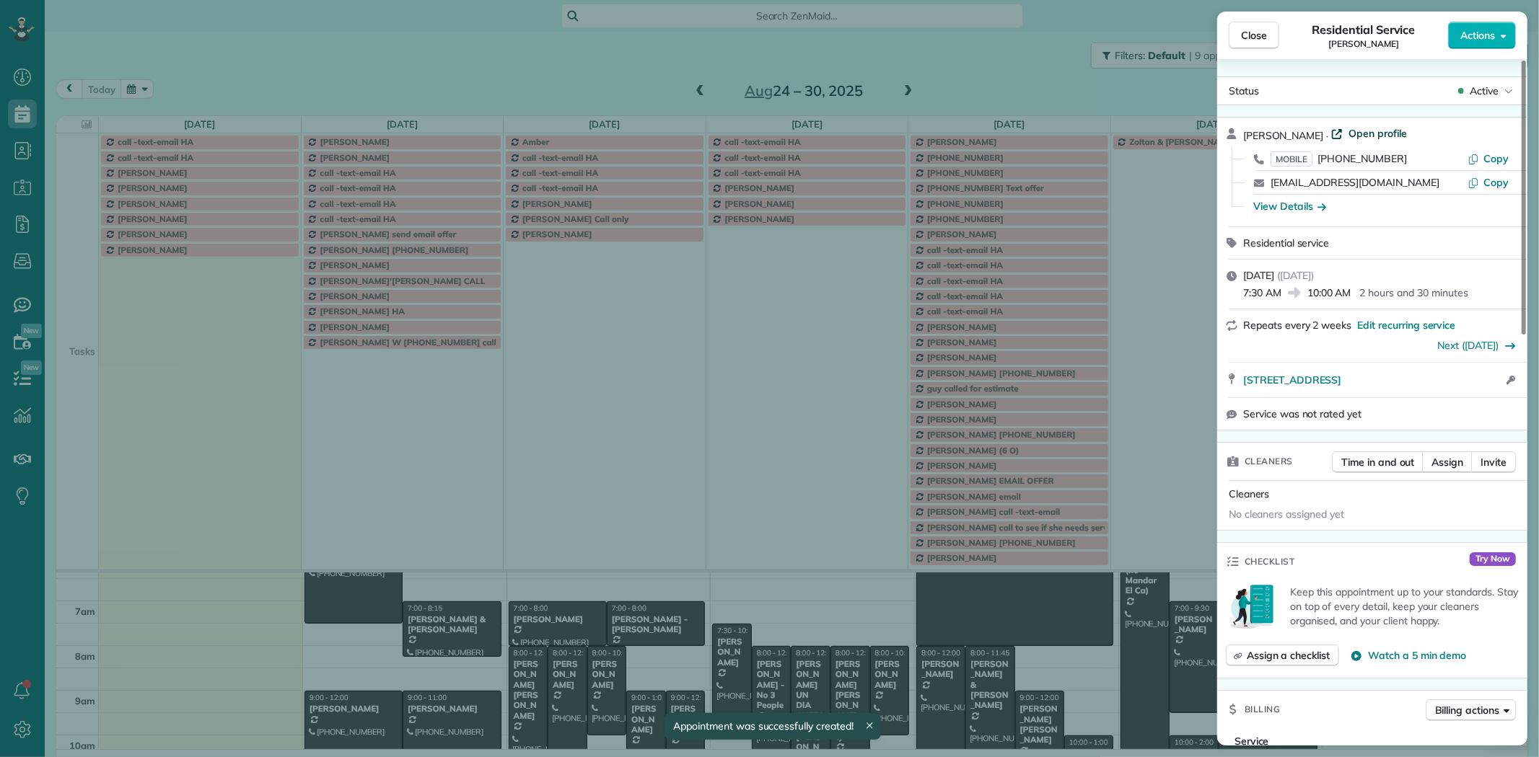
click at [1382, 131] on span "Open profile" at bounding box center [1377, 133] width 58 height 14
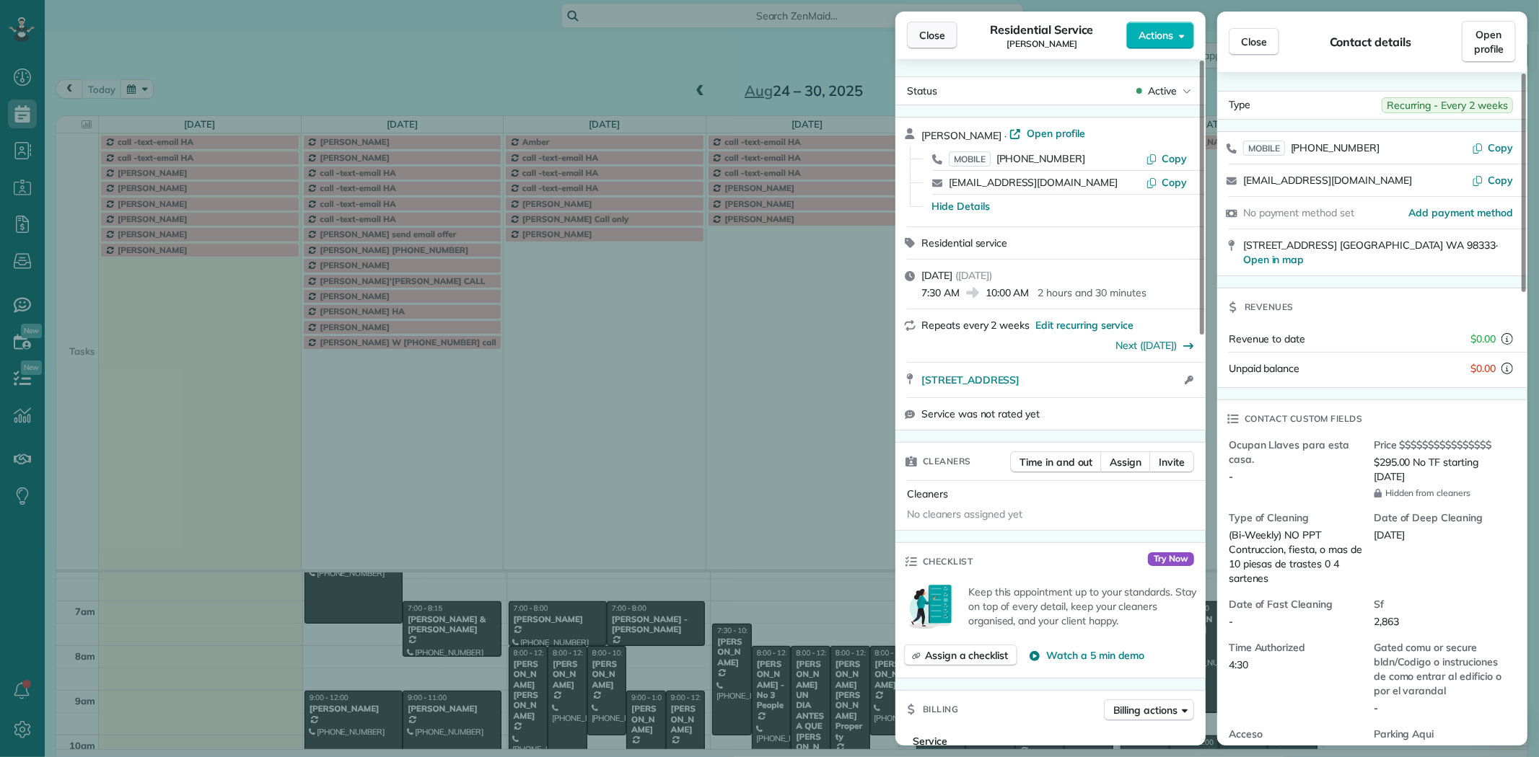
click at [935, 32] on span "Close" at bounding box center [932, 35] width 26 height 14
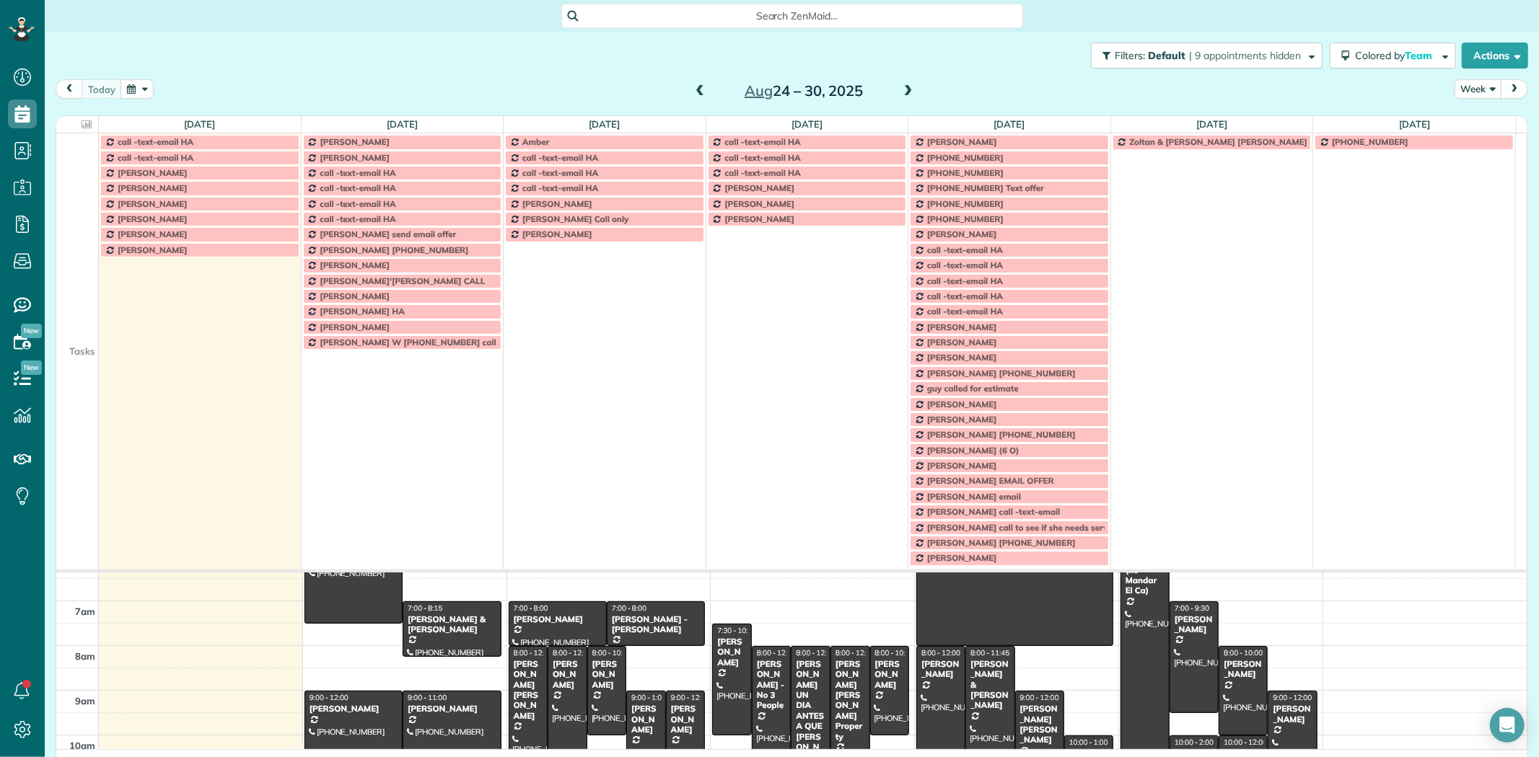
click at [757, 15] on span "Search ZenMaid…" at bounding box center [797, 16] width 439 height 14
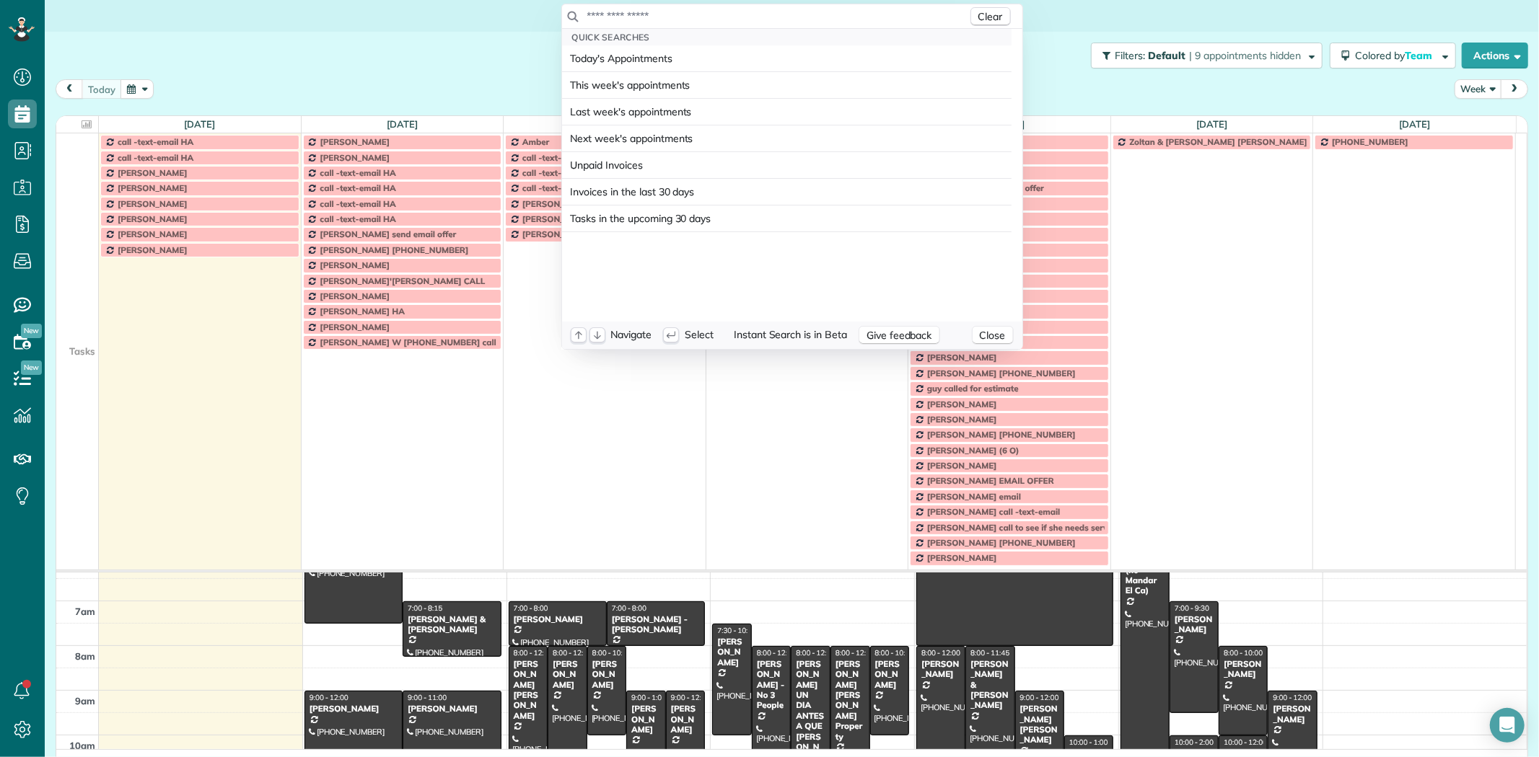
click at [730, 19] on input "text" at bounding box center [776, 16] width 381 height 14
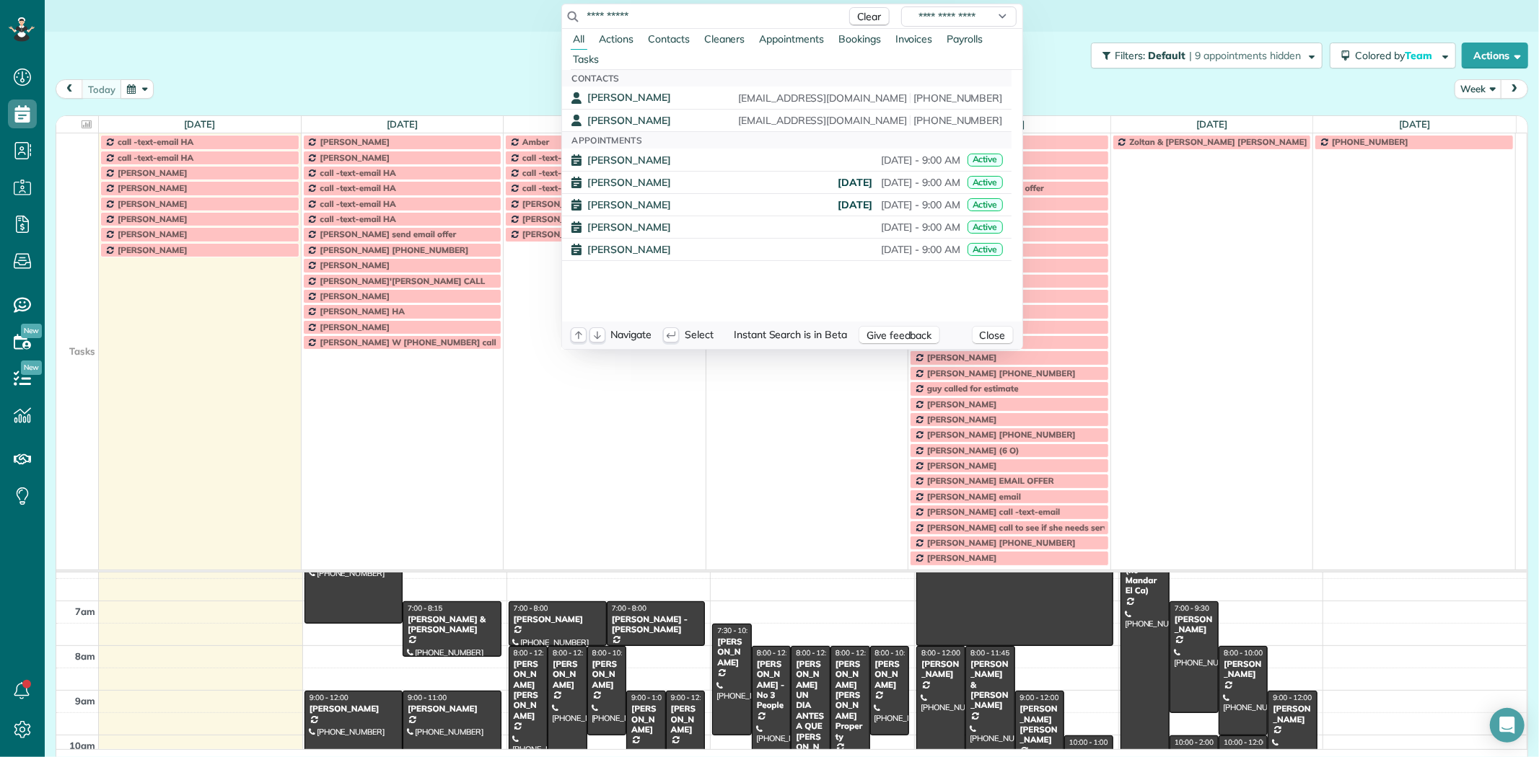
type input "**********"
click at [439, 59] on html "Dashboard Scheduling Calendar View List View Dispatch View - Weekly scheduling …" at bounding box center [769, 378] width 1539 height 757
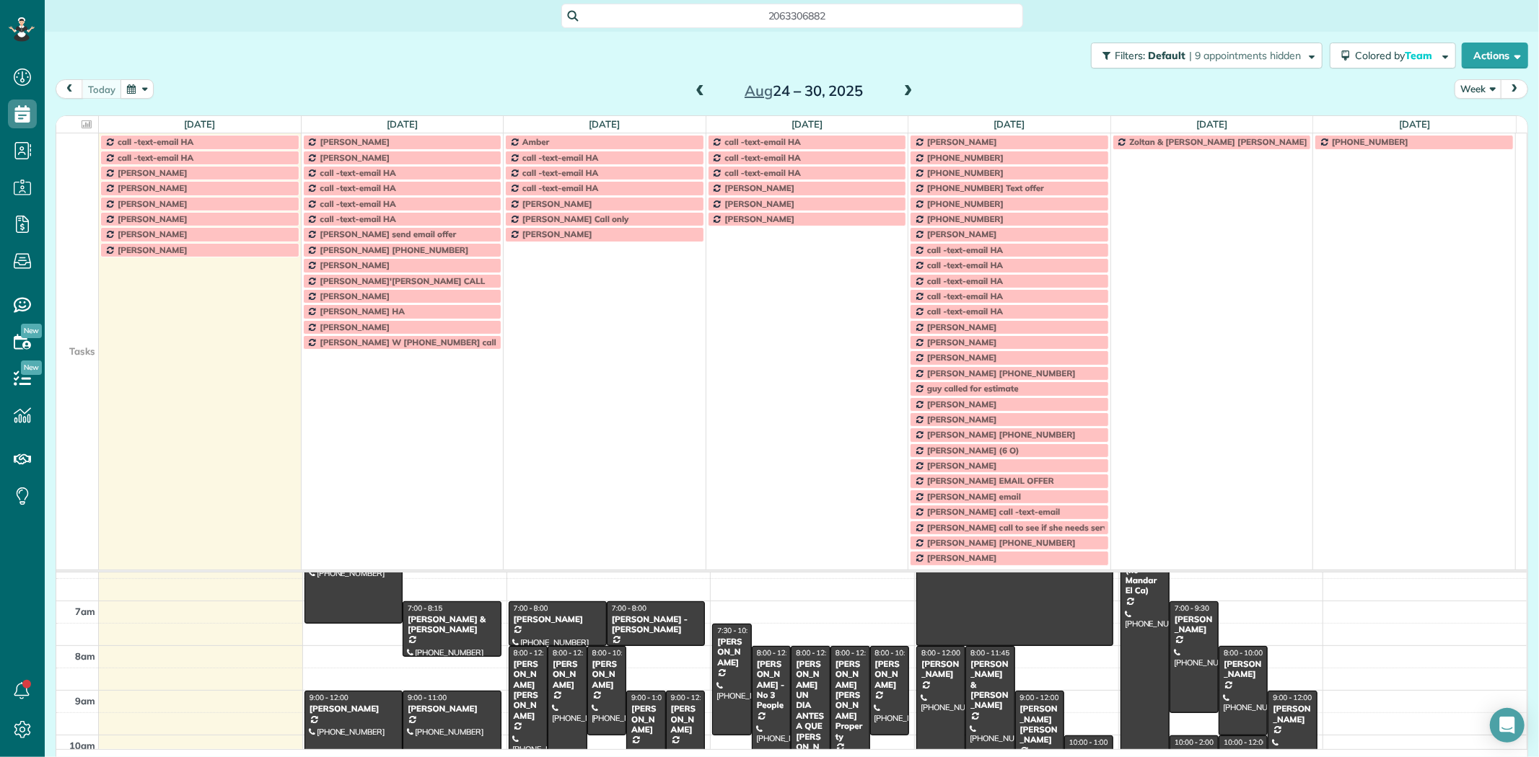
click at [89, 273] on td at bounding box center [77, 265] width 43 height 15
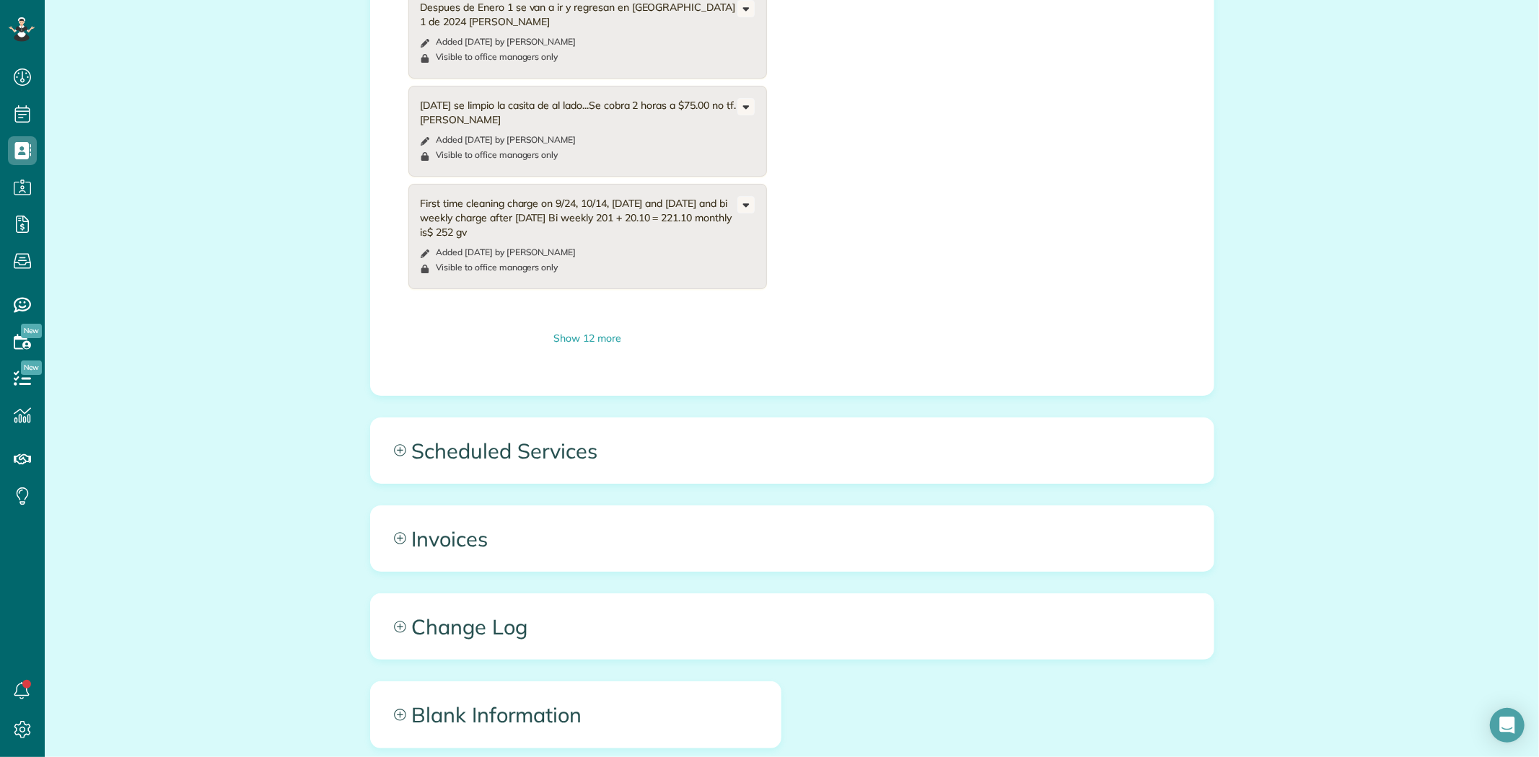
scroll to position [1763, 0]
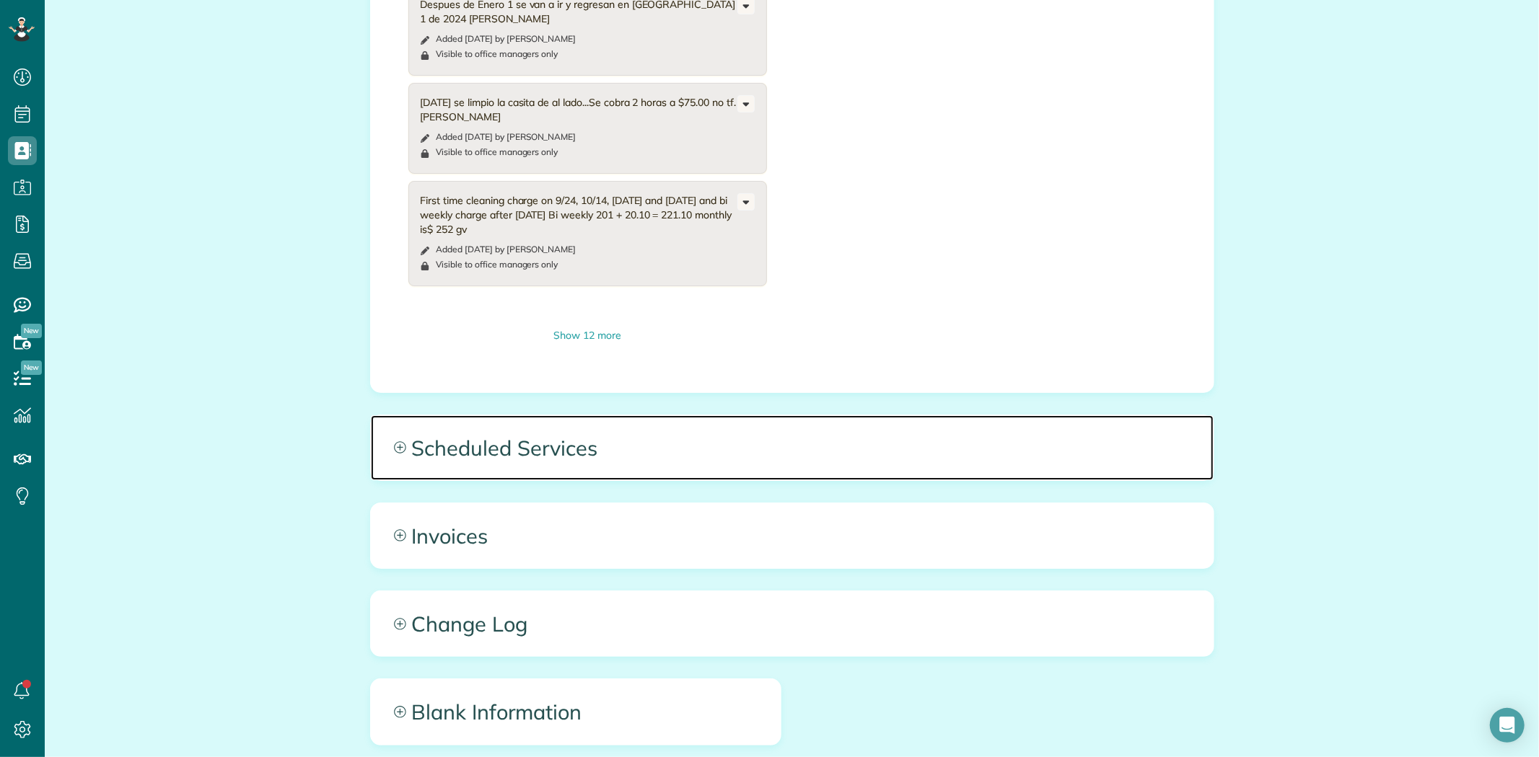
click at [499, 440] on span "Scheduled Services" at bounding box center [792, 448] width 843 height 65
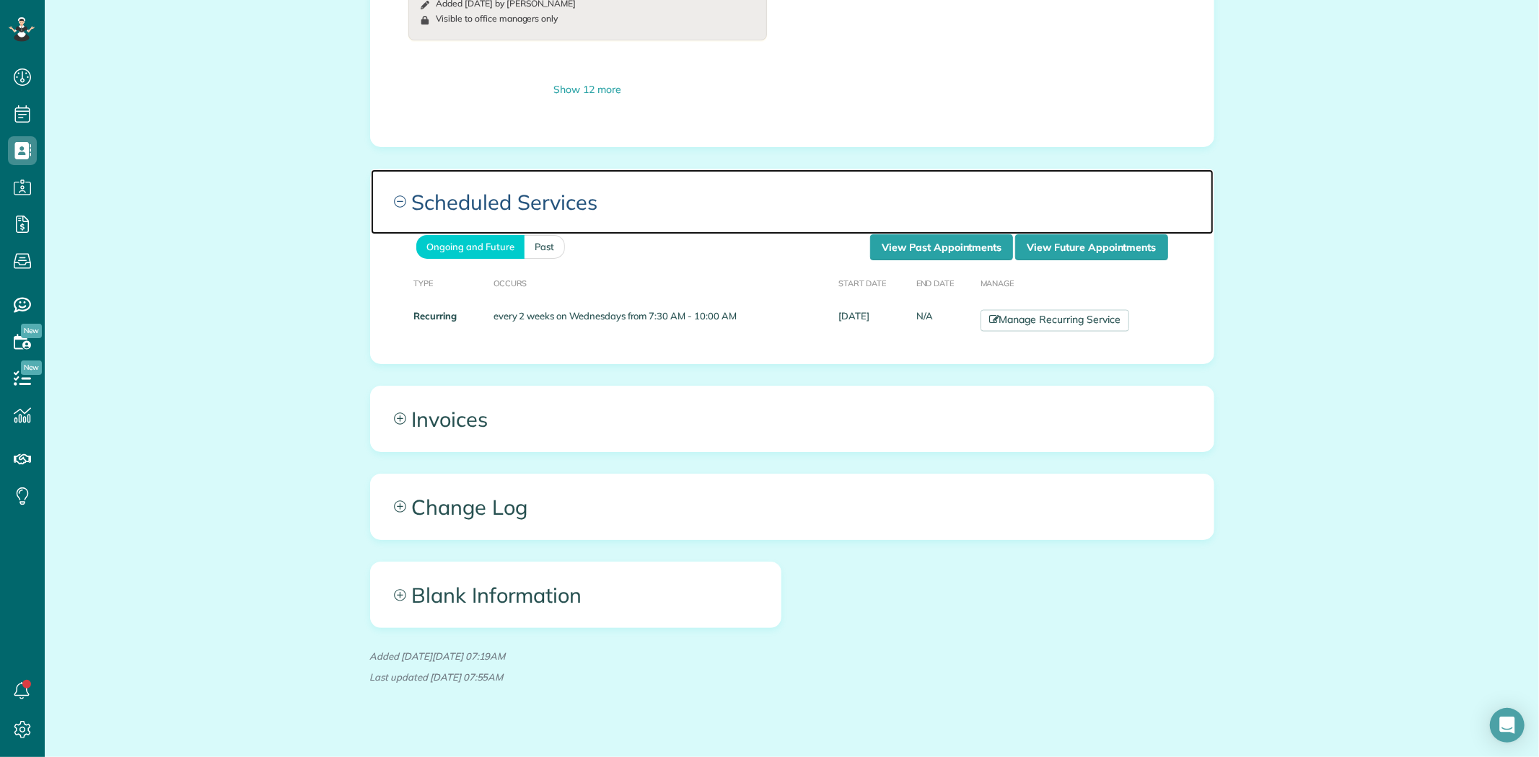
scroll to position [2016, 0]
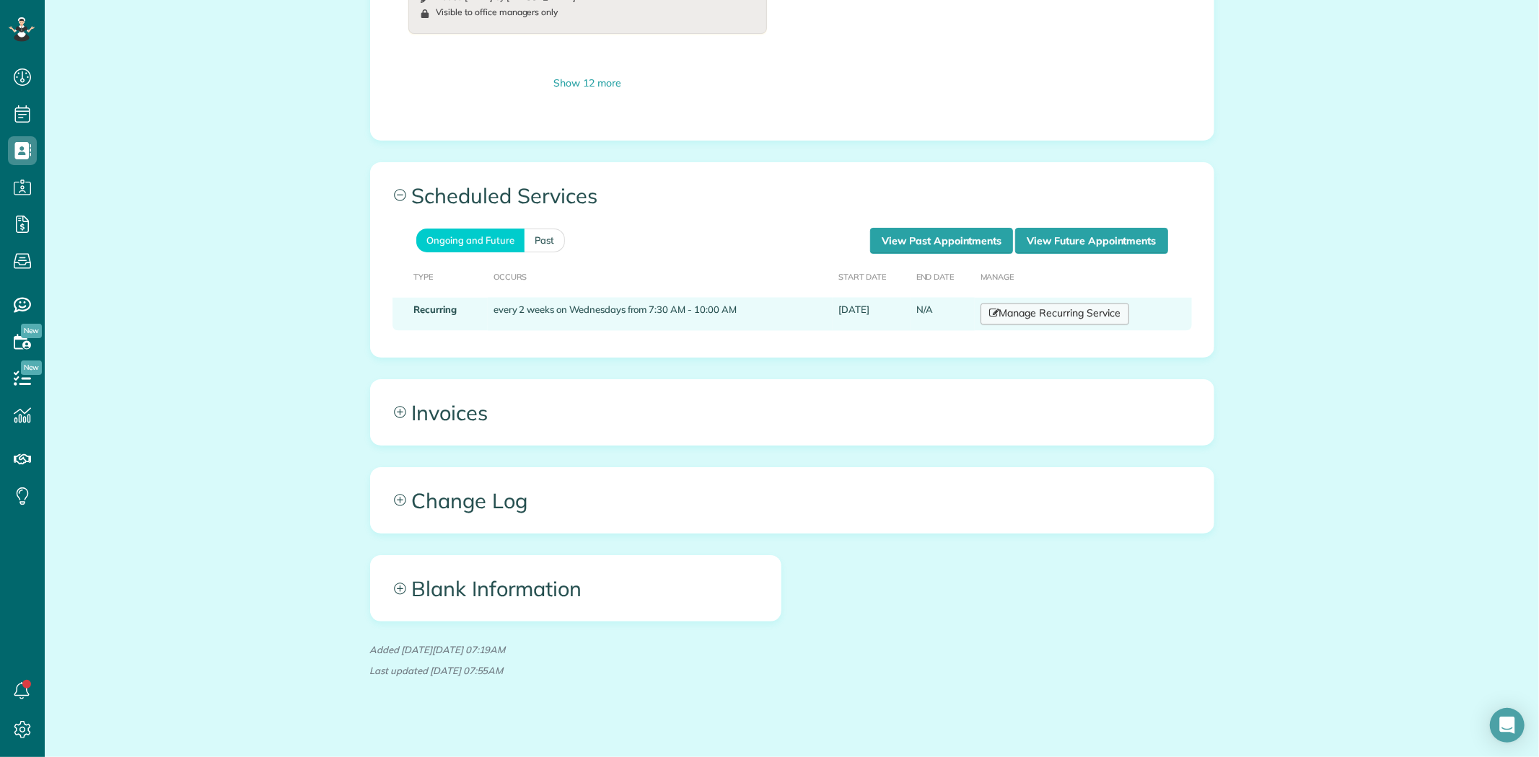
click at [1019, 304] on link "Manage Recurring Service" at bounding box center [1054, 315] width 149 height 22
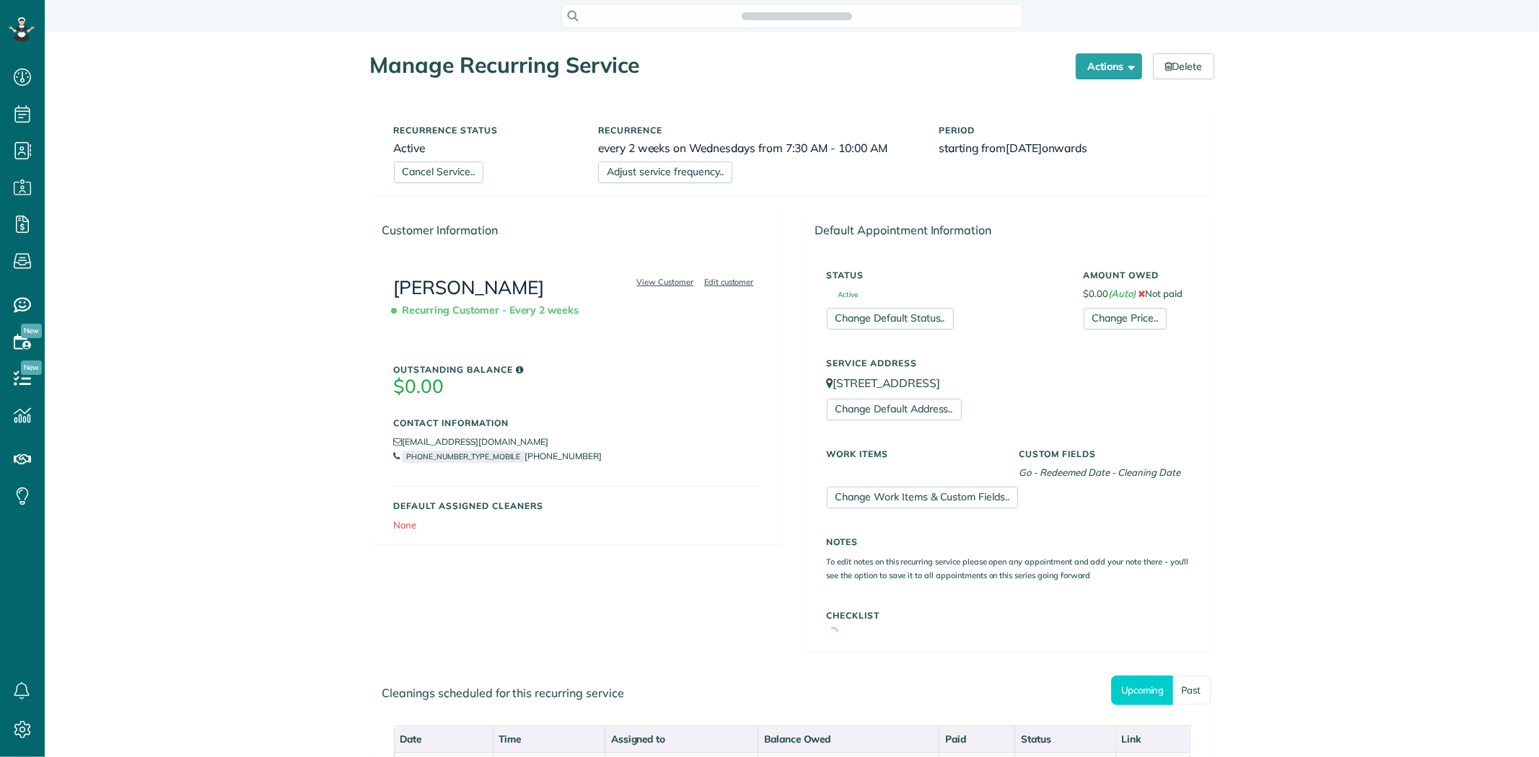
click at [1050, 299] on div "Status Active Change Default Status.." at bounding box center [944, 296] width 257 height 66
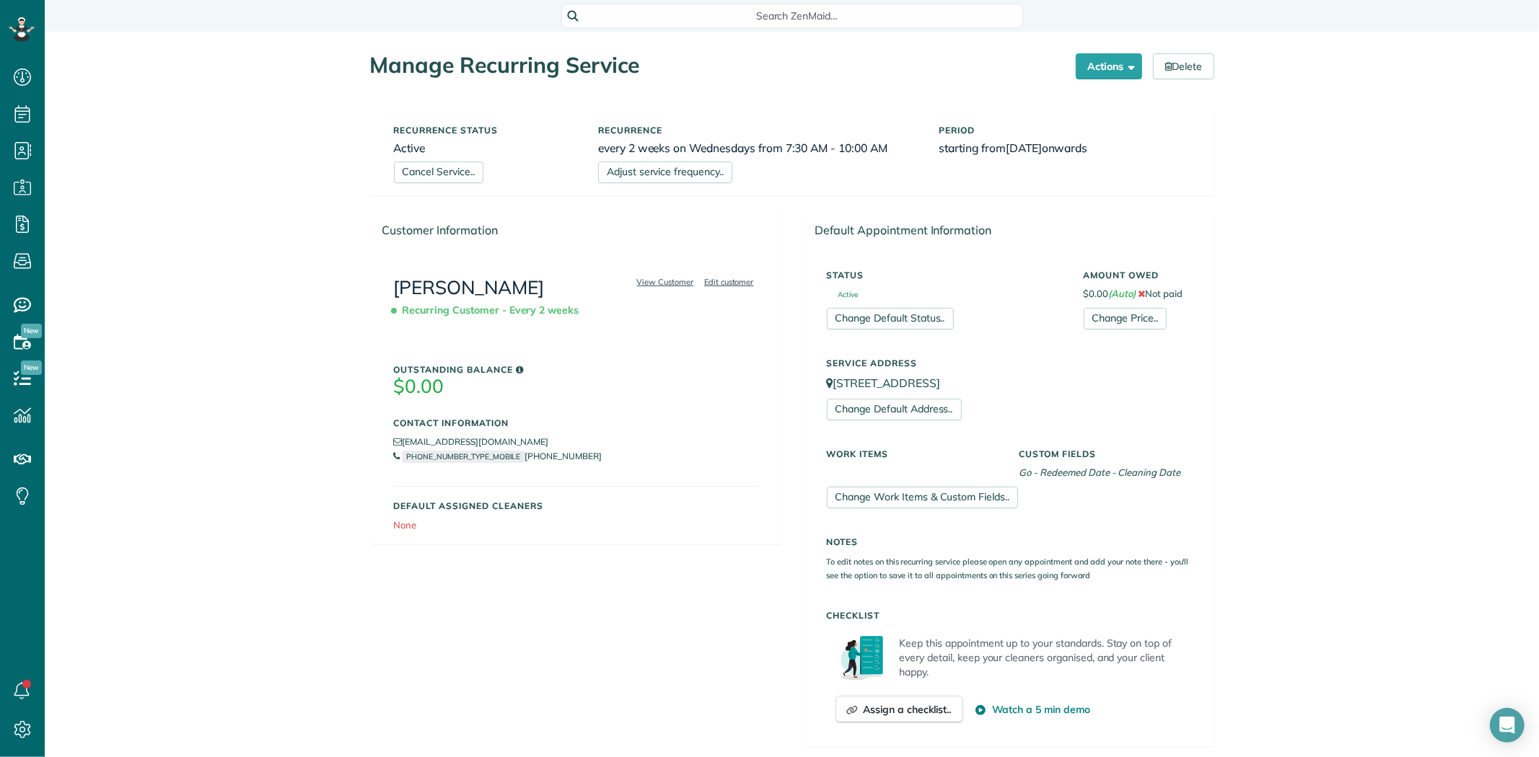
scroll to position [400, 0]
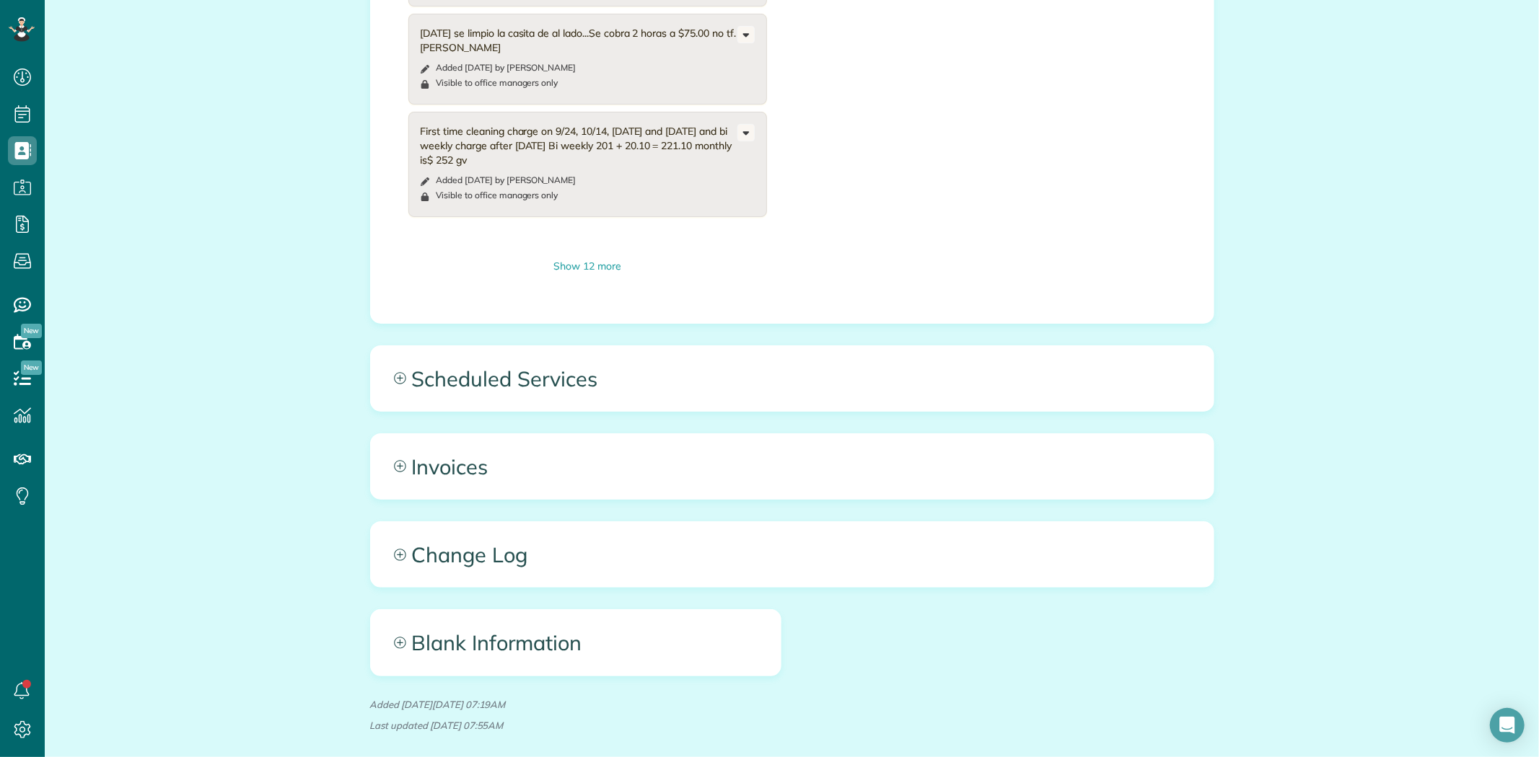
scroll to position [1843, 0]
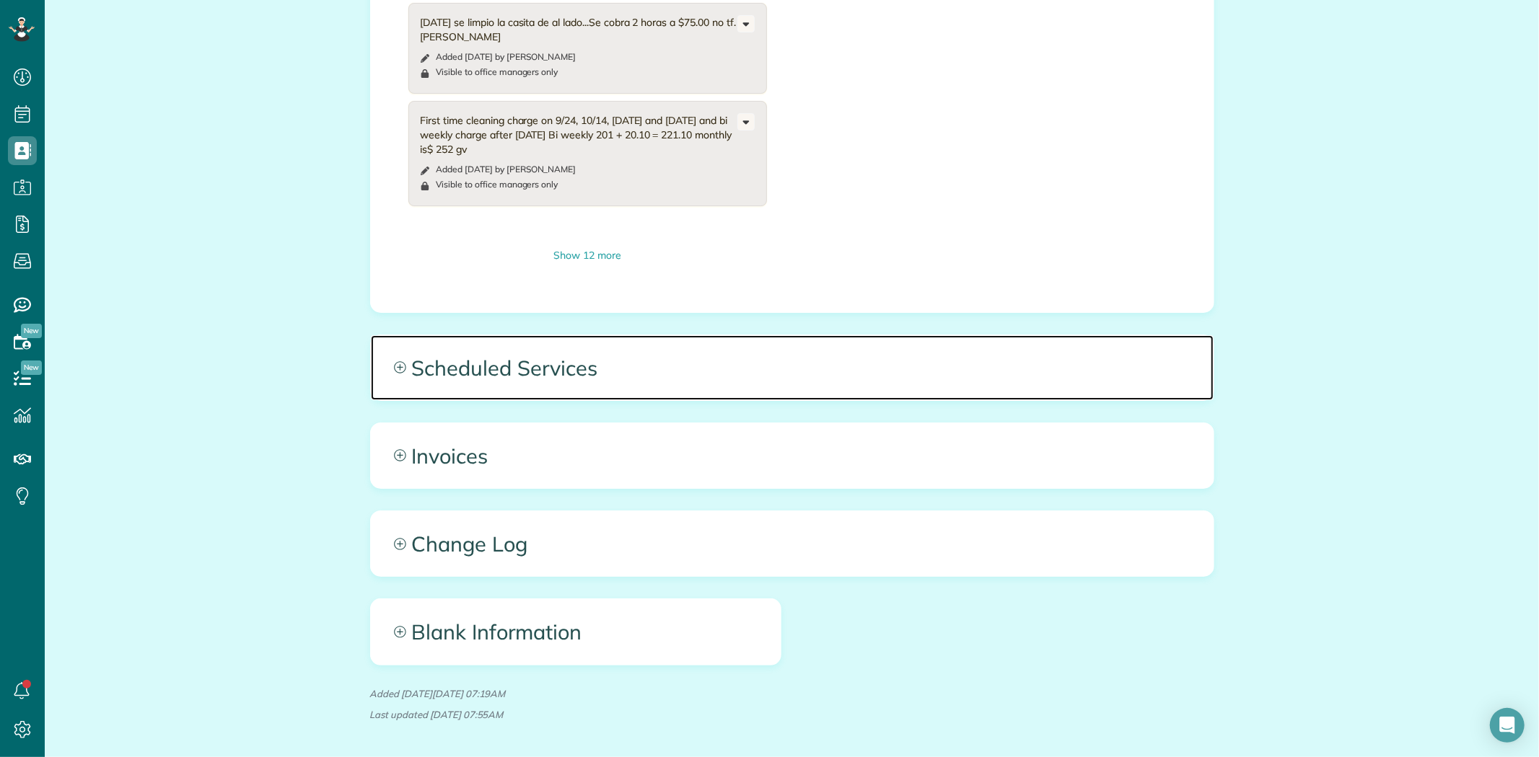
click at [517, 353] on span "Scheduled Services" at bounding box center [792, 367] width 843 height 65
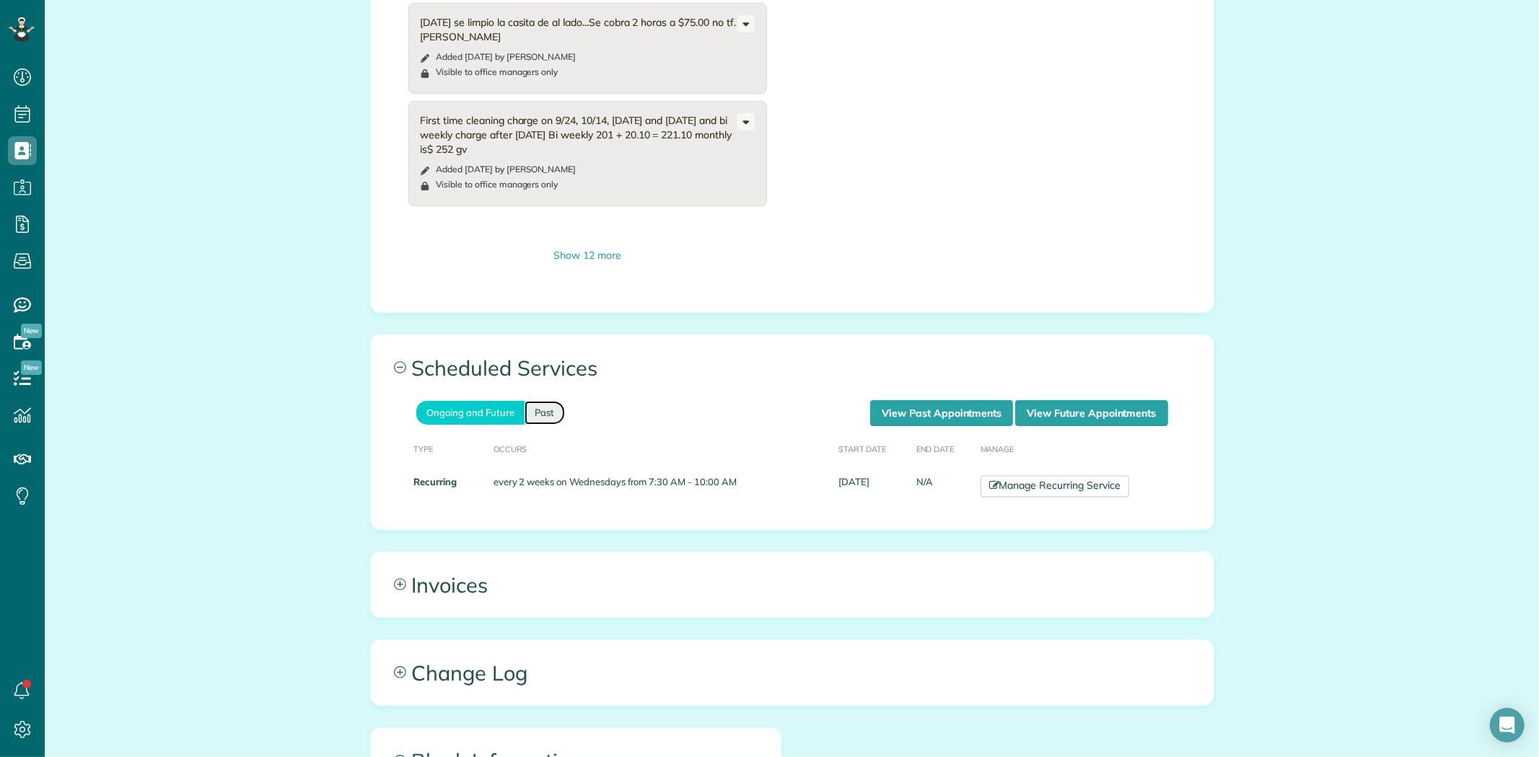
click at [537, 404] on link "Past" at bounding box center [544, 413] width 40 height 24
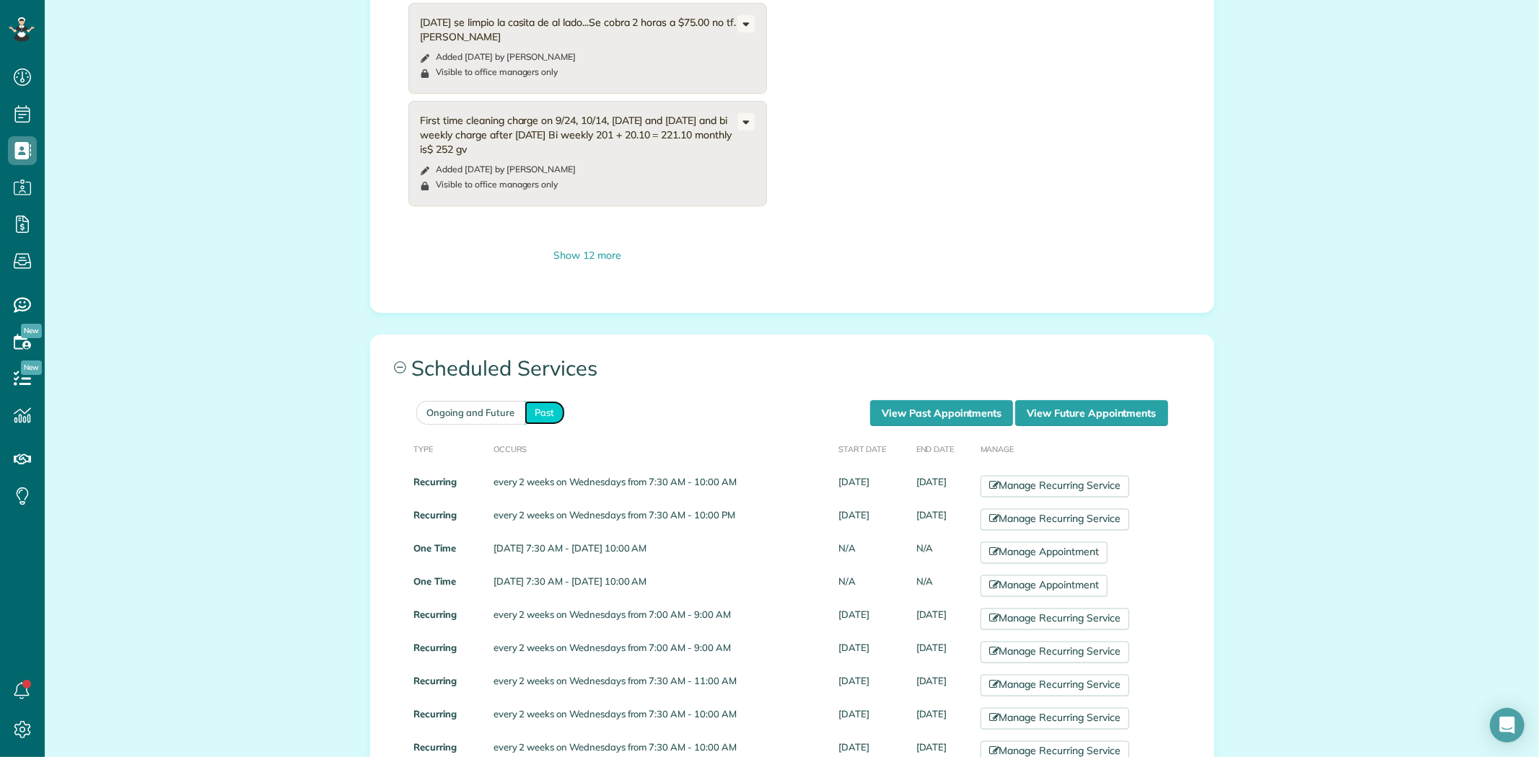
scroll to position [1523, 0]
